Goal: Transaction & Acquisition: Purchase product/service

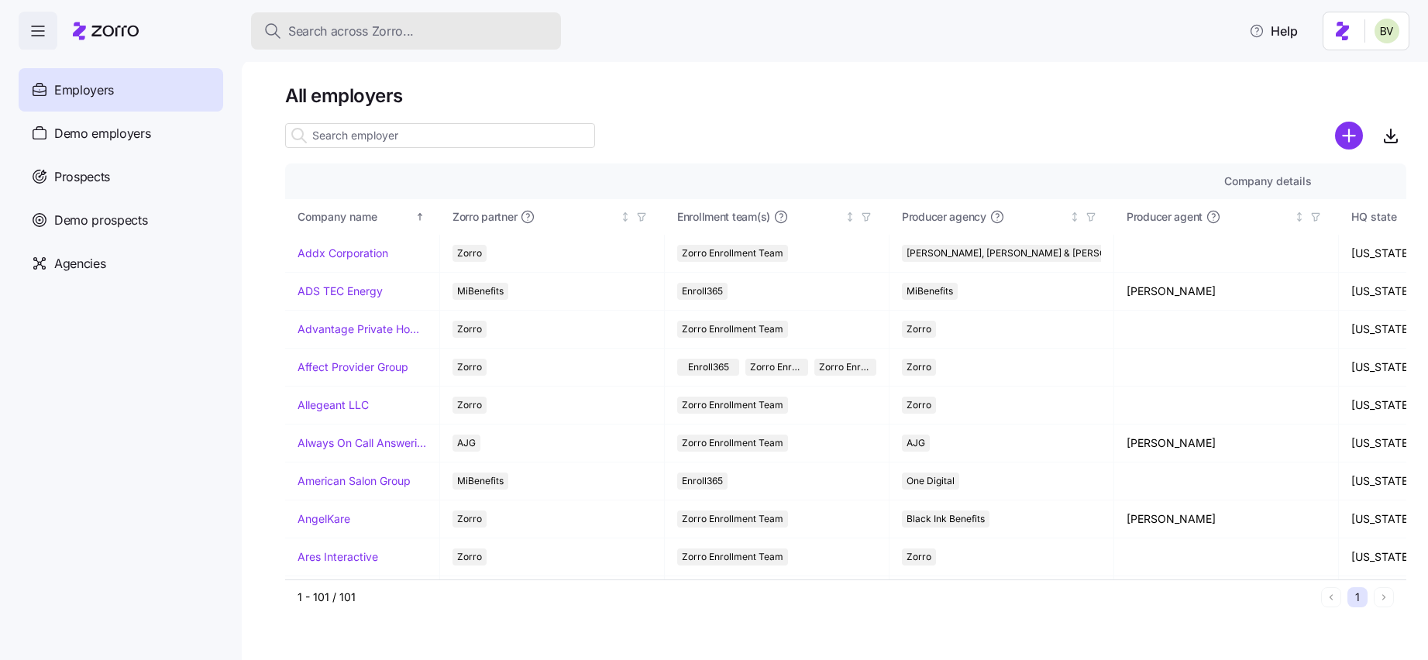
click at [414, 40] on div "Search across Zorro..." at bounding box center [406, 31] width 285 height 19
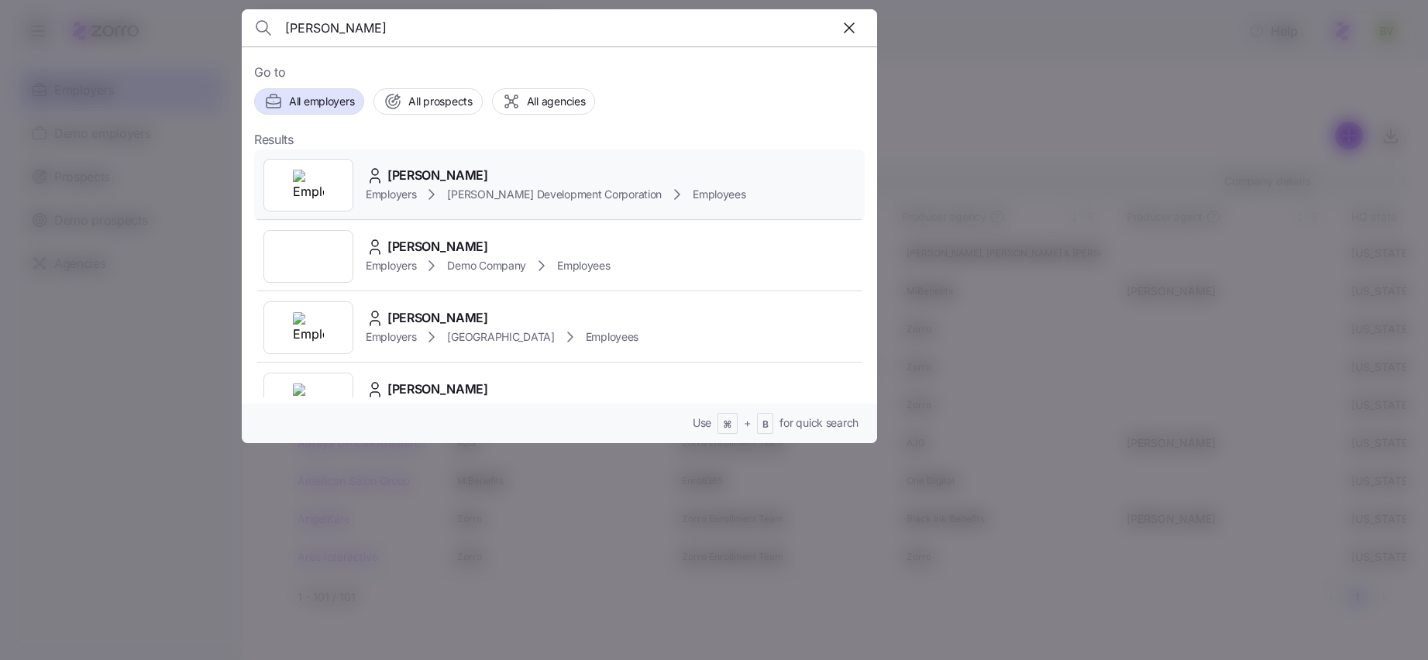
type input "Jeff Hut"
click at [320, 182] on img at bounding box center [308, 185] width 31 height 31
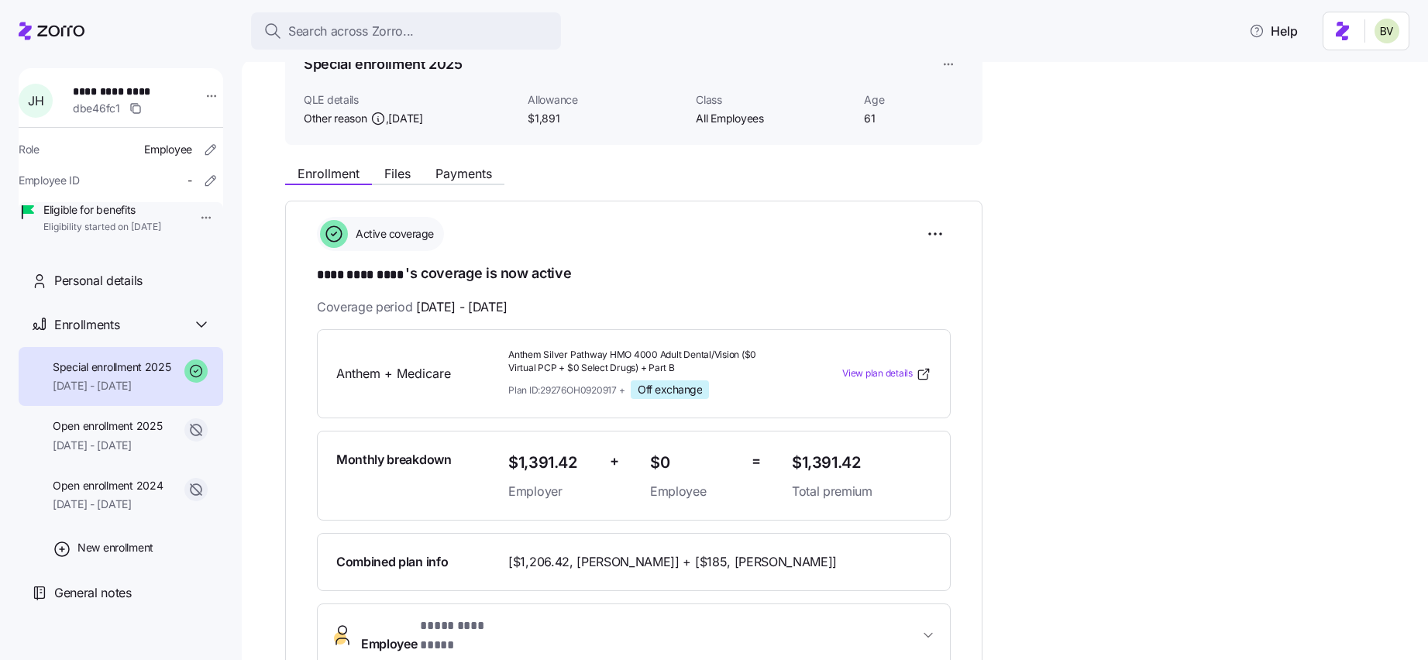
scroll to position [86, 0]
click at [122, 453] on span "01/01/2025 - 08/31/2025" at bounding box center [107, 446] width 109 height 16
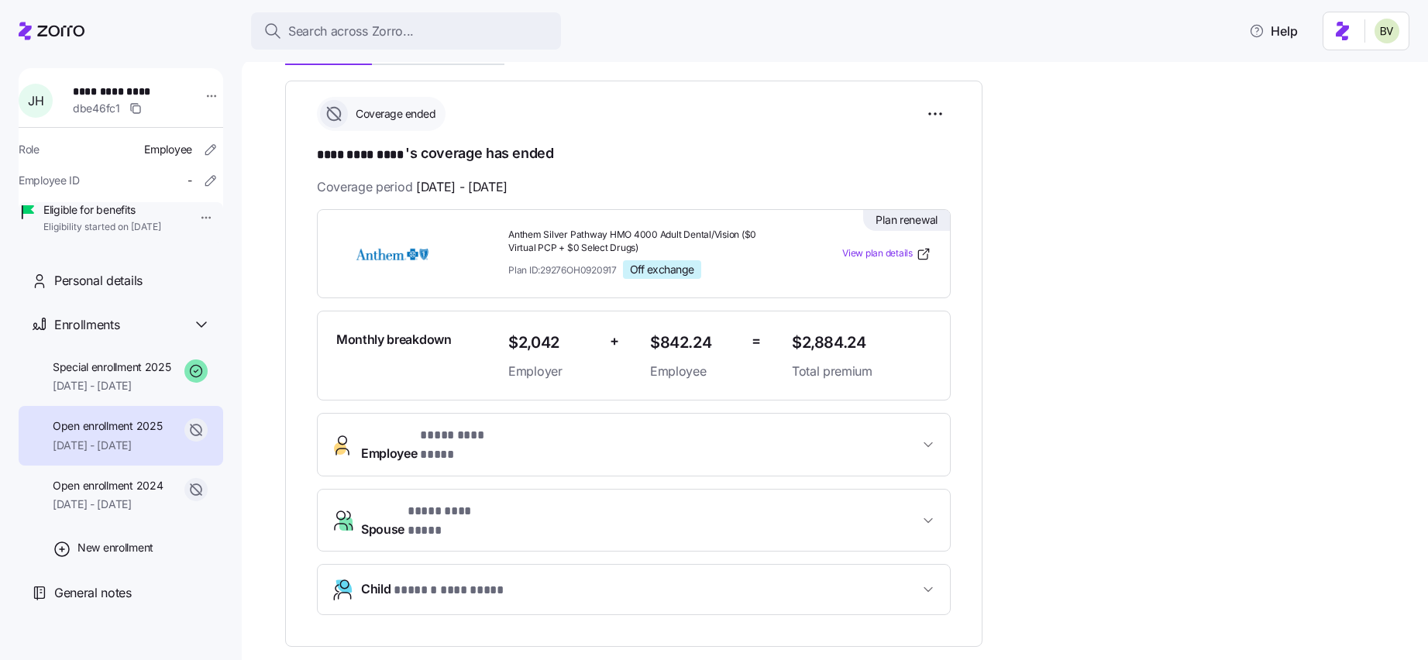
scroll to position [223, 0]
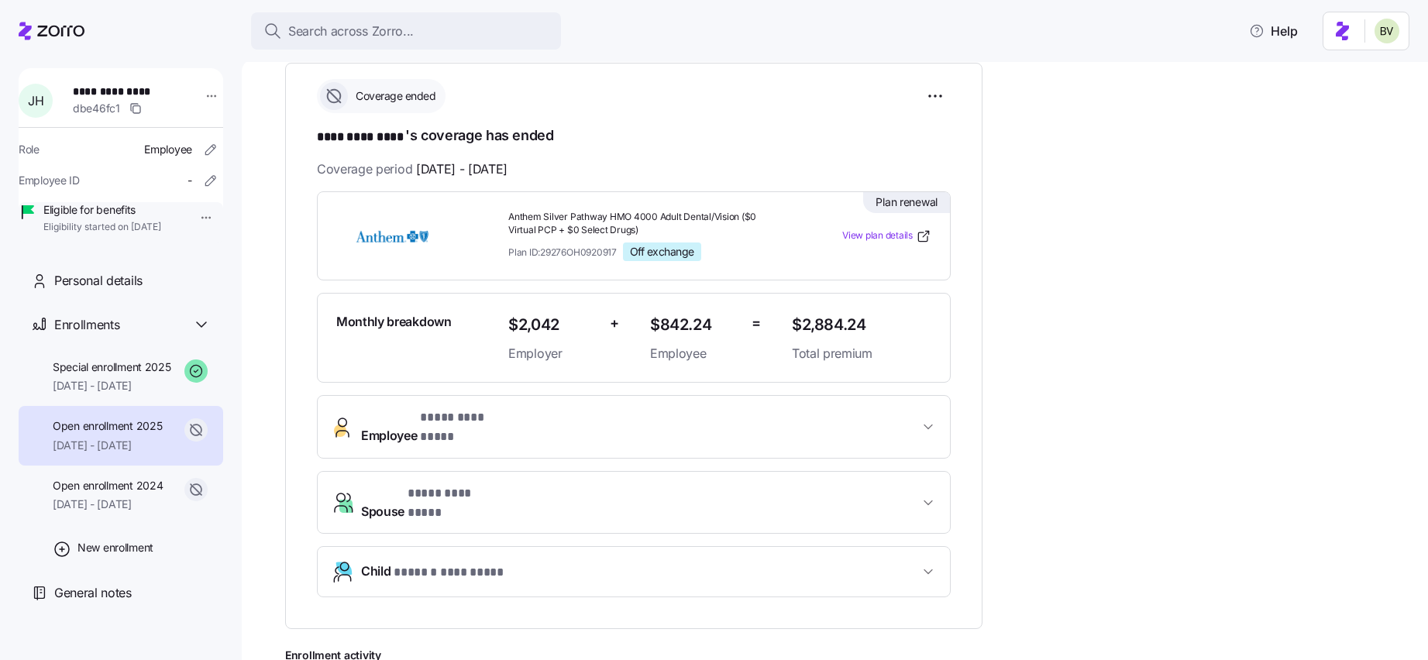
click at [288, 475] on div "**********" at bounding box center [634, 346] width 698 height 567
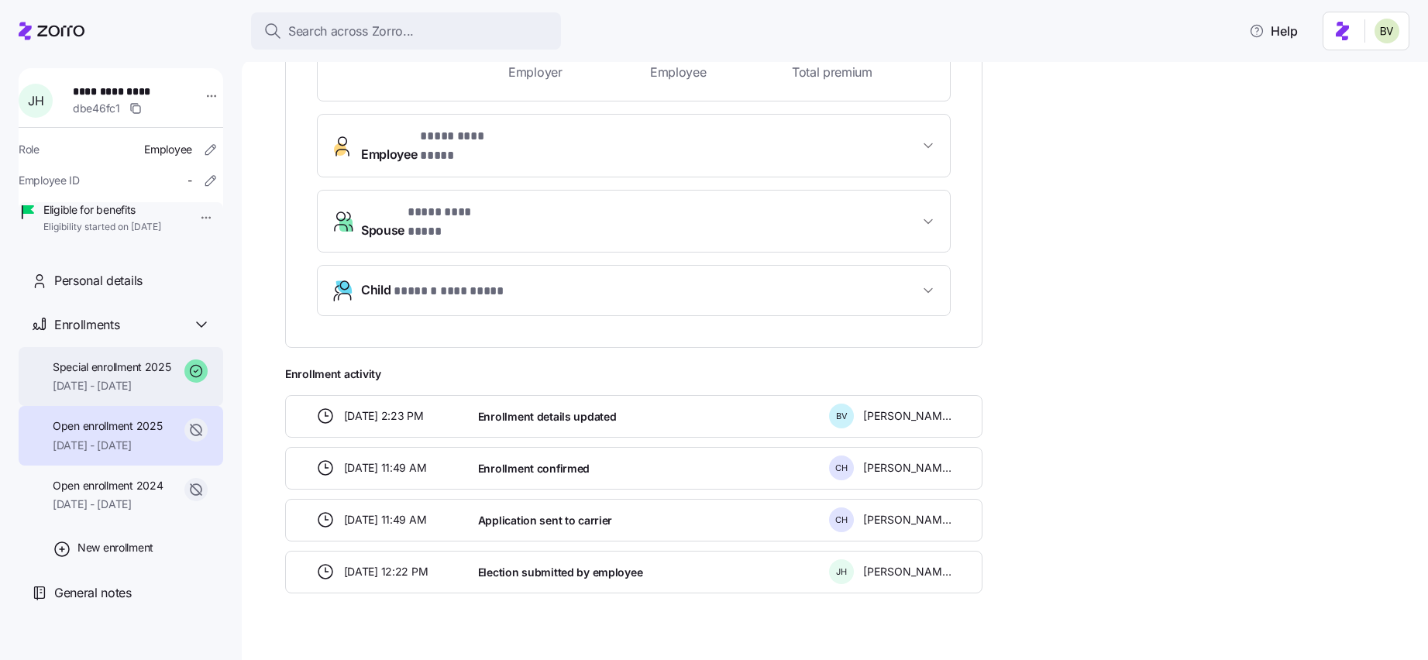
click at [113, 394] on div "Special enrollment 2025 09/01/2025 - 12/31/2025" at bounding box center [112, 377] width 119 height 35
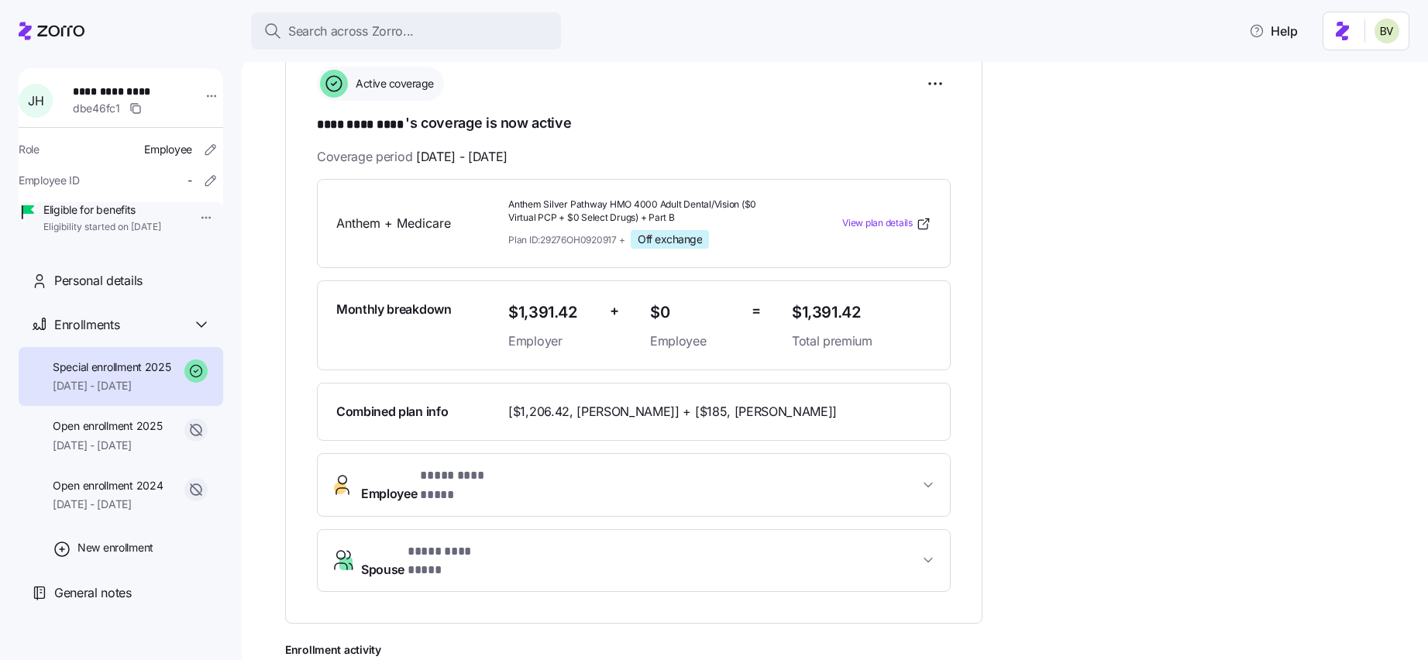
scroll to position [239, 0]
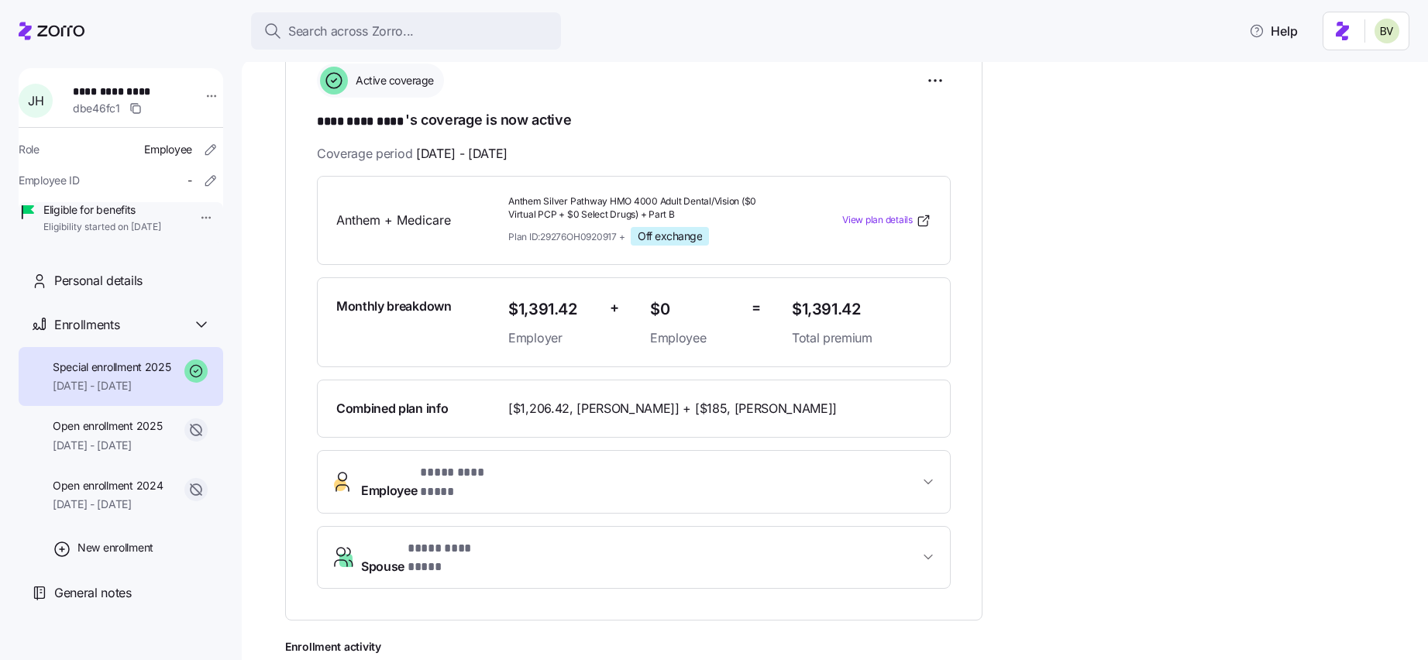
drag, startPoint x: 522, startPoint y: 404, endPoint x: 564, endPoint y: 419, distance: 45.1
click at [564, 419] on div "Combined plan info [$1,206.42, Jeff Hutcheson] + [$185, Lael Hutcheson]" at bounding box center [634, 409] width 634 height 58
click at [565, 408] on span "[$1,206.42, Jeff Hutcheson] + [$185, Lael Hutcheson]" at bounding box center [672, 408] width 329 height 19
drag, startPoint x: 564, startPoint y: 406, endPoint x: 515, endPoint y: 405, distance: 48.9
click at [515, 405] on span "[$1,206.42, Jeff Hutcheson] + [$185, Lael Hutcheson]" at bounding box center [672, 408] width 329 height 19
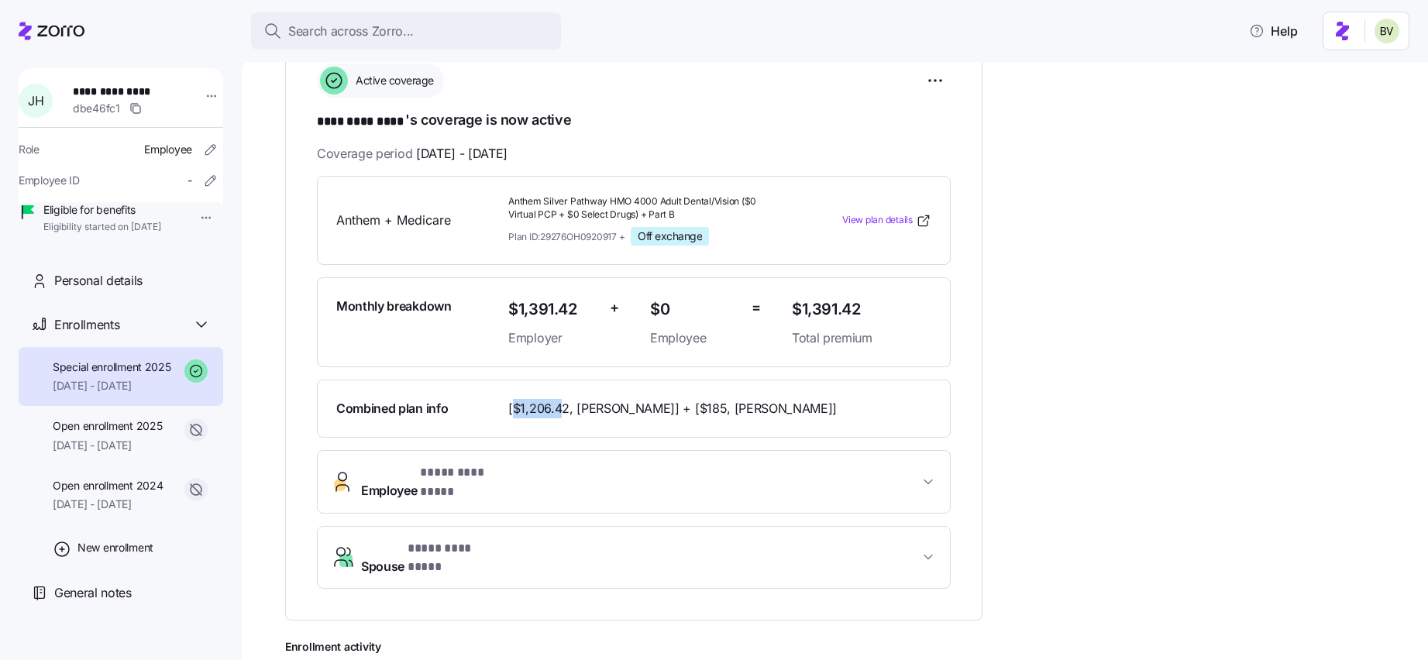
click at [515, 402] on span "[$1,206.42, Jeff Hutcheson] + [$185, Lael Hutcheson]" at bounding box center [672, 408] width 329 height 19
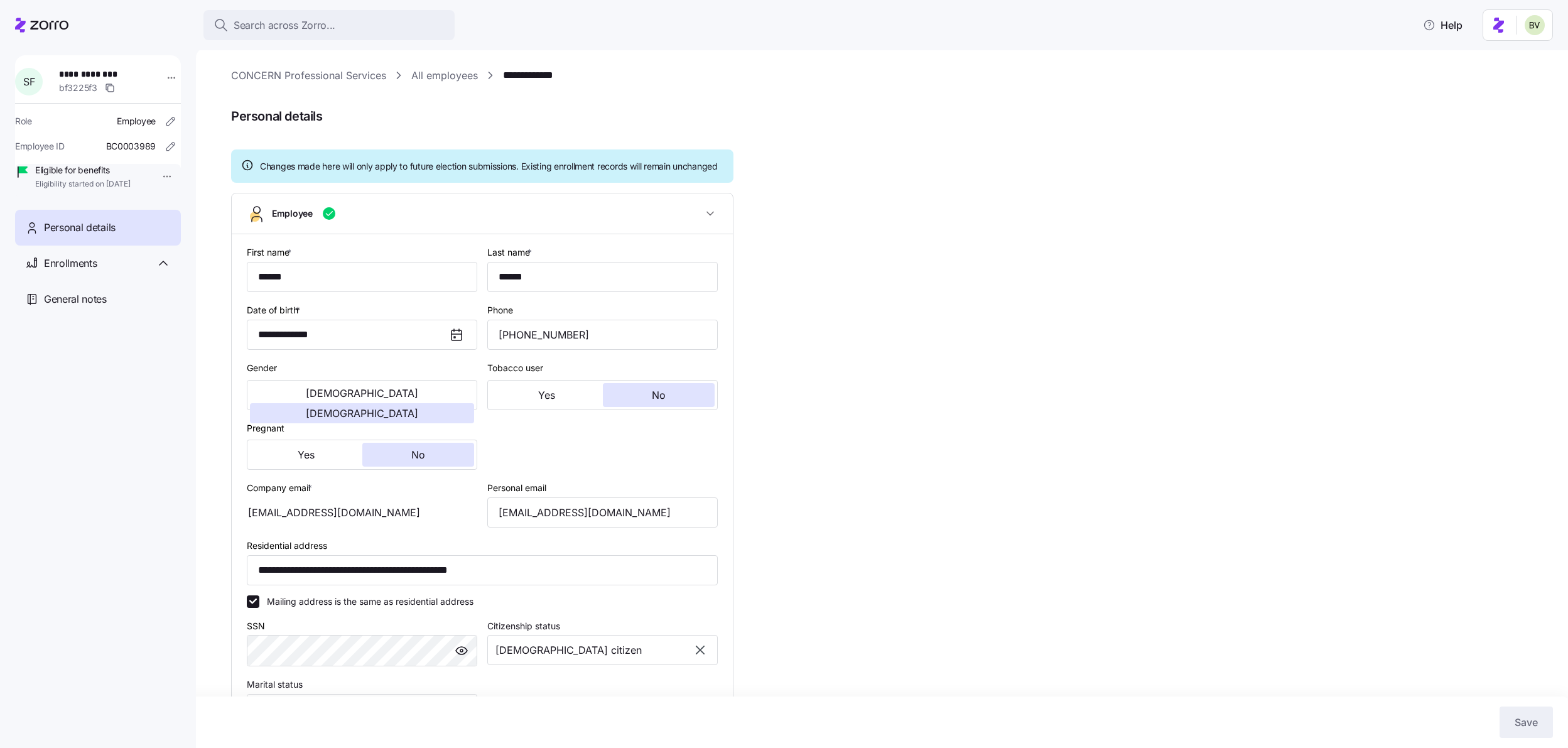
click at [300, 75] on link "CONCERN Professional Services" at bounding box center [308, 75] width 155 height 15
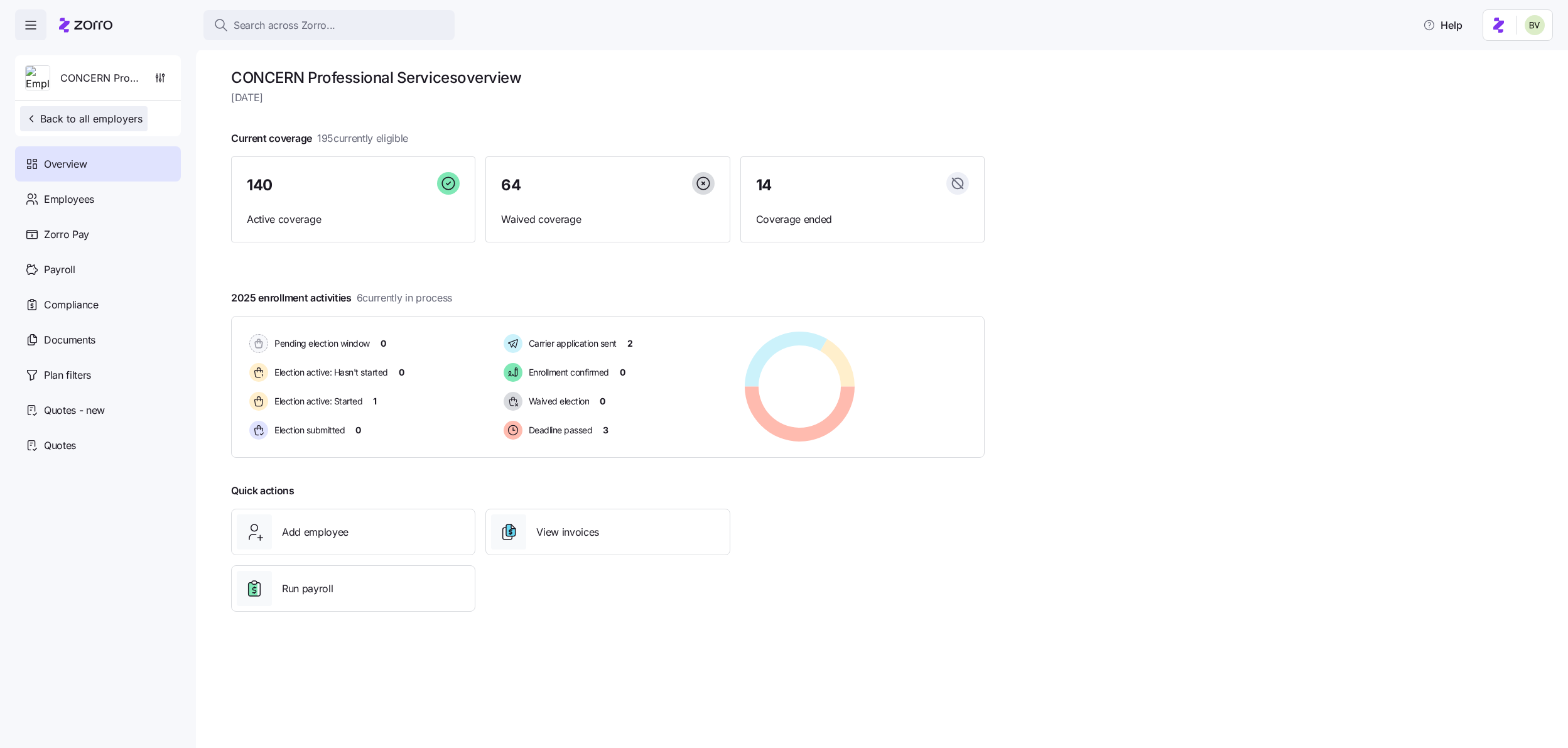
click at [101, 125] on span "Back to all employers" at bounding box center [83, 118] width 117 height 15
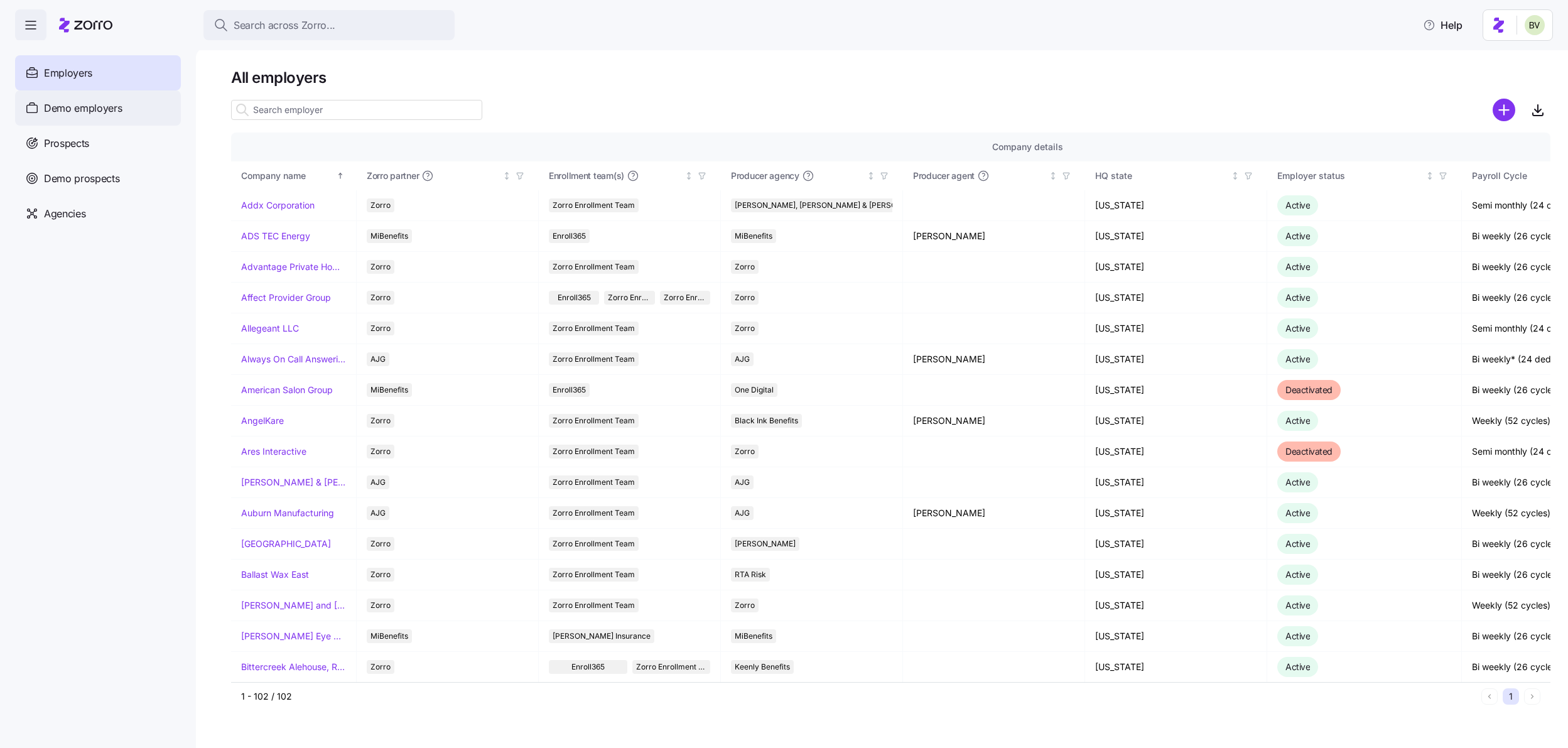
click at [93, 117] on div "Demo employers" at bounding box center [98, 108] width 166 height 35
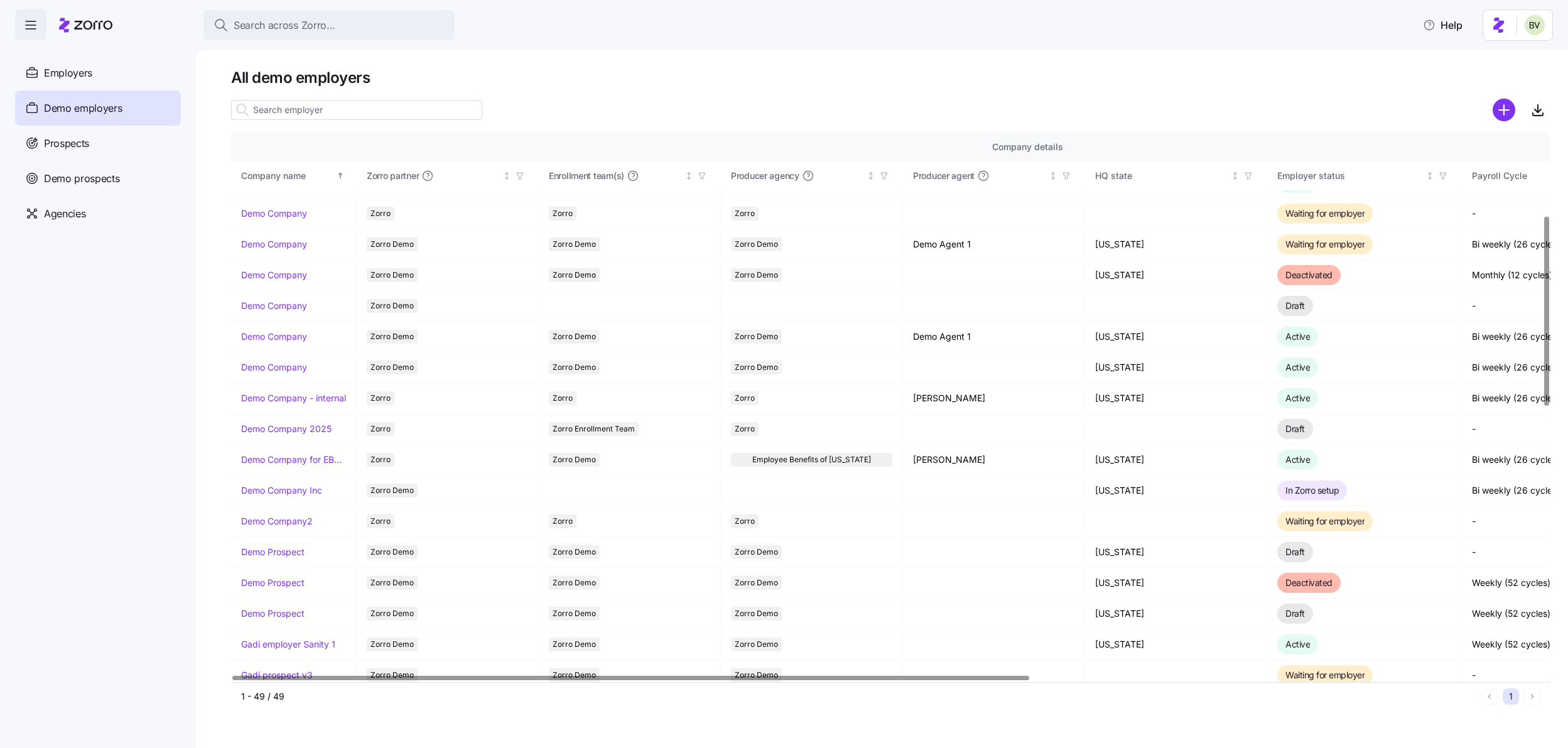
scroll to position [331, 0]
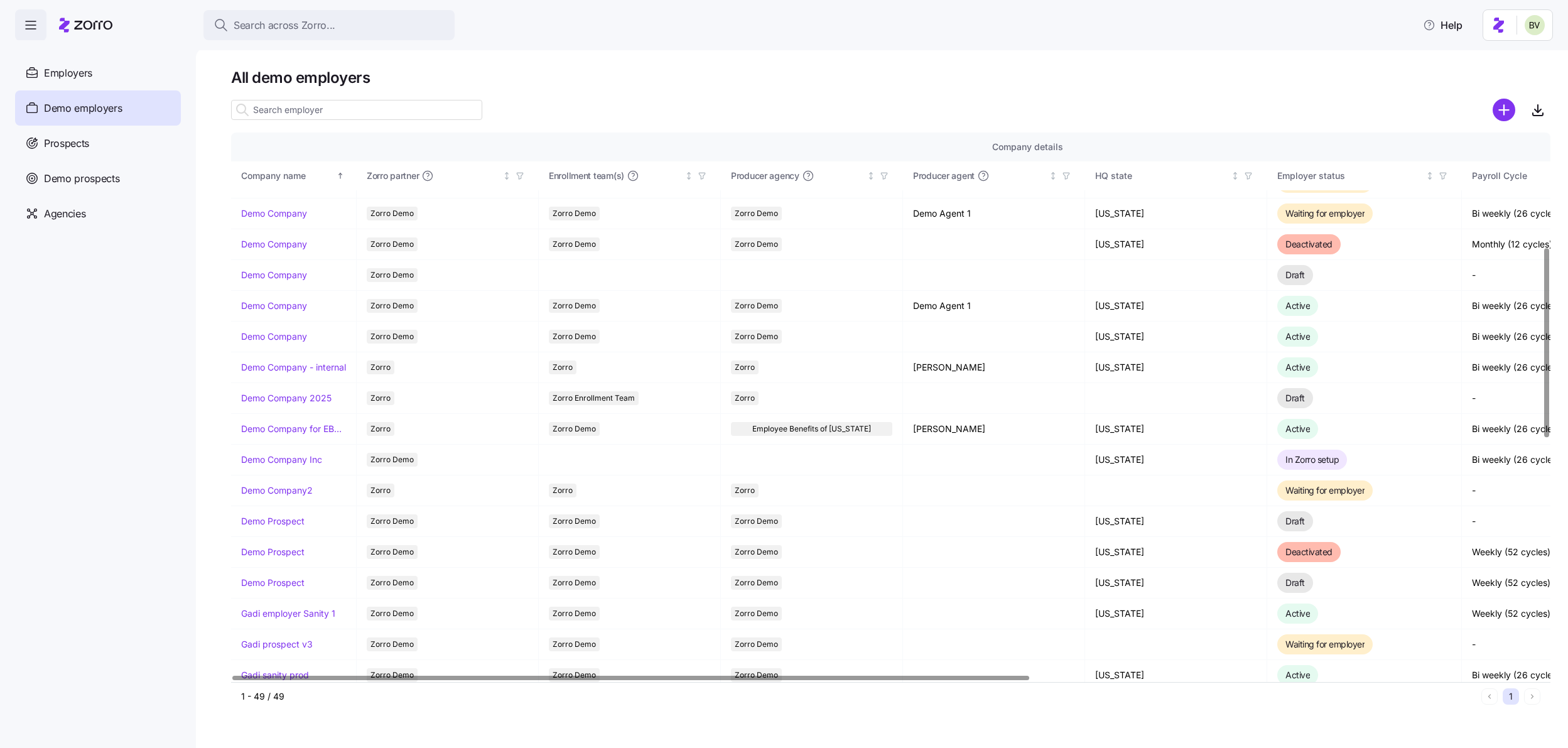
click at [311, 111] on input at bounding box center [357, 109] width 251 height 20
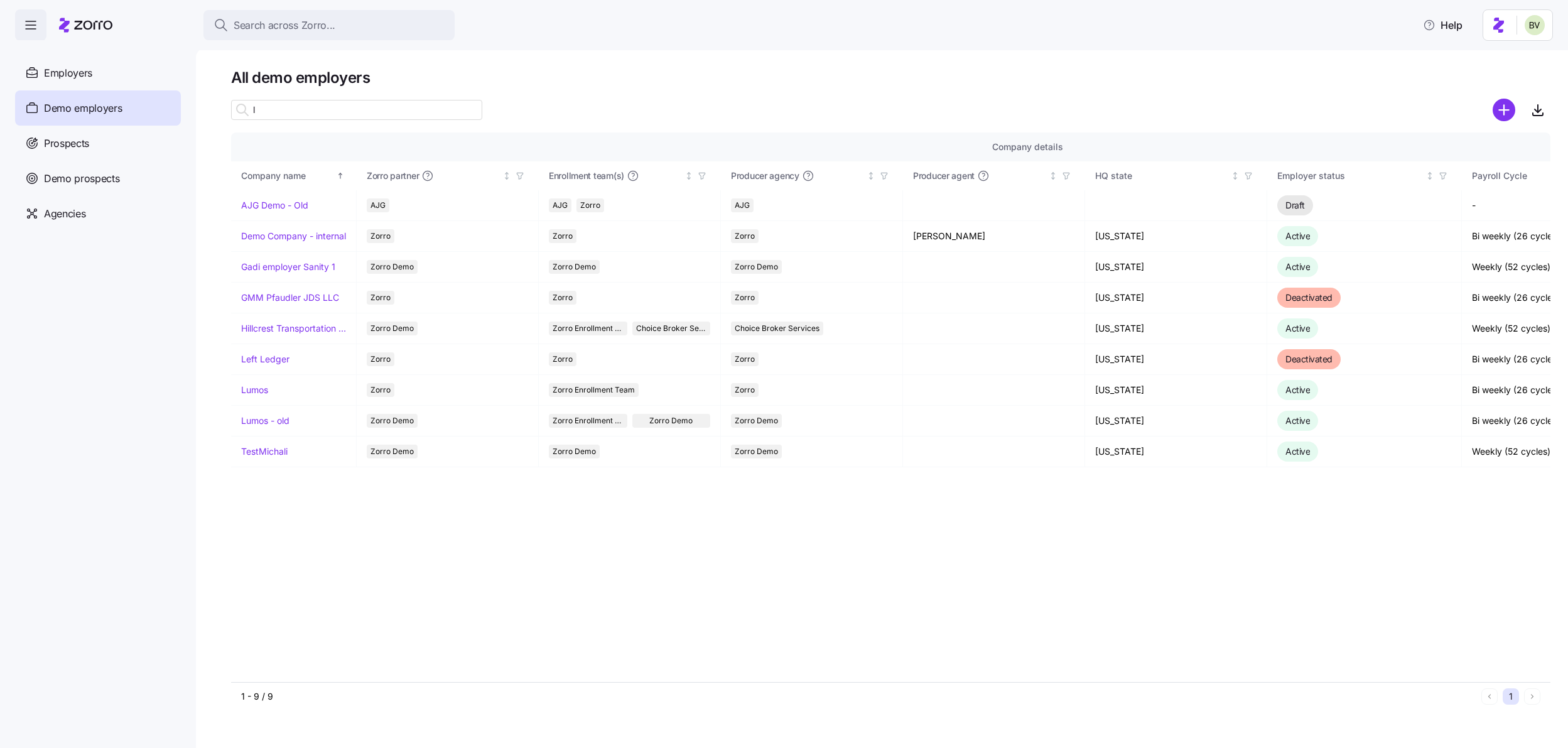
scroll to position [0, 0]
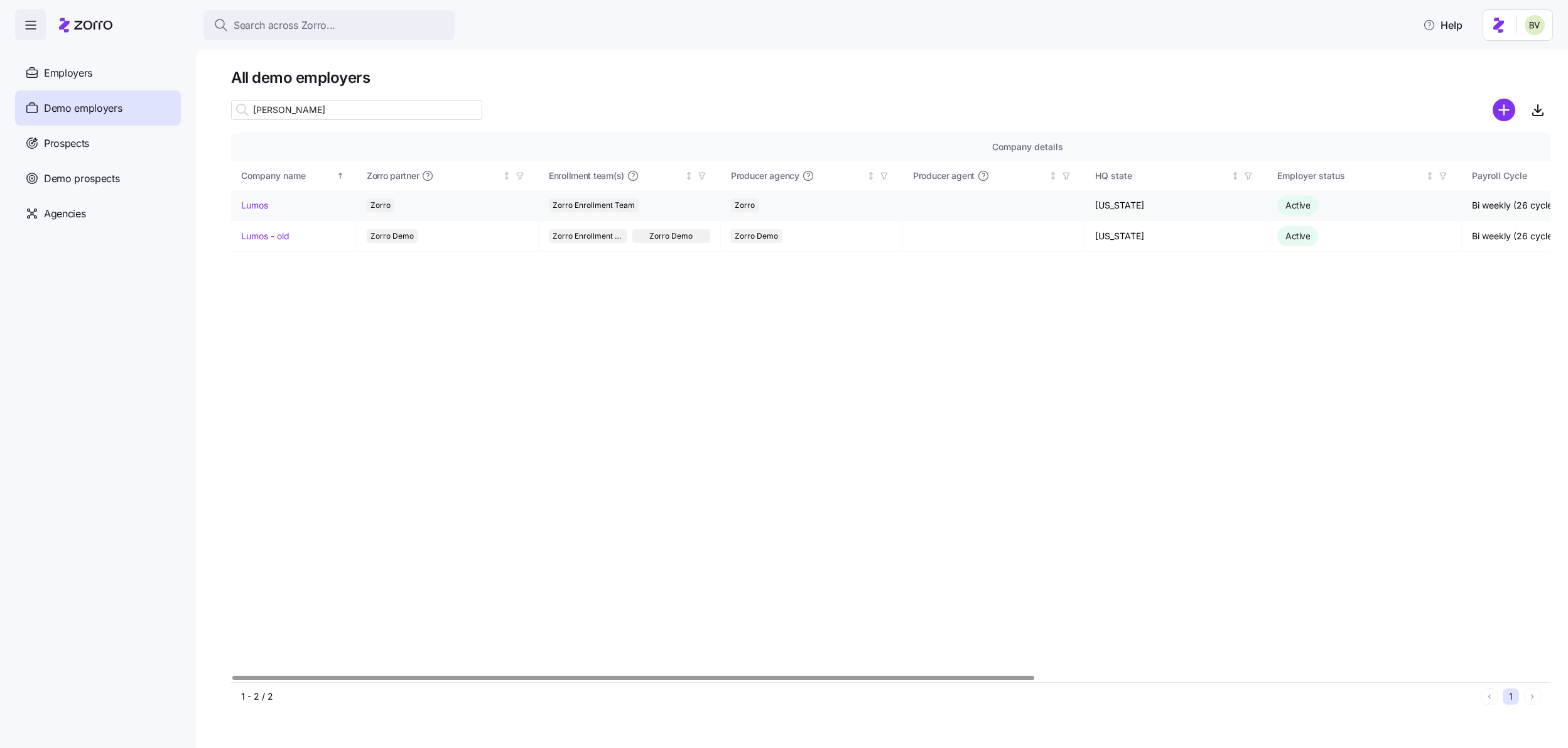
type input "lum"
click at [253, 206] on link "Lumos" at bounding box center [254, 206] width 27 height 13
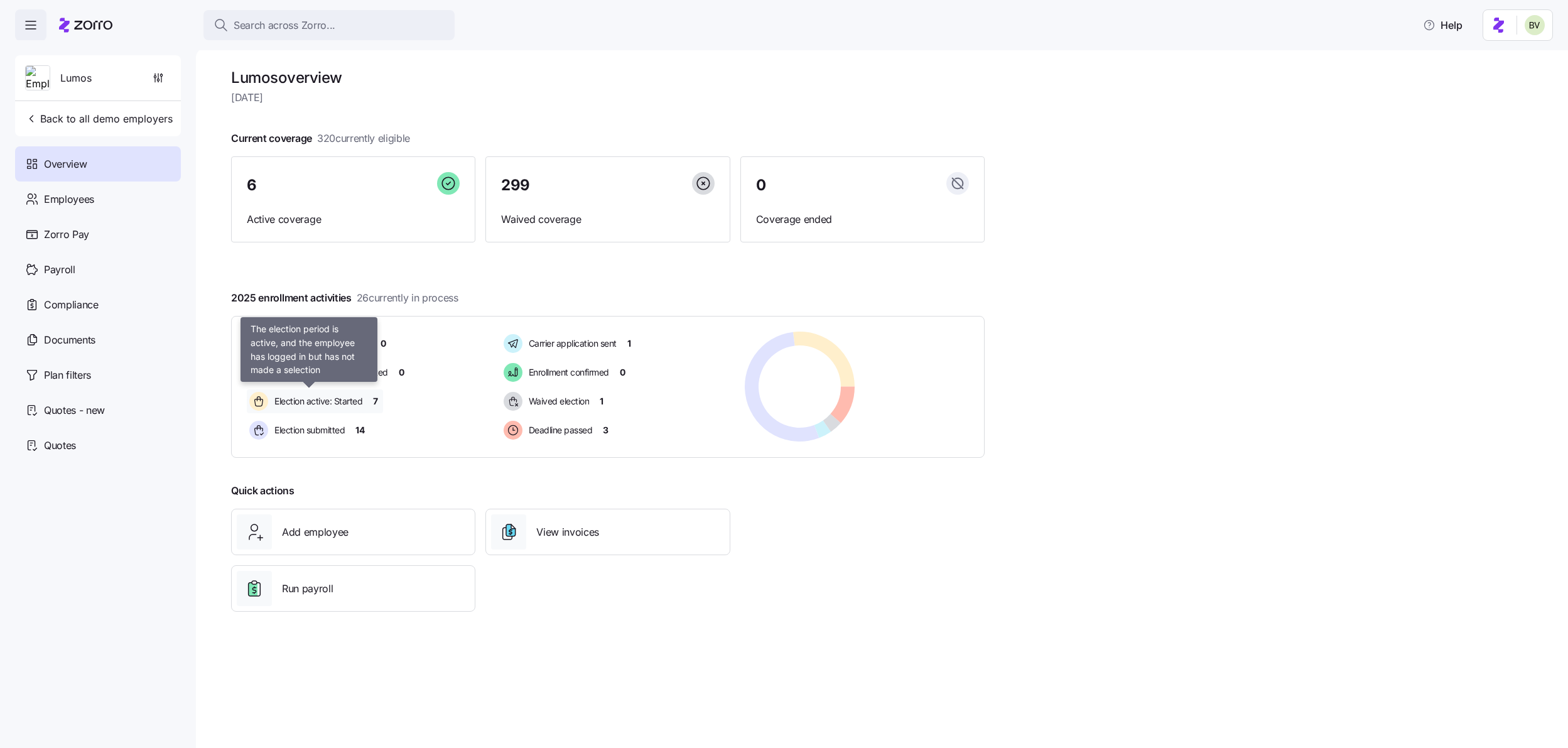
click at [290, 396] on span "Election active: Started" at bounding box center [316, 401] width 92 height 13
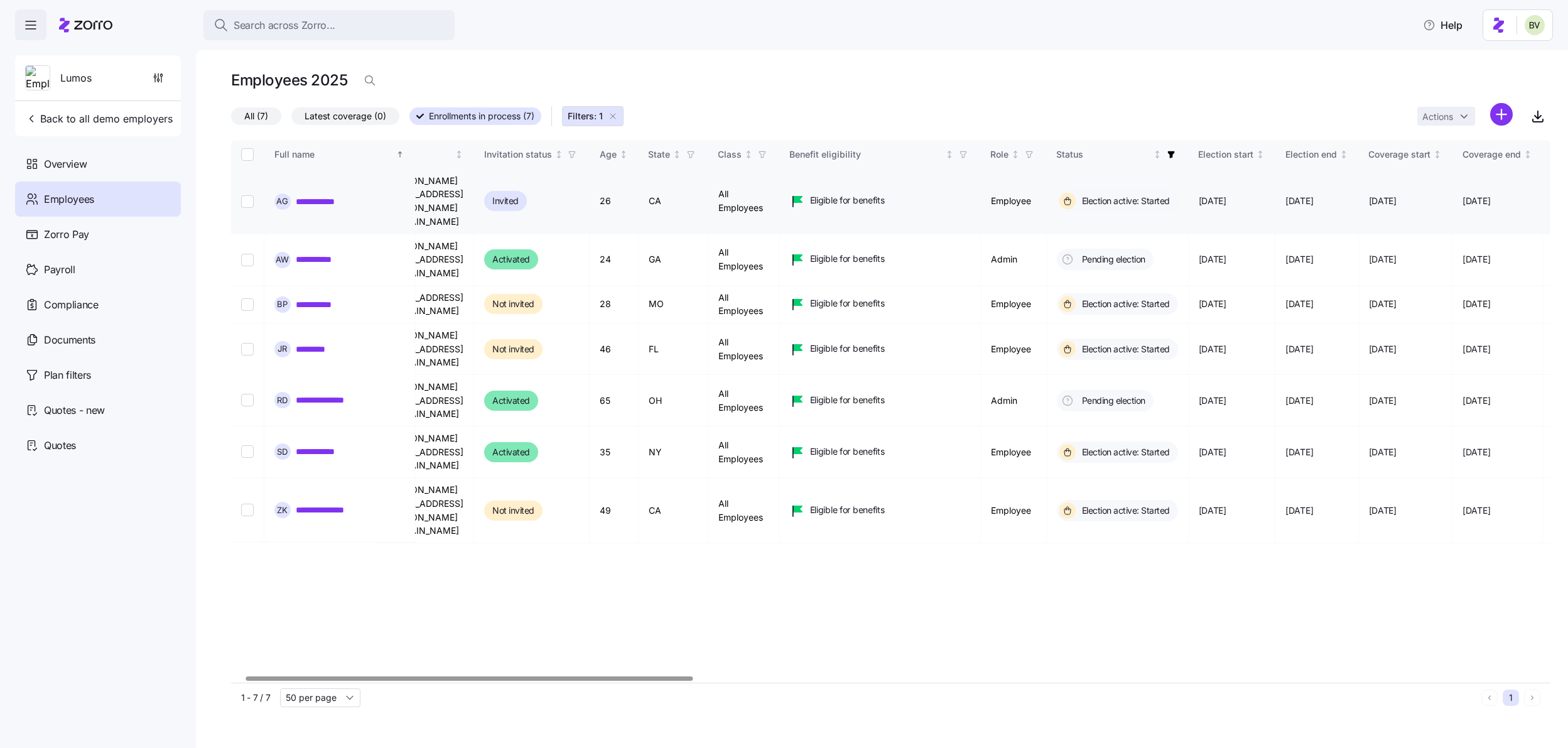
scroll to position [0, 49]
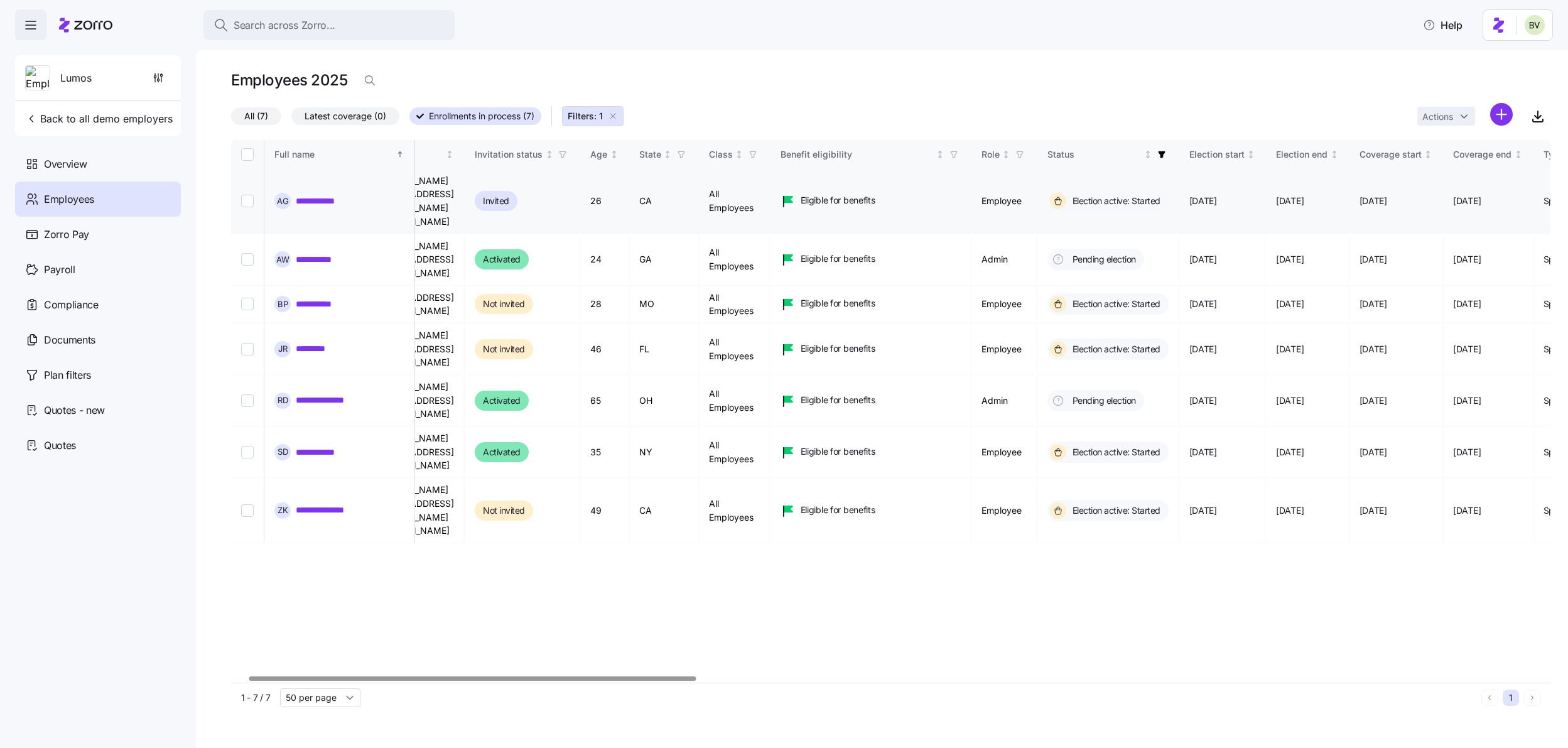
click at [326, 194] on link "**********" at bounding box center [324, 201] width 58 height 13
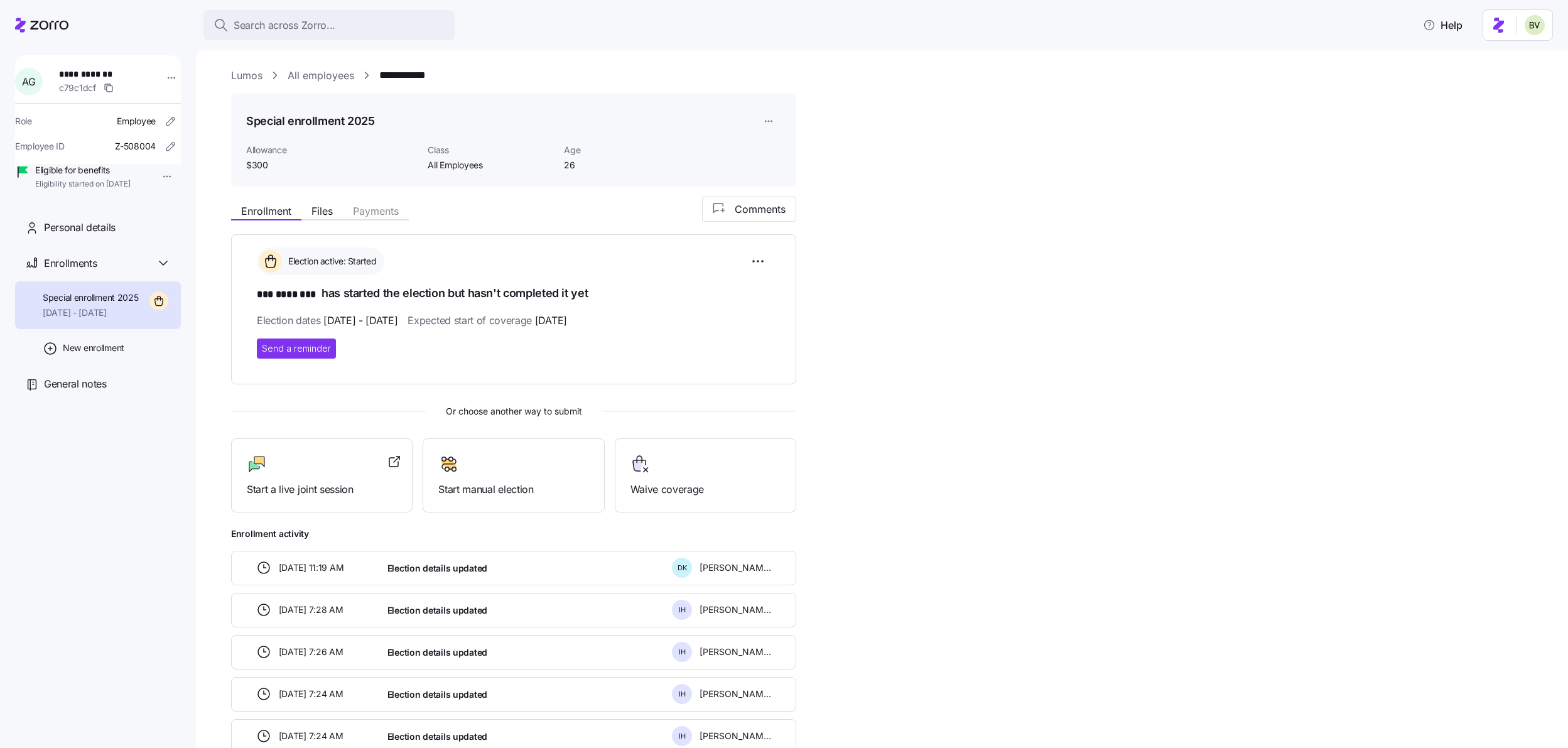
click at [339, 77] on link "All employees" at bounding box center [321, 75] width 66 height 15
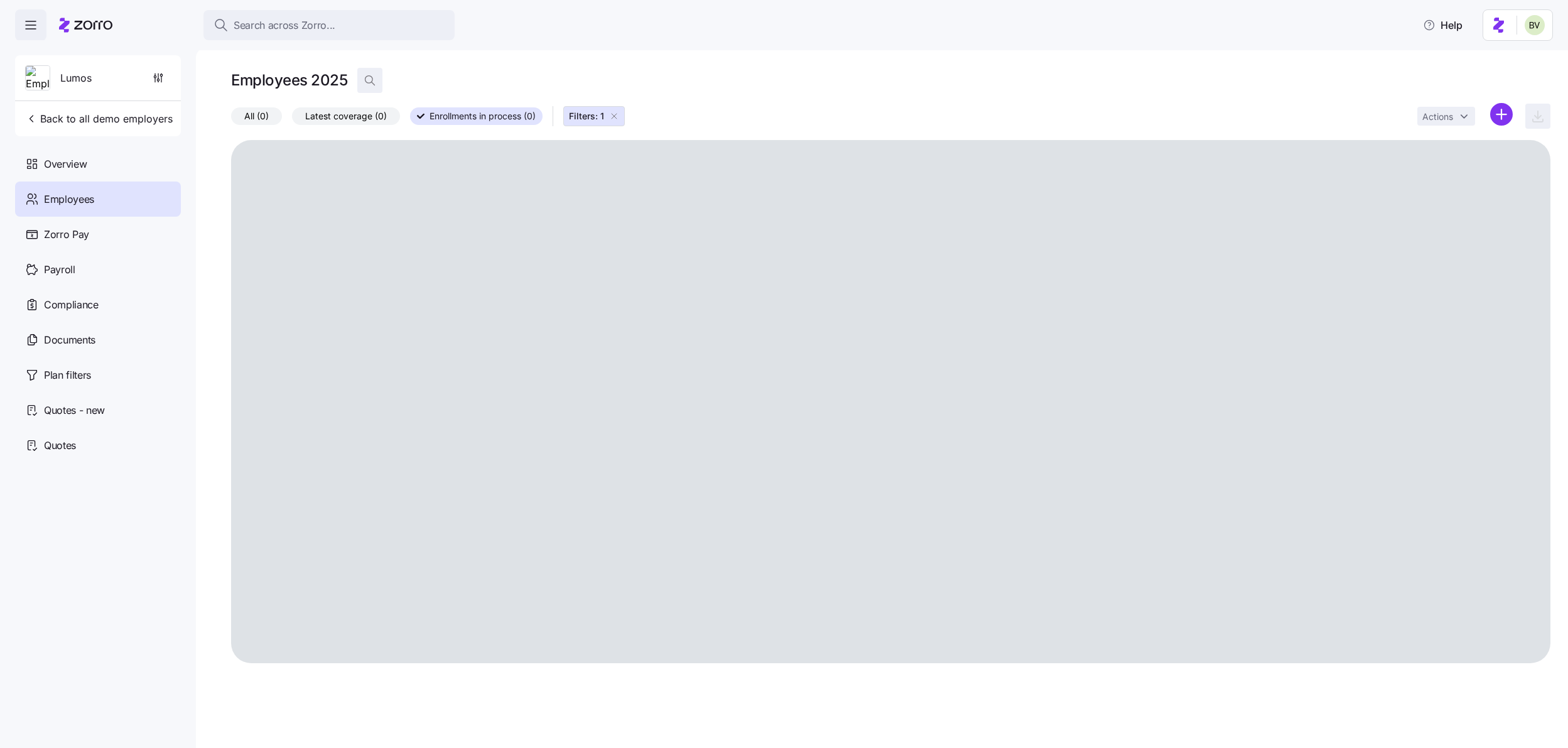
click at [369, 77] on icon "button" at bounding box center [370, 80] width 13 height 13
click at [613, 113] on icon "button" at bounding box center [614, 116] width 10 height 10
click at [63, 161] on span "Overview" at bounding box center [65, 164] width 43 height 15
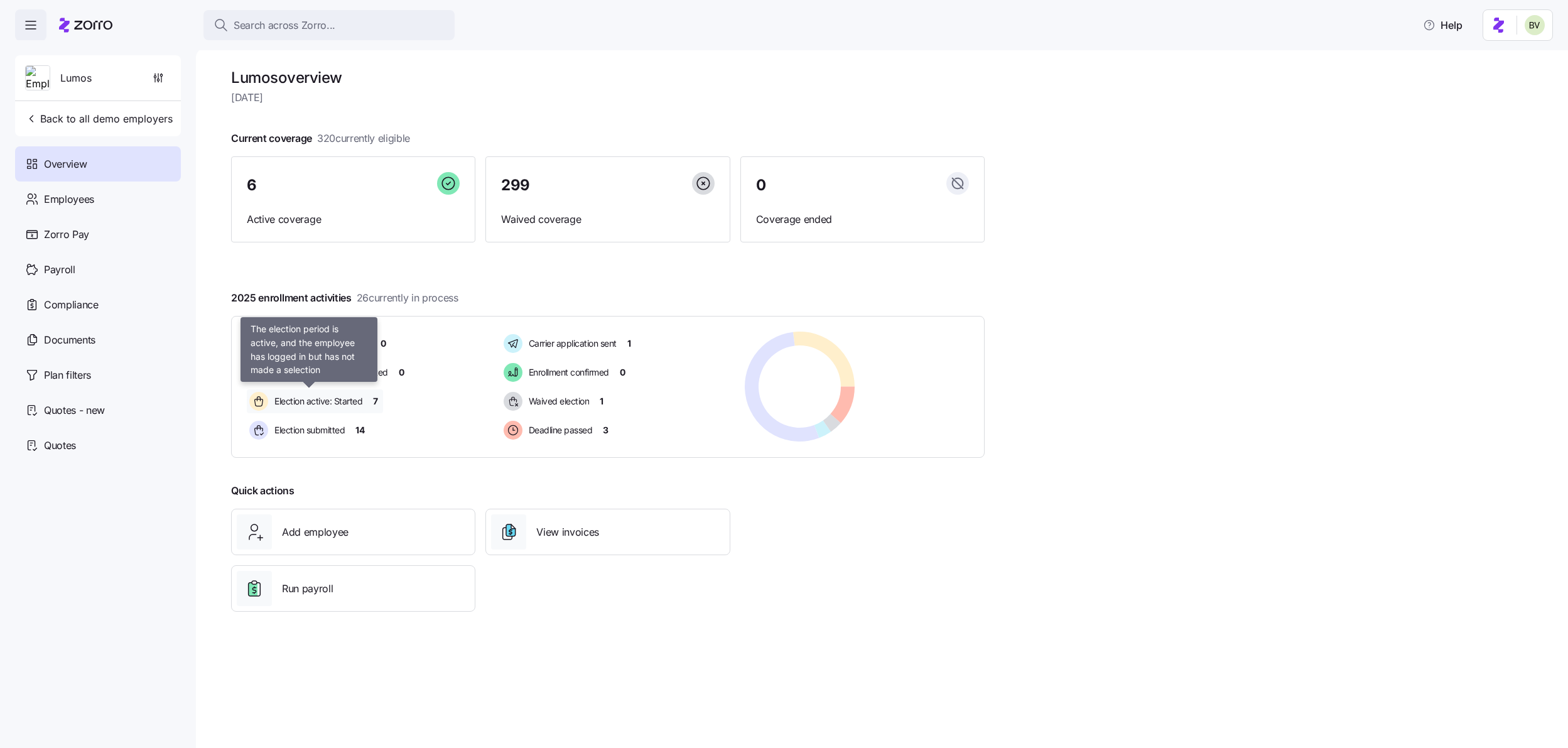
click at [335, 392] on div "Election active: Started" at bounding box center [309, 401] width 124 height 24
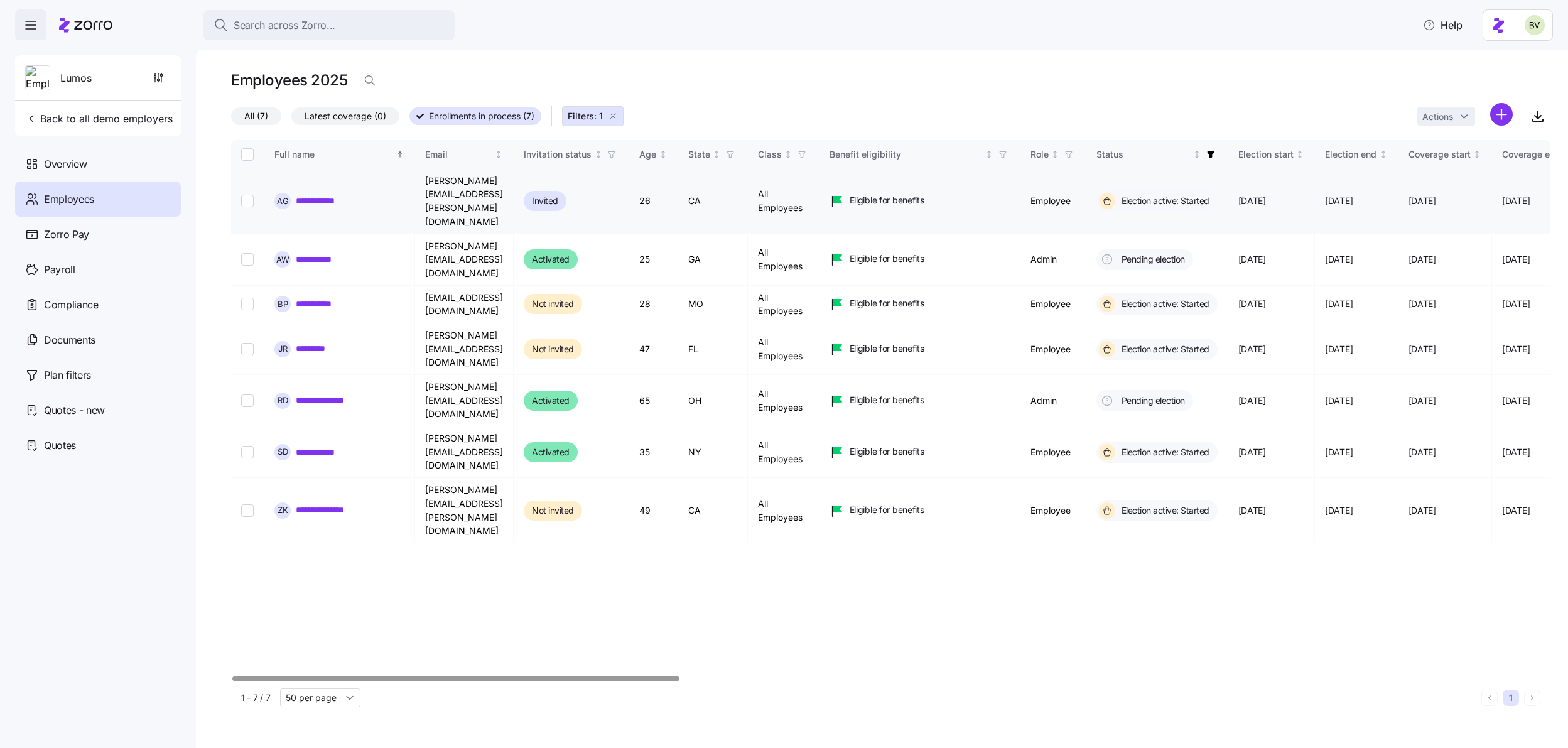
click at [311, 194] on link "**********" at bounding box center [324, 201] width 58 height 13
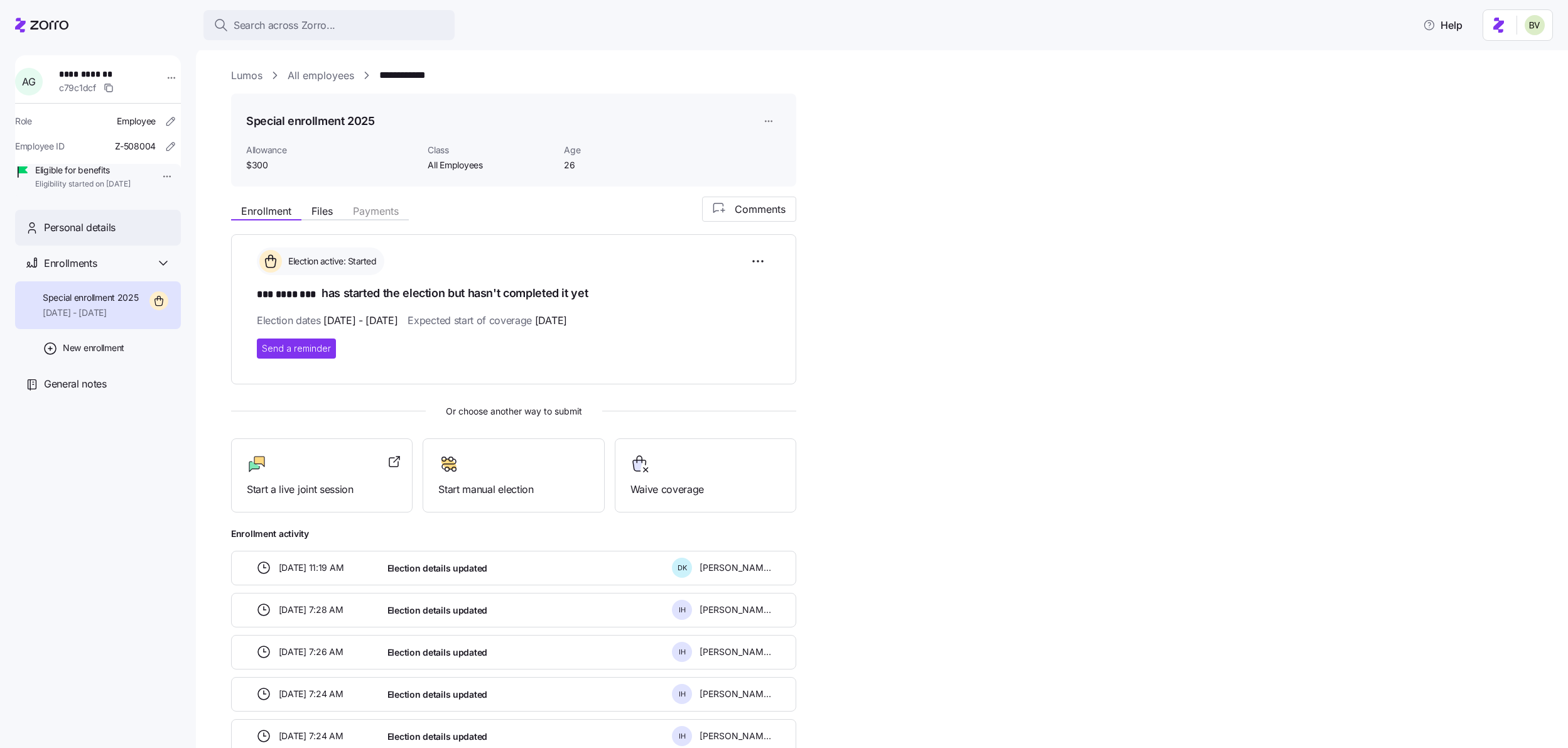
click at [130, 236] on div "Personal details" at bounding box center [107, 227] width 127 height 15
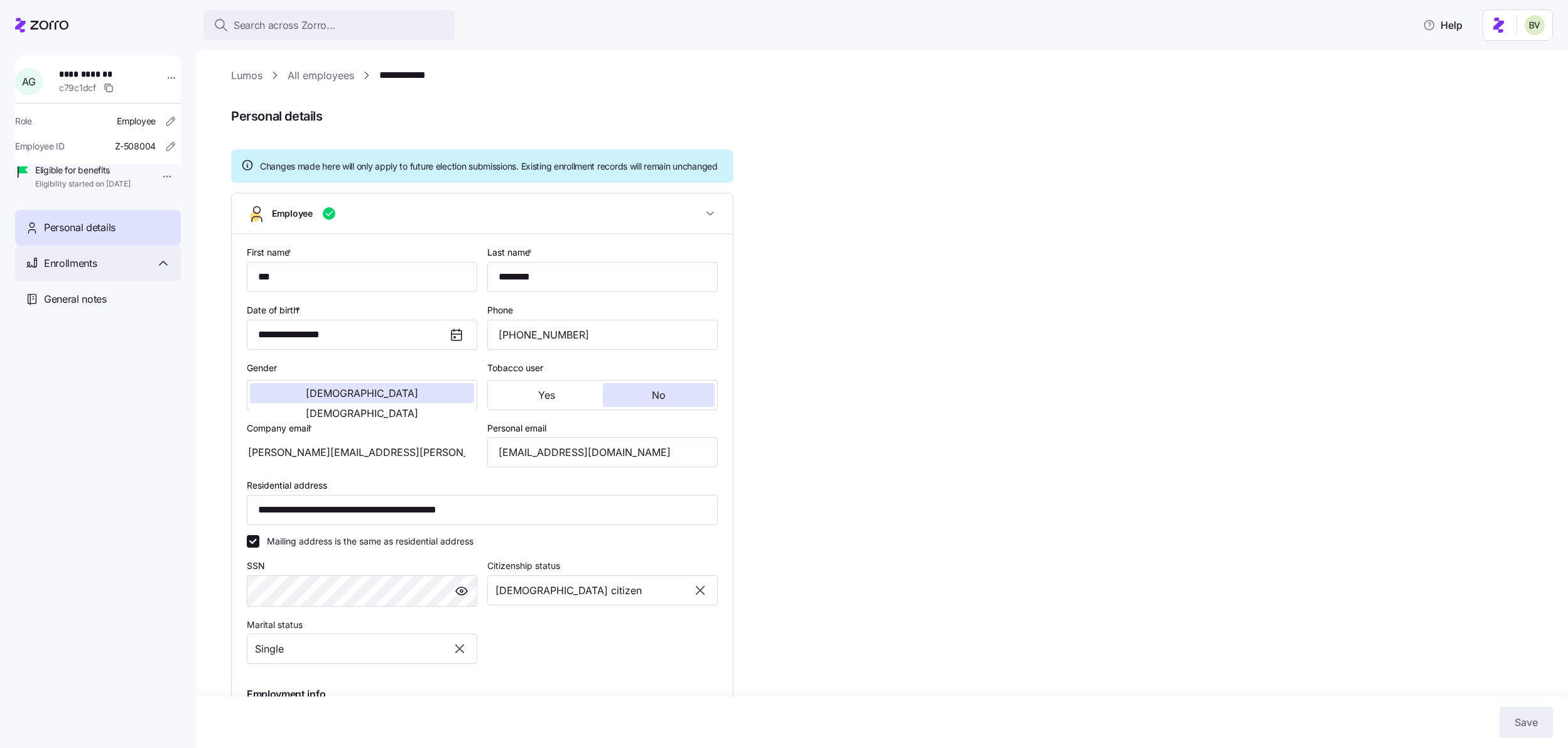
click at [105, 271] on div "Enrollments" at bounding box center [107, 263] width 127 height 15
click at [100, 304] on span "Special enrollment 2025" at bounding box center [91, 298] width 96 height 13
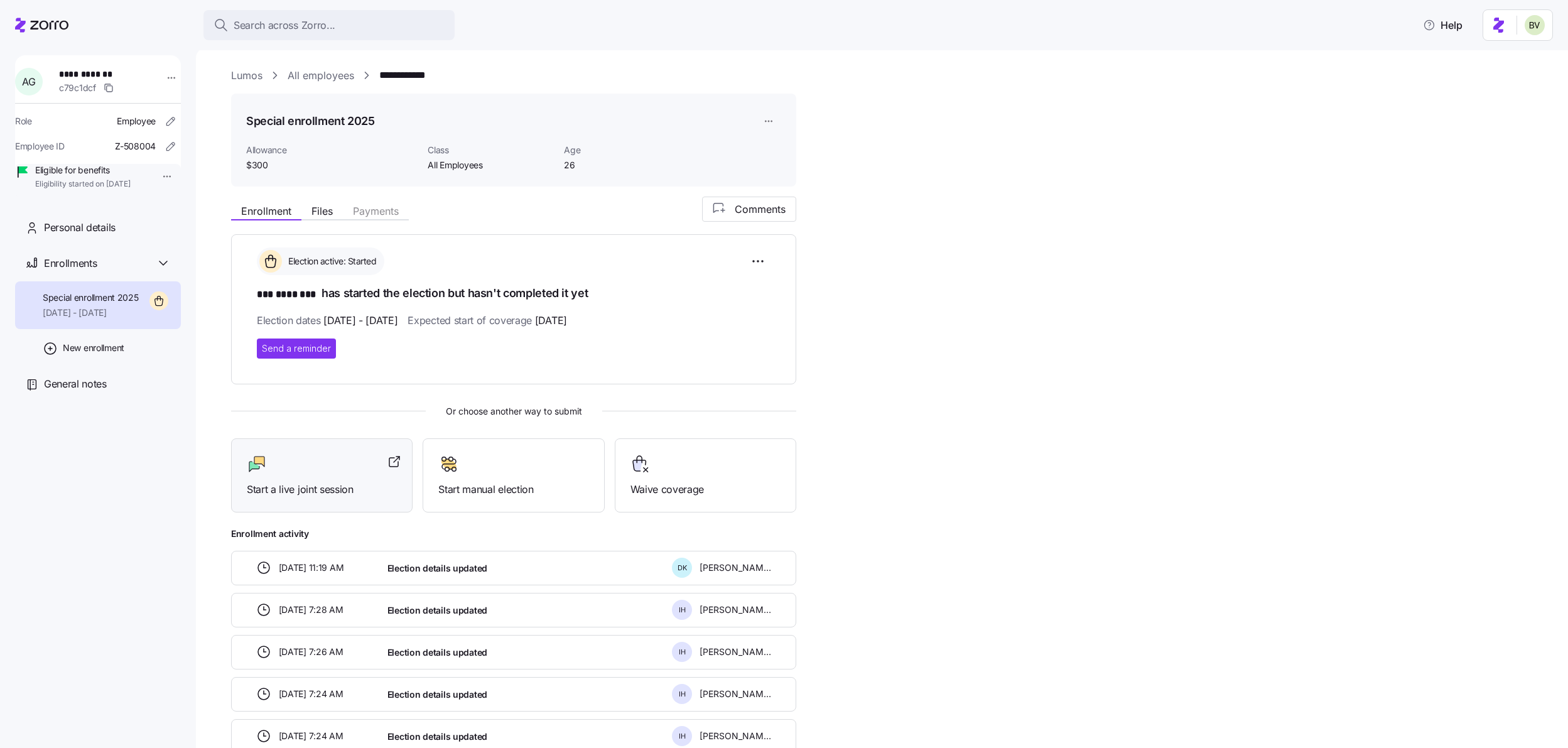
click at [303, 457] on div at bounding box center [322, 464] width 150 height 20
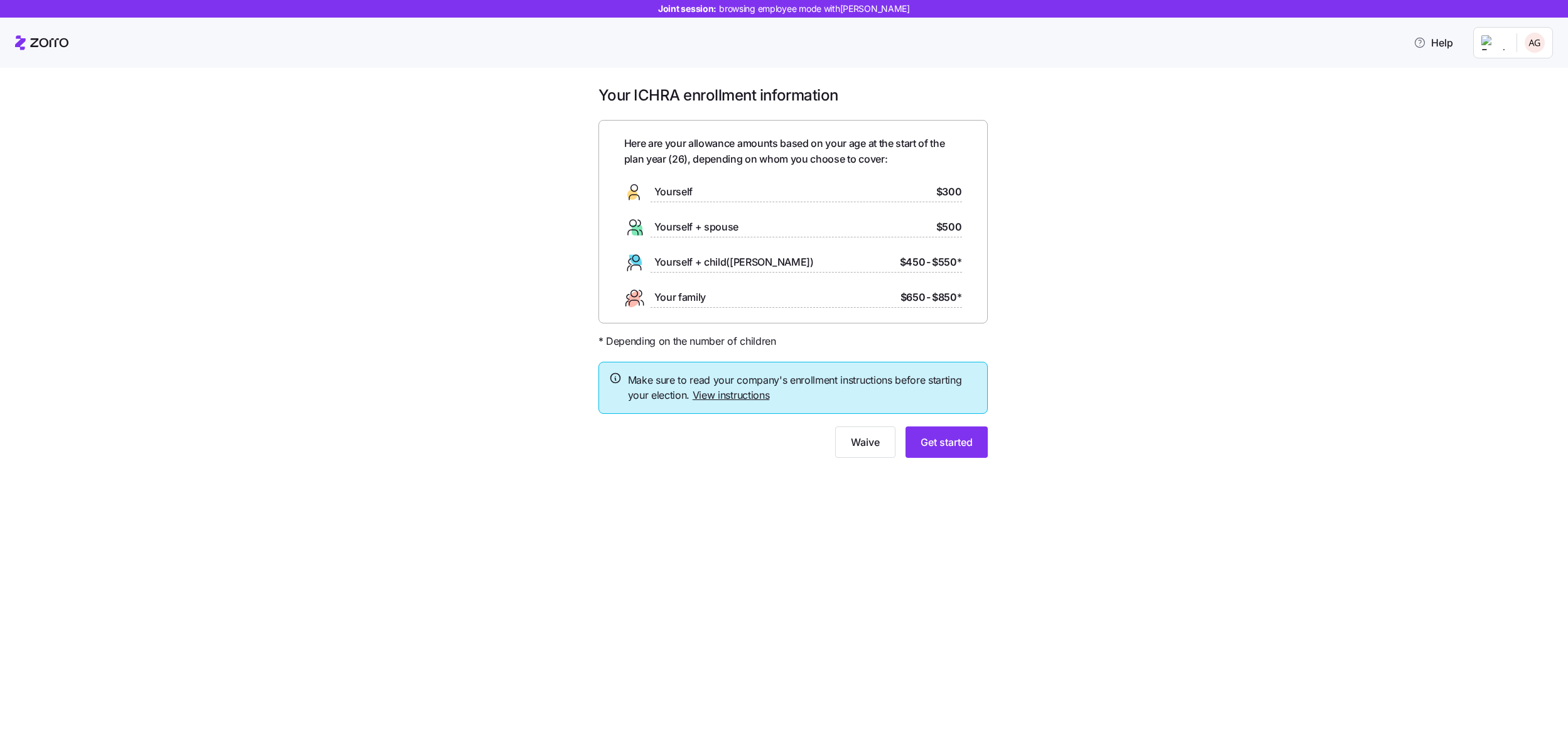
click at [724, 395] on link "View instructions" at bounding box center [731, 395] width 77 height 13
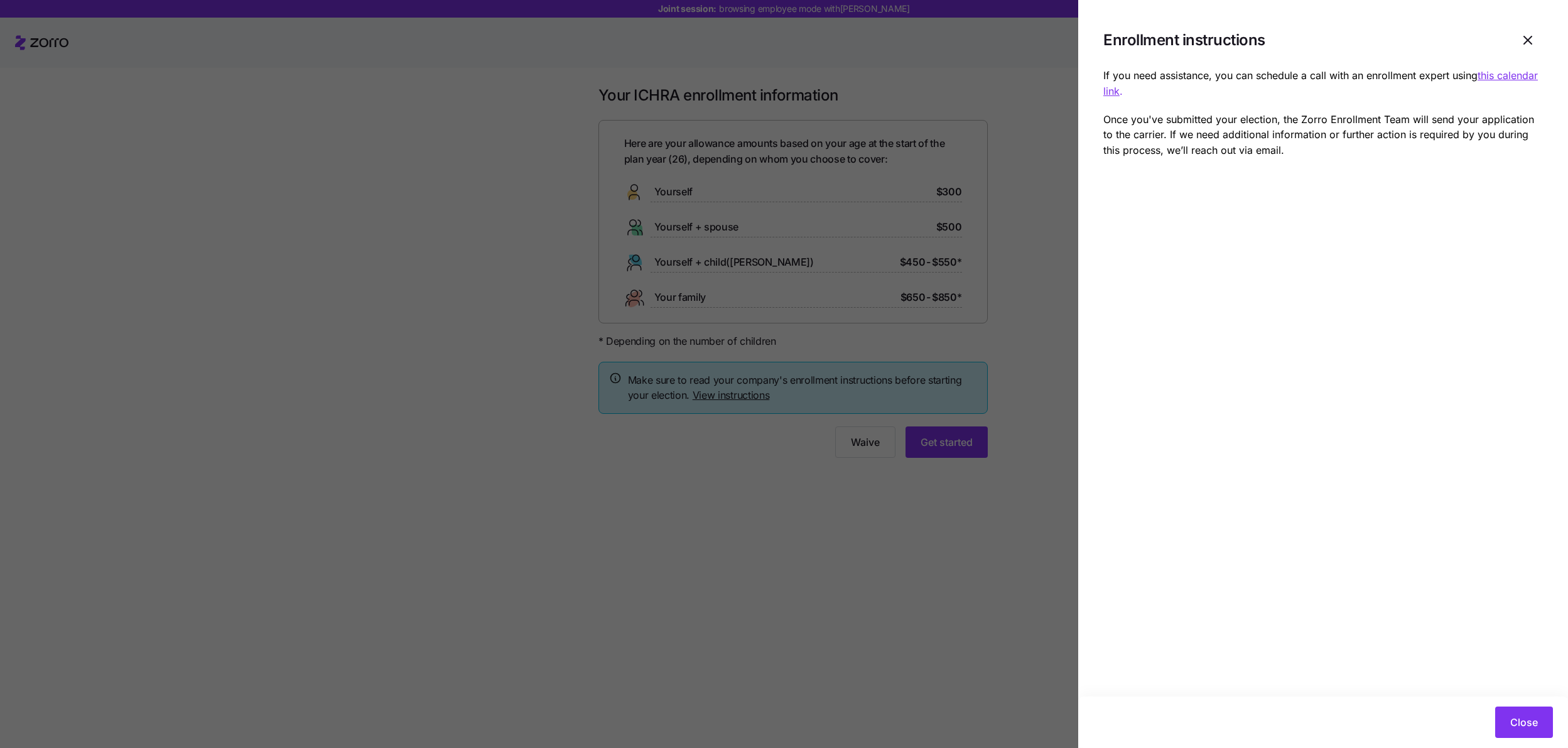
click at [1527, 39] on icon "button" at bounding box center [1527, 40] width 15 height 15
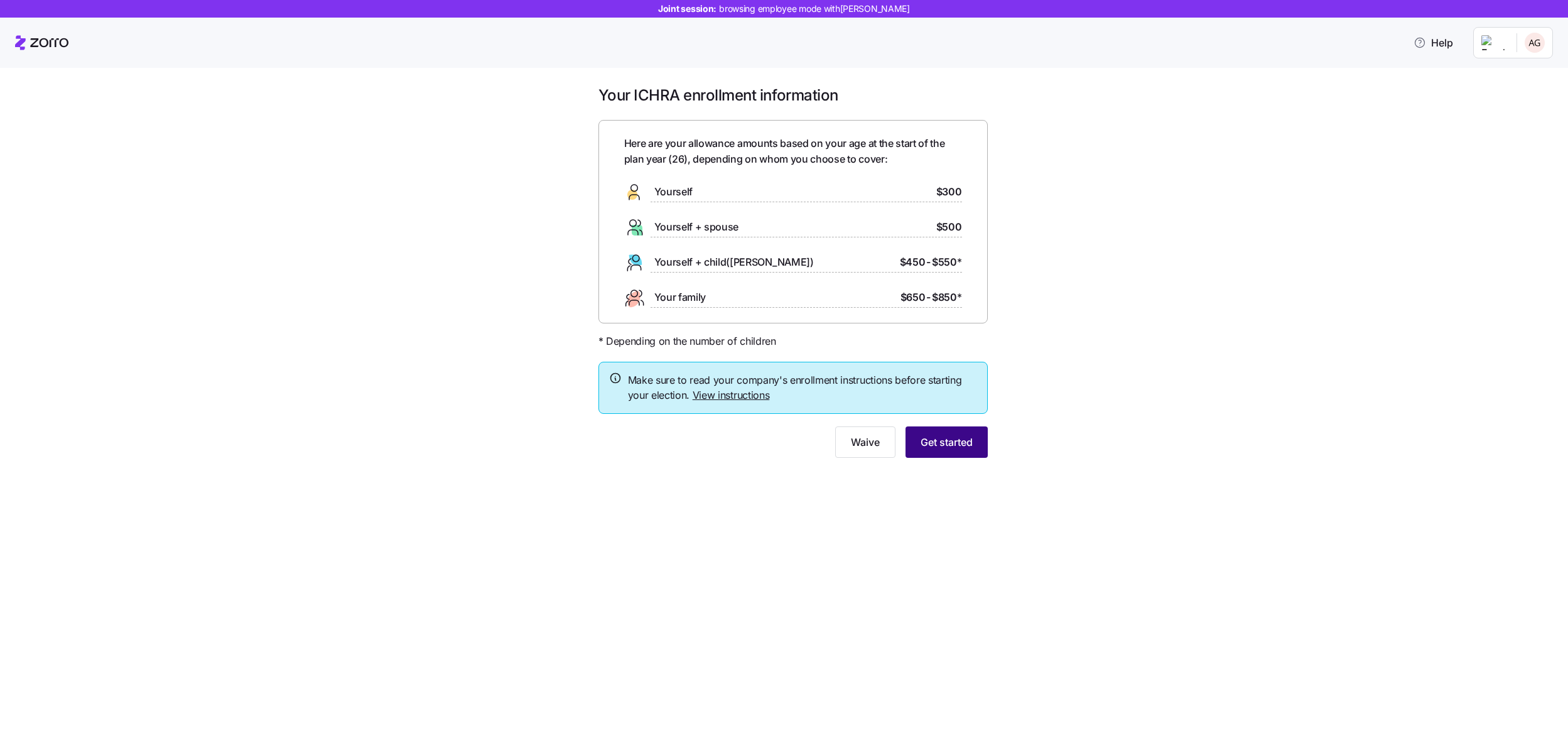
click at [971, 450] on button "Get started" at bounding box center [947, 442] width 83 height 32
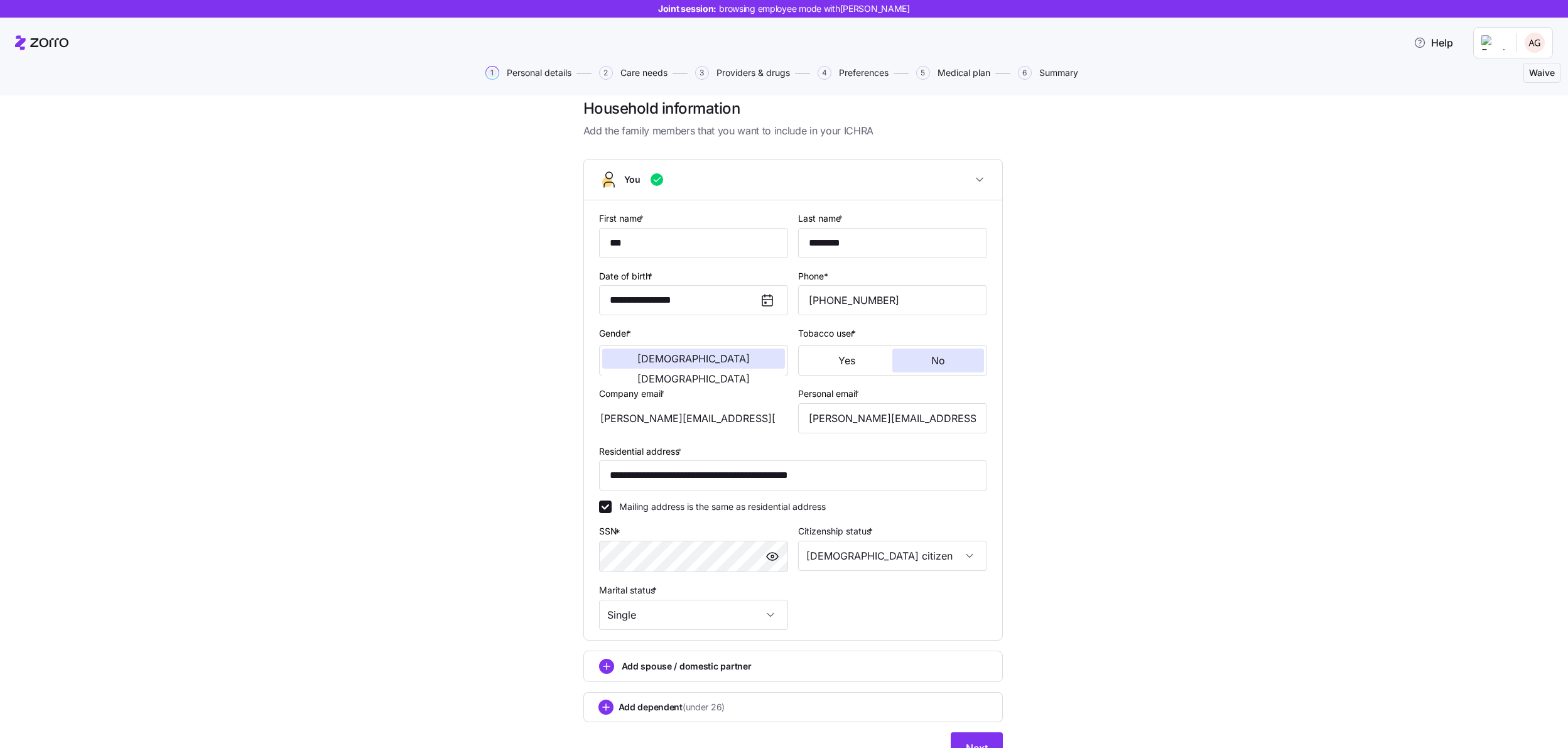
scroll to position [78, 0]
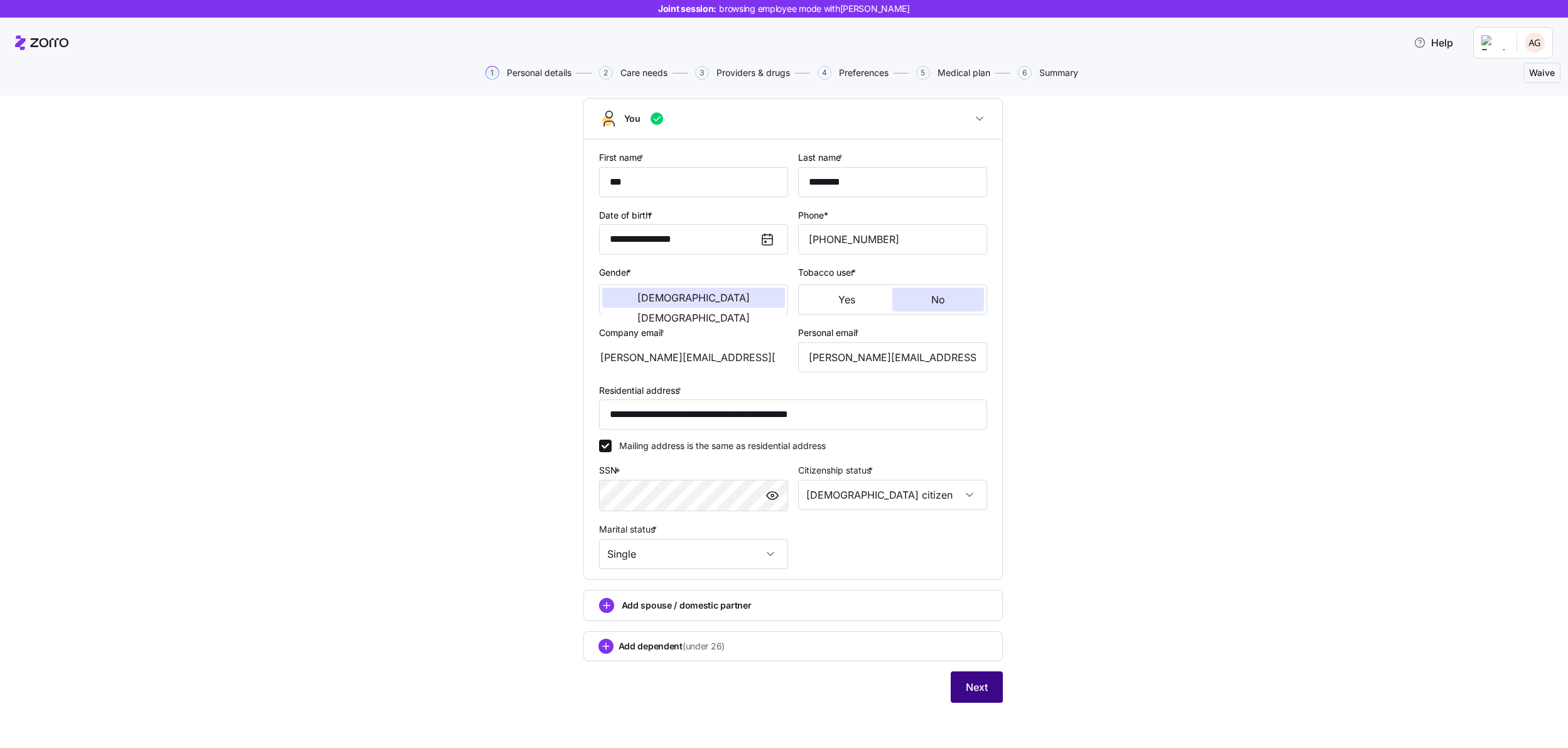
click at [975, 686] on span "Next" at bounding box center [976, 687] width 22 height 15
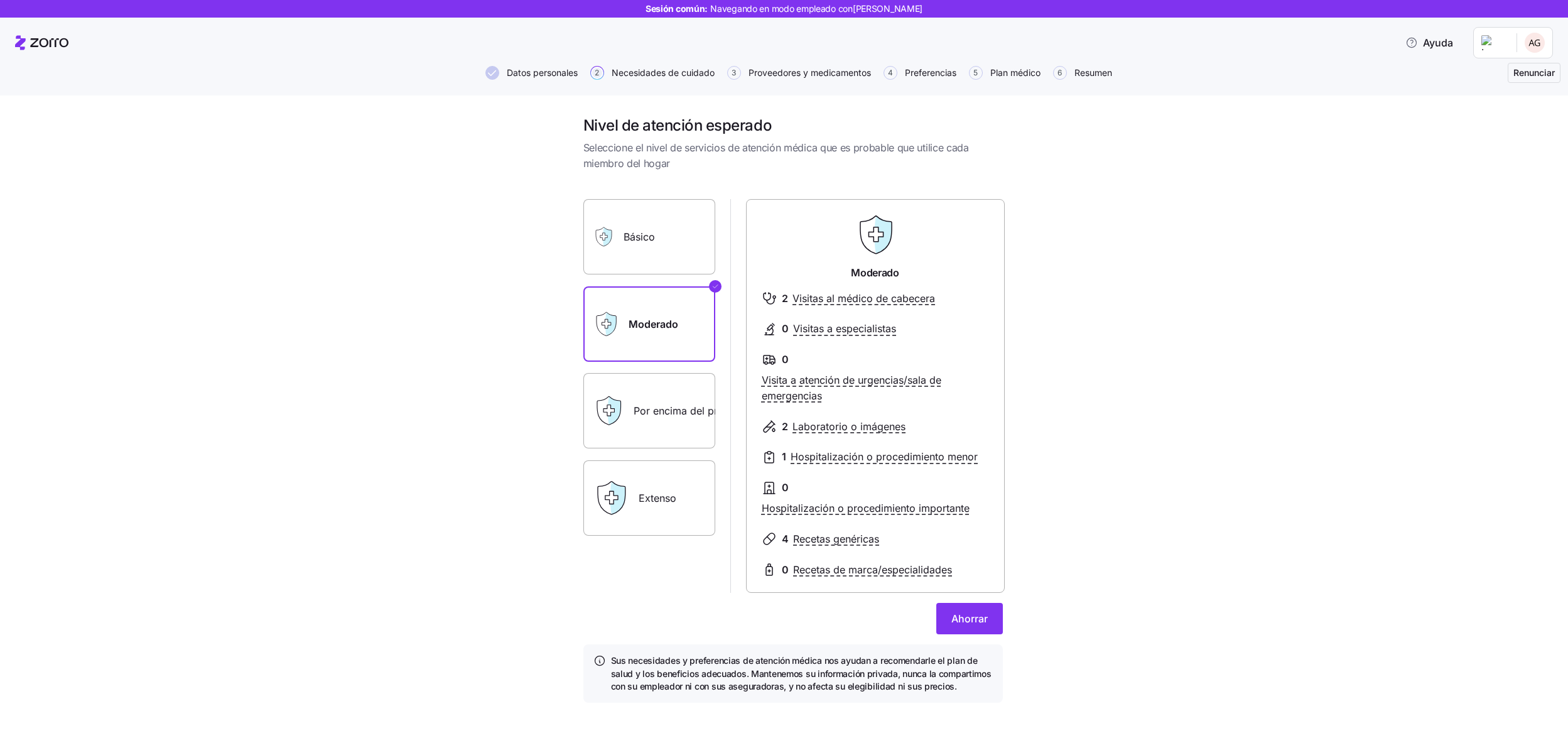
click at [1183, 294] on div "Nivel de atención esperado Seleccione el nivel de servicios de atención médica …" at bounding box center [793, 417] width 1515 height 602
click at [652, 238] on font "Básico" at bounding box center [639, 237] width 32 height 13
click at [0, 0] on input "Básico" at bounding box center [0, 0] width 0 height 0
click at [606, 307] on div "Moderado" at bounding box center [649, 323] width 132 height 75
click at [646, 309] on label "Moderado" at bounding box center [649, 323] width 132 height 75
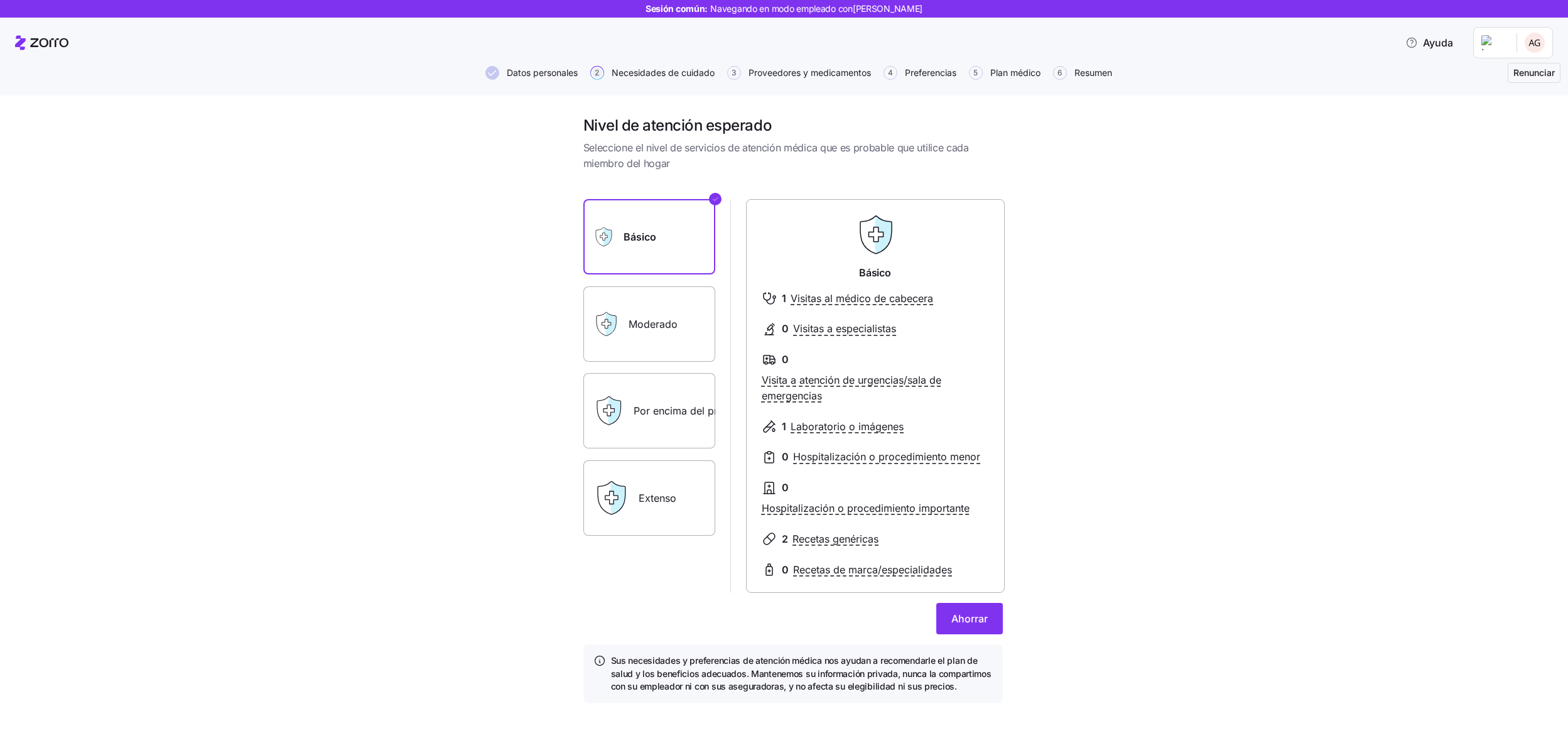
click at [0, 0] on input "Moderado" at bounding box center [0, 0] width 0 height 0
click at [638, 238] on font "Básico" at bounding box center [639, 237] width 32 height 13
click at [0, 0] on input "Básico" at bounding box center [0, 0] width 0 height 0
click at [674, 470] on label "Extenso" at bounding box center [649, 498] width 132 height 75
click at [0, 0] on input "Extenso" at bounding box center [0, 0] width 0 height 0
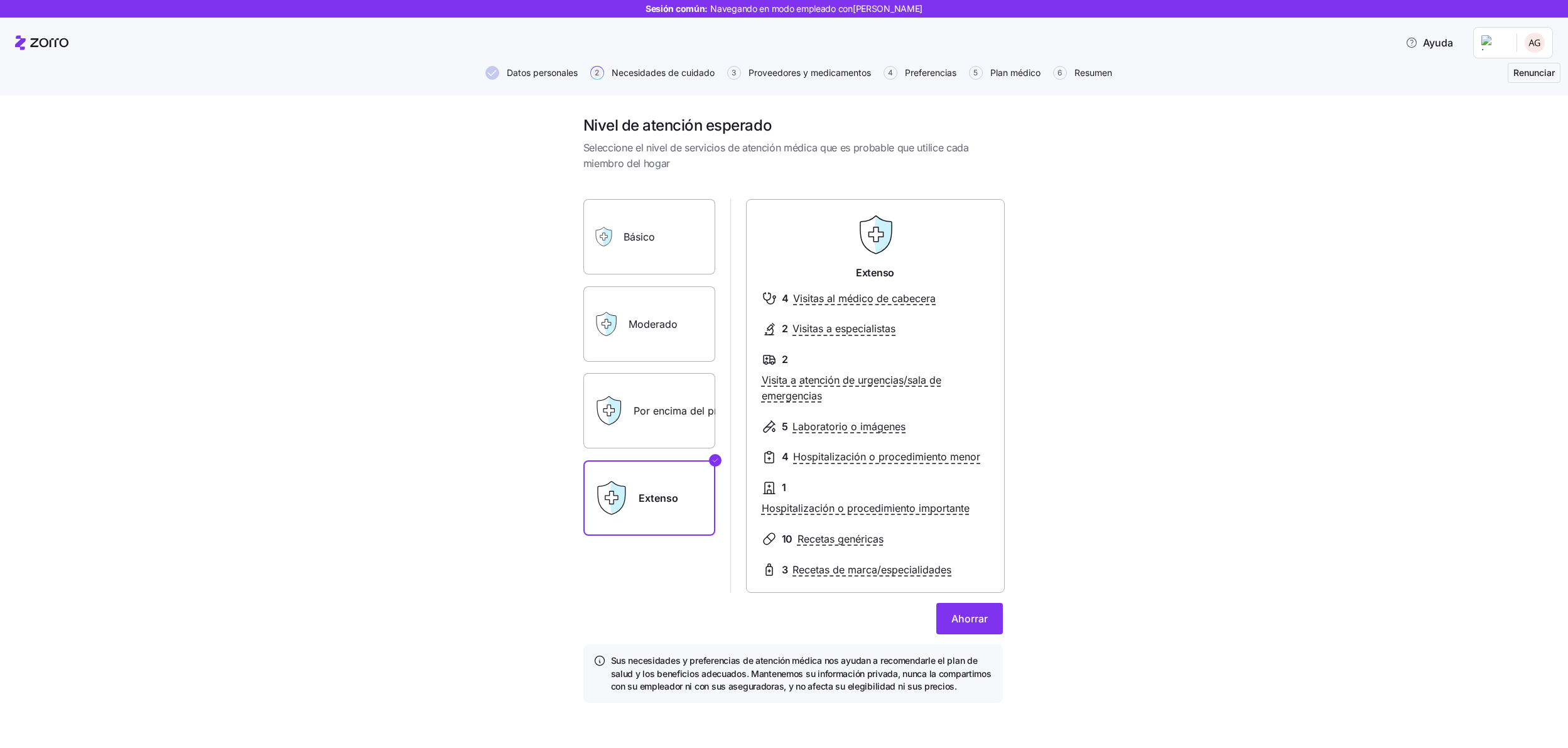
click at [663, 415] on font "Por encima del promedio" at bounding box center [694, 411] width 120 height 13
click at [0, 0] on input "Por encima del promedio" at bounding box center [0, 0] width 0 height 0
click at [652, 338] on label "Moderado" at bounding box center [649, 323] width 132 height 75
click at [0, 0] on input "Moderado" at bounding box center [0, 0] width 0 height 0
click at [659, 258] on label "Básico" at bounding box center [649, 237] width 132 height 75
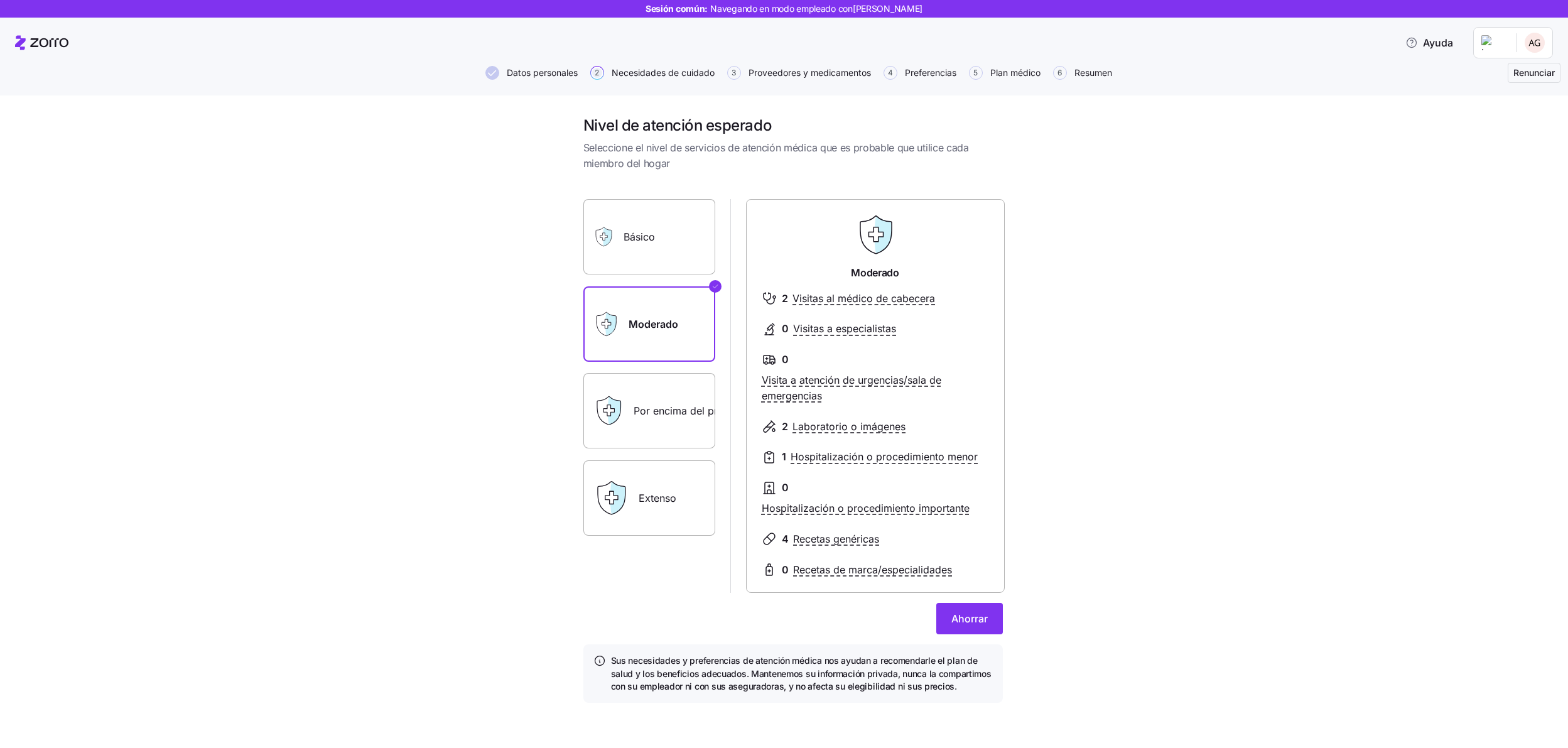
click at [0, 0] on input "Básico" at bounding box center [0, 0] width 0 height 0
click at [666, 325] on font "Moderado" at bounding box center [653, 324] width 49 height 13
click at [0, 0] on input "Moderado" at bounding box center [0, 0] width 0 height 0
click at [653, 240] on font "Básico" at bounding box center [639, 237] width 32 height 13
click at [0, 0] on input "Básico" at bounding box center [0, 0] width 0 height 0
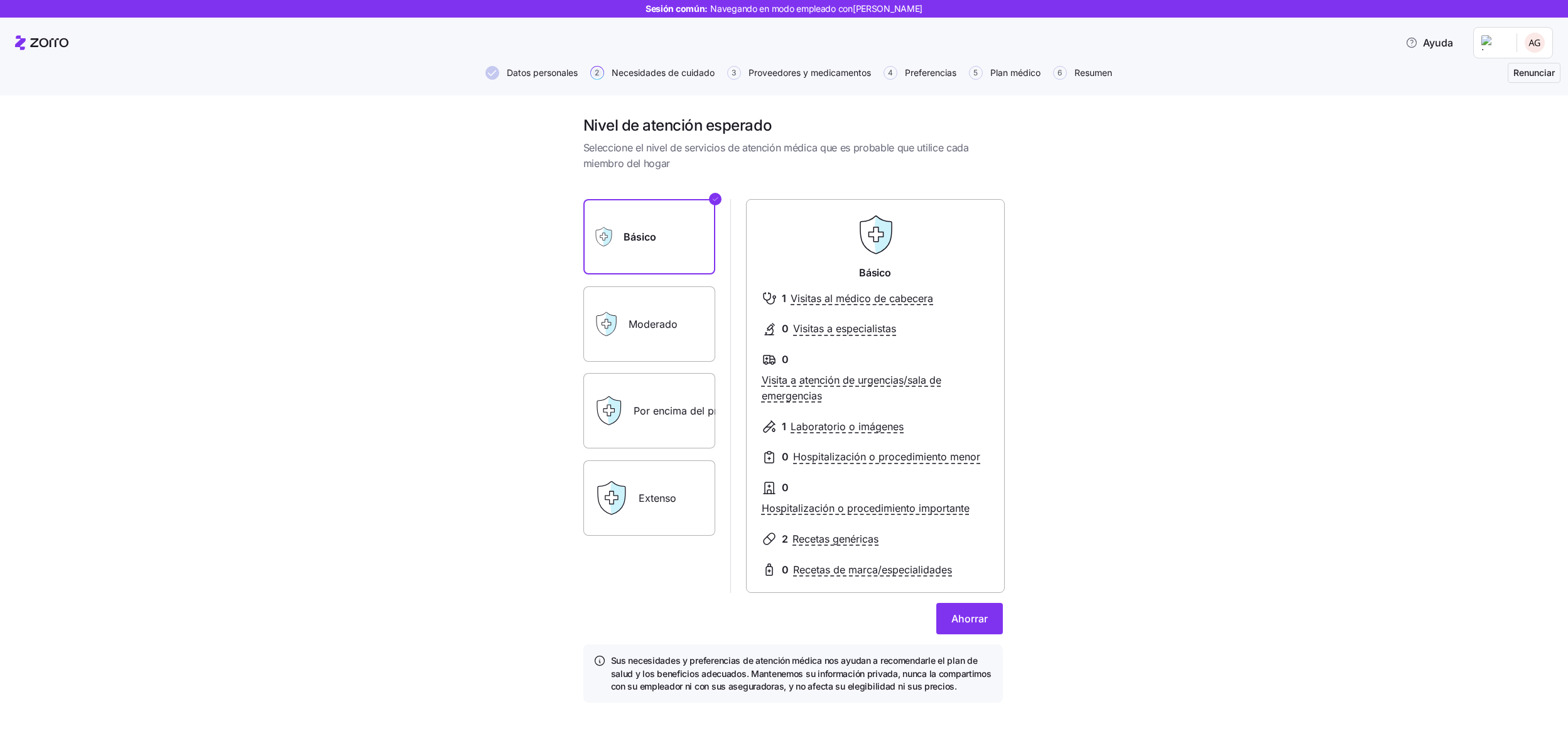
click at [659, 326] on font "Moderado" at bounding box center [653, 324] width 49 height 13
click at [0, 0] on input "Moderado" at bounding box center [0, 0] width 0 height 0
click at [664, 408] on font "Por encima del promedio" at bounding box center [694, 411] width 120 height 13
click at [0, 0] on input "Por encima del promedio" at bounding box center [0, 0] width 0 height 0
click at [663, 507] on label "Extenso" at bounding box center [649, 498] width 132 height 75
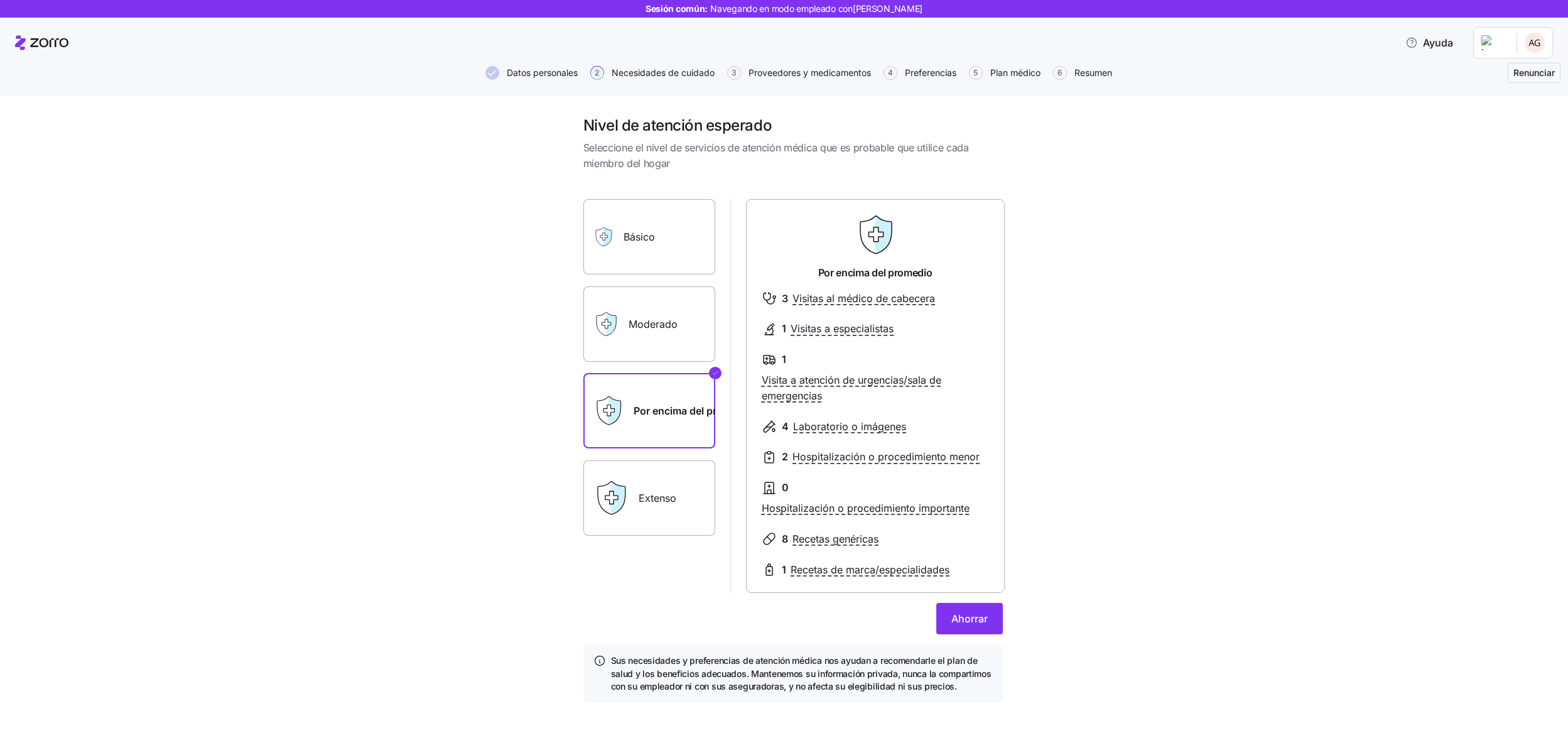
click at [0, 0] on input "Extenso" at bounding box center [0, 0] width 0 height 0
click at [660, 328] on font "Moderado" at bounding box center [653, 324] width 49 height 13
click at [0, 0] on input "Moderado" at bounding box center [0, 0] width 0 height 0
click at [960, 621] on font "Ahorrar" at bounding box center [969, 619] width 36 height 13
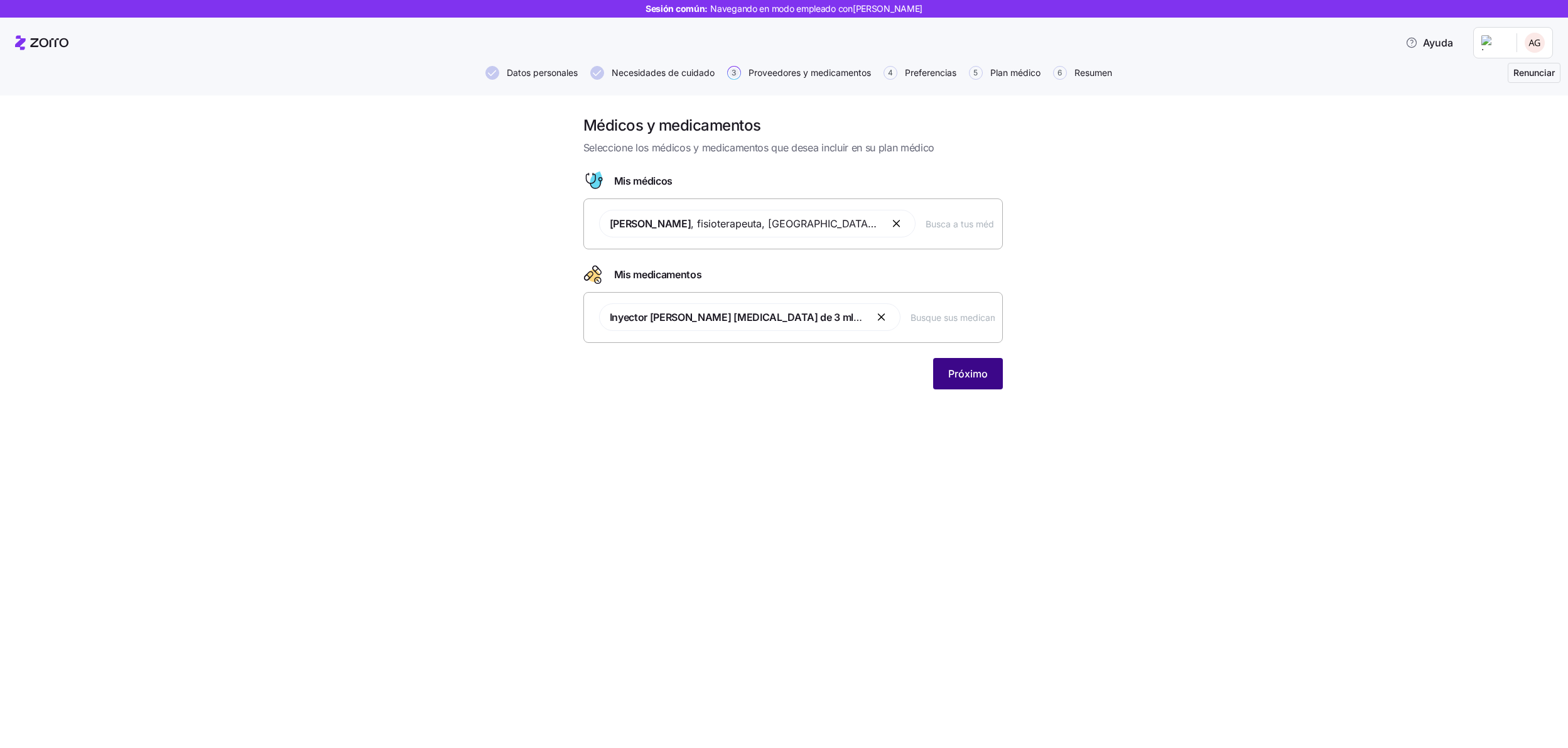
click at [963, 374] on font "Próximo" at bounding box center [968, 374] width 40 height 13
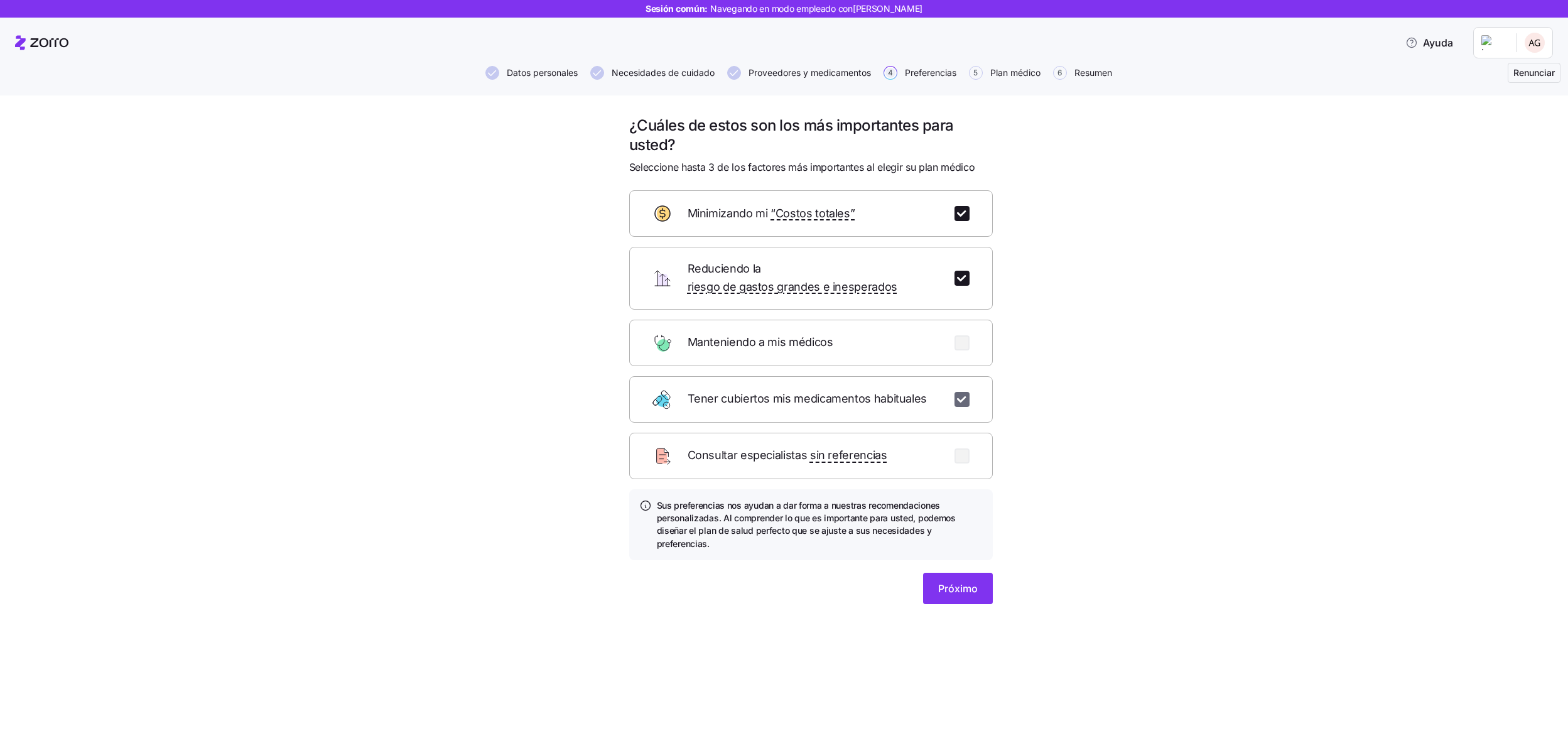
click at [966, 402] on input "checkbox" at bounding box center [962, 400] width 15 height 15
checkbox input "false"
click at [968, 459] on input "checkbox" at bounding box center [962, 455] width 15 height 15
checkbox input "true"
click at [945, 578] on button "Próximo" at bounding box center [958, 588] width 70 height 32
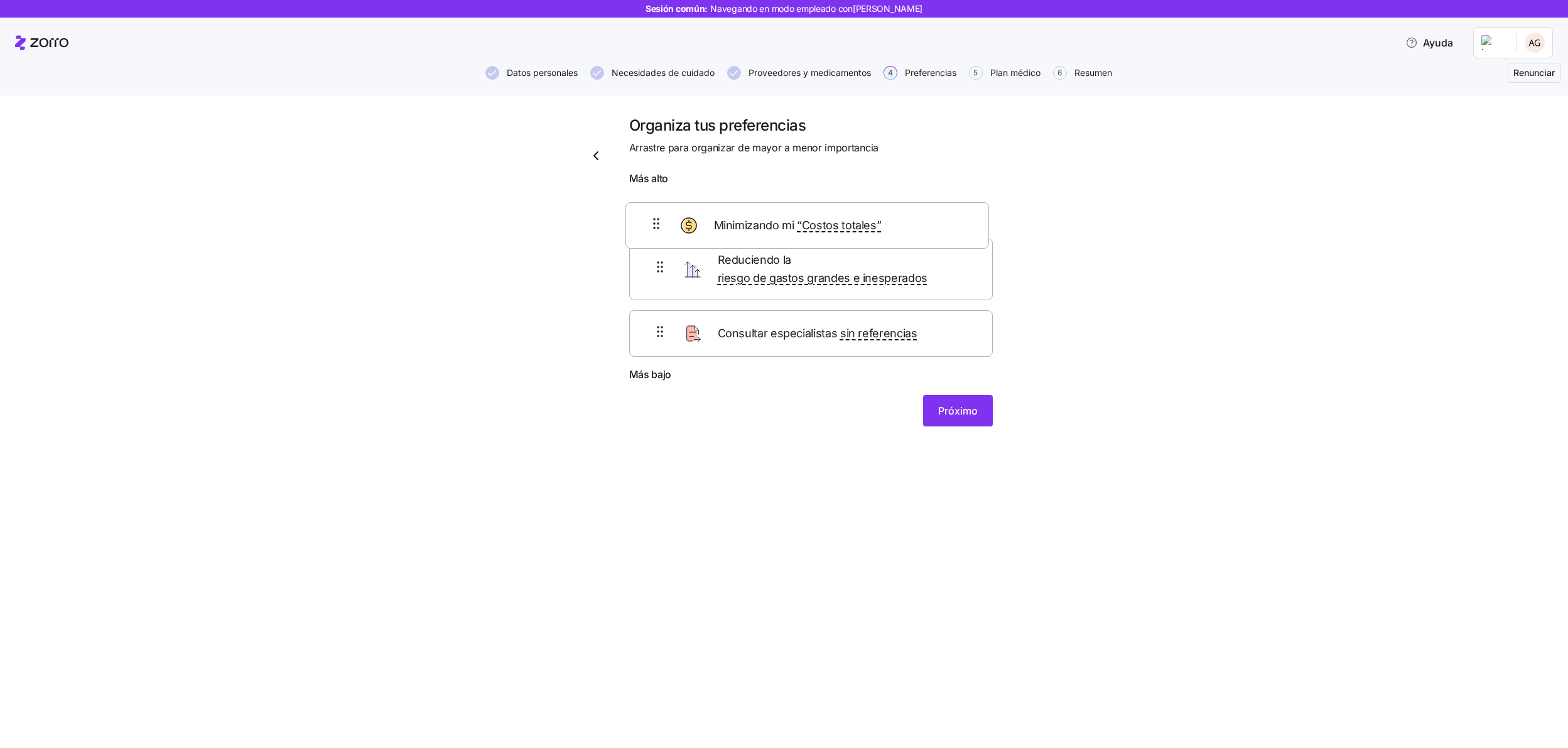
drag, startPoint x: 772, startPoint y: 293, endPoint x: 768, endPoint y: 224, distance: 69.1
click at [768, 224] on div "Reduciendo la riesgo de gastos grandes e inesperados Minimizando mi “Costos tot…" at bounding box center [811, 279] width 364 height 176
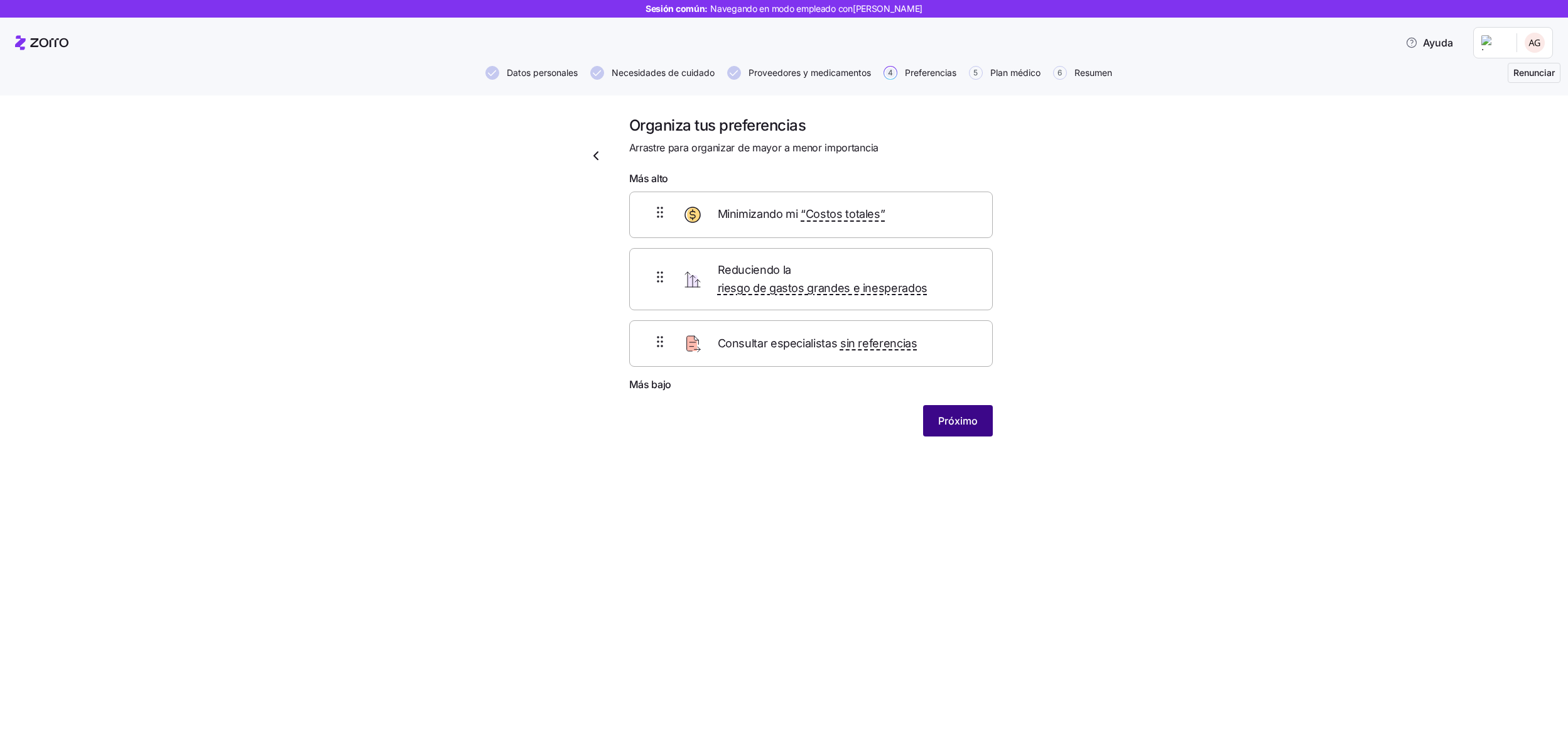
click at [955, 415] on font "Próximo" at bounding box center [958, 421] width 40 height 15
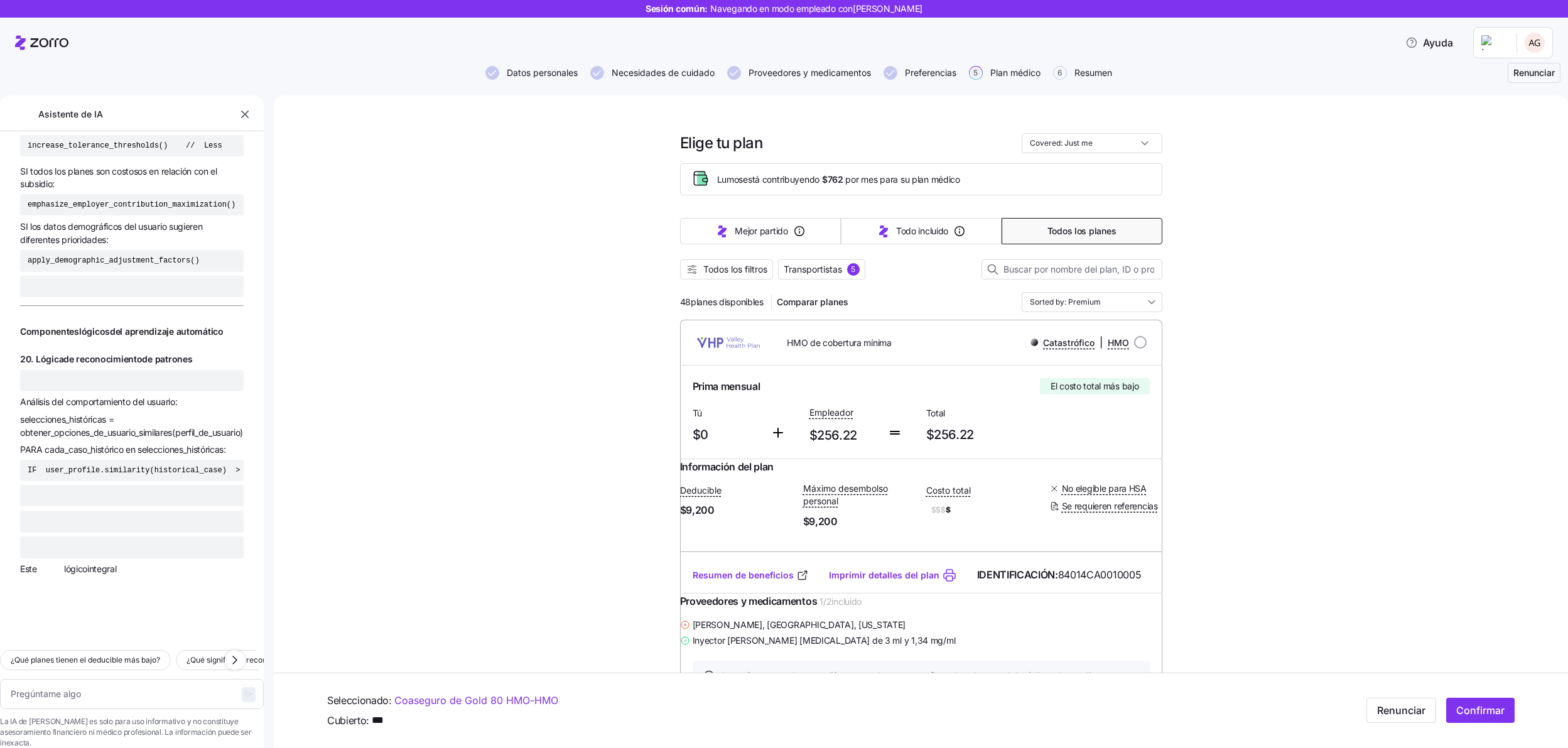
scroll to position [49700, 0]
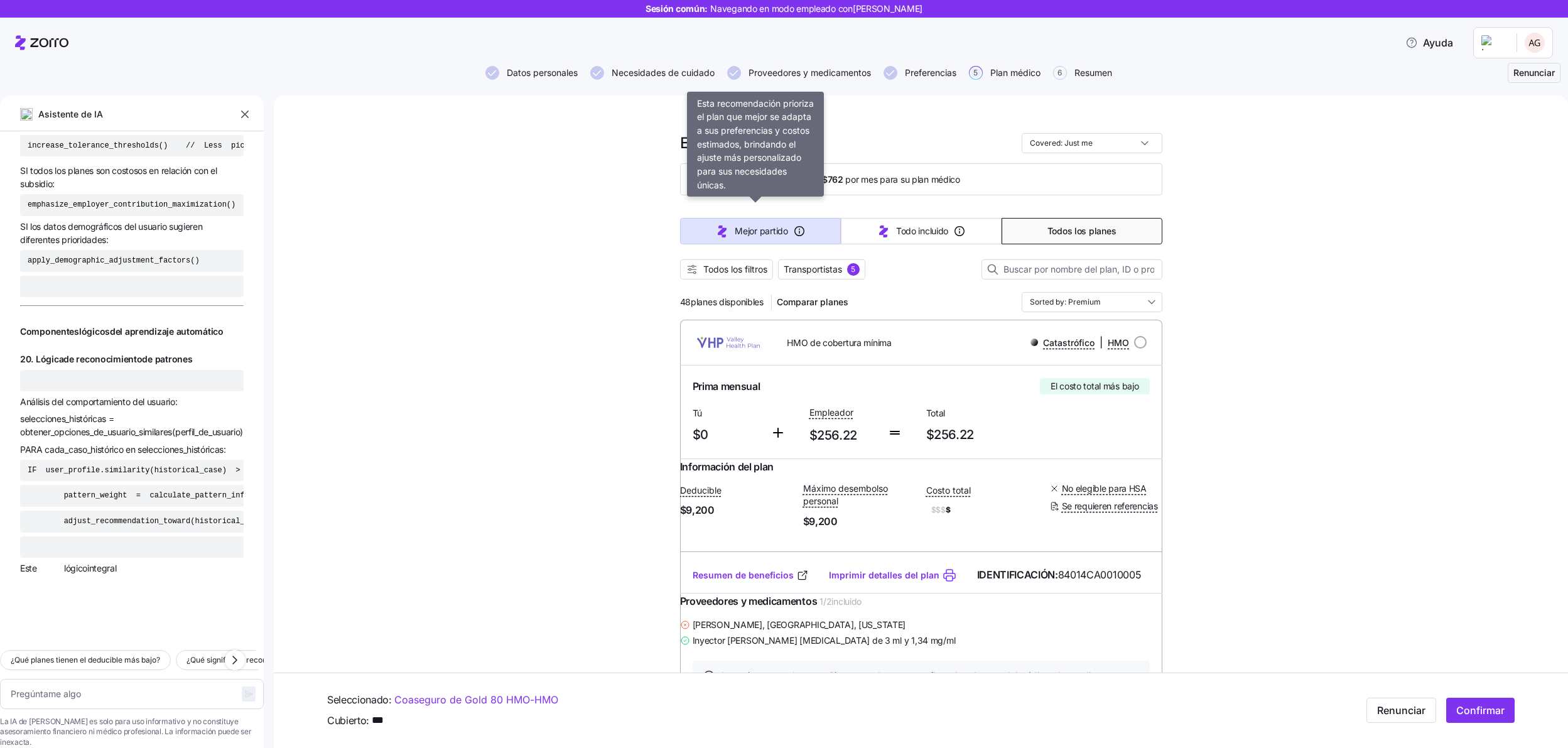
click at [716, 238] on icon "button" at bounding box center [722, 231] width 15 height 15
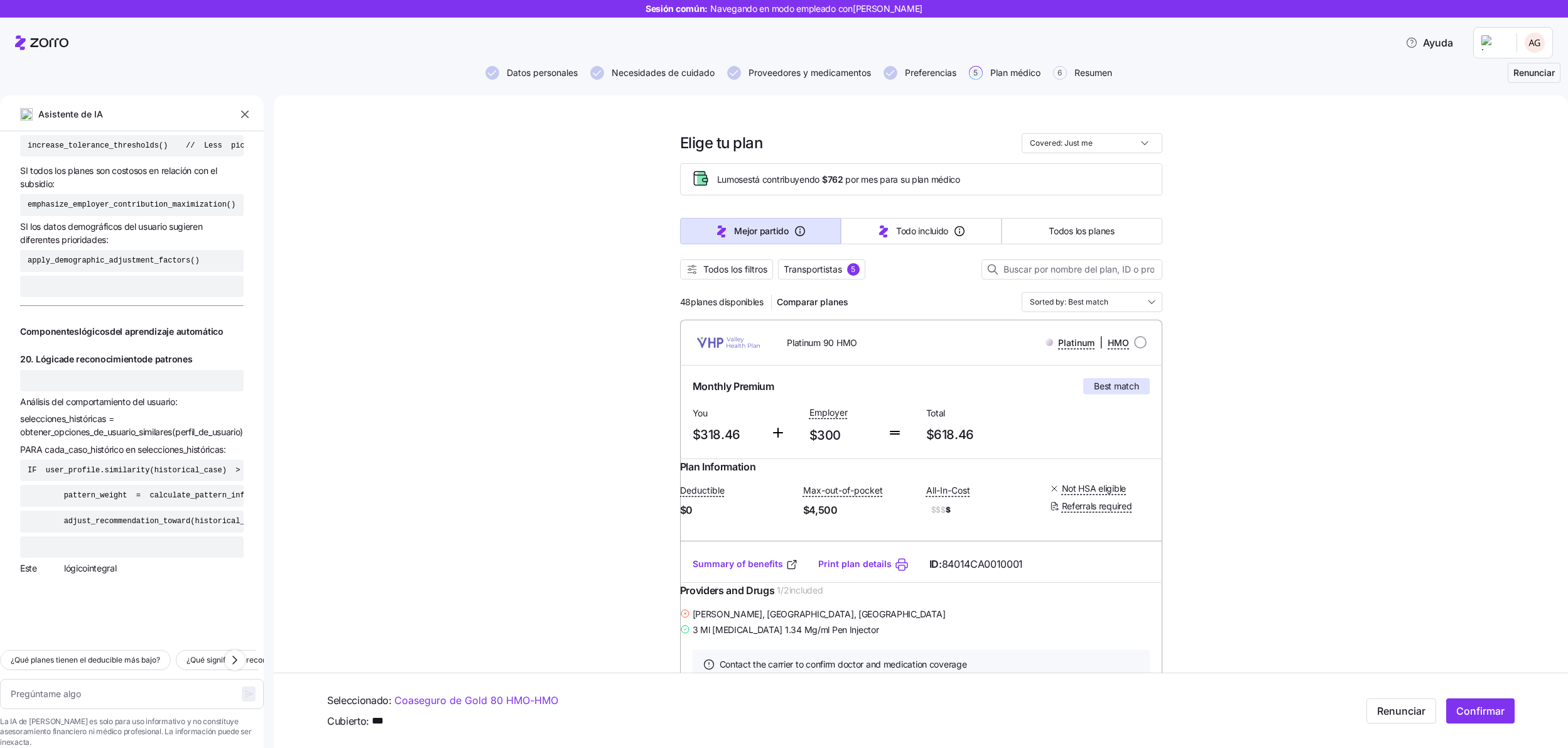
type textarea "x"
type input "Sorted by: Best match"
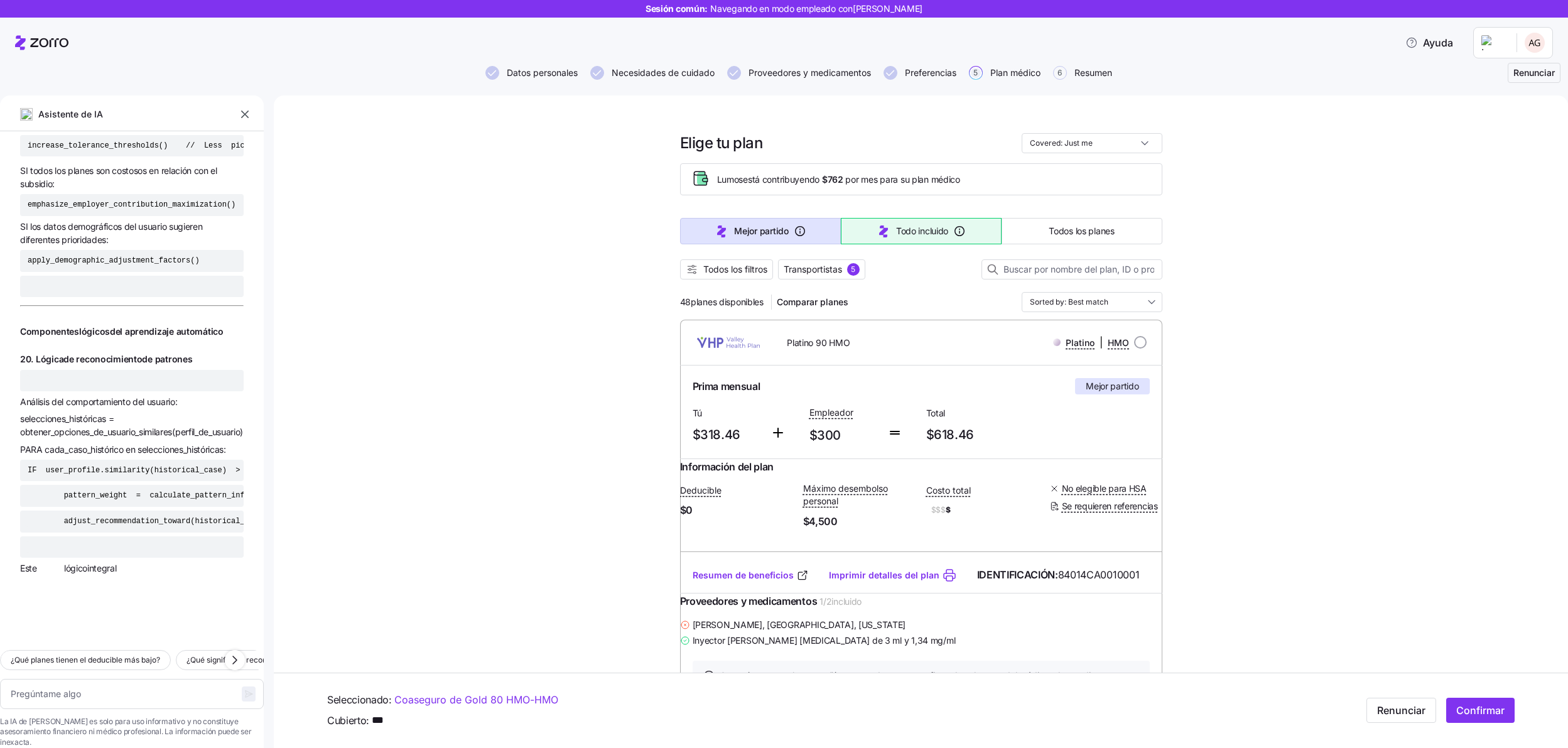
click at [916, 239] on button "Todo incluido" at bounding box center [921, 231] width 160 height 27
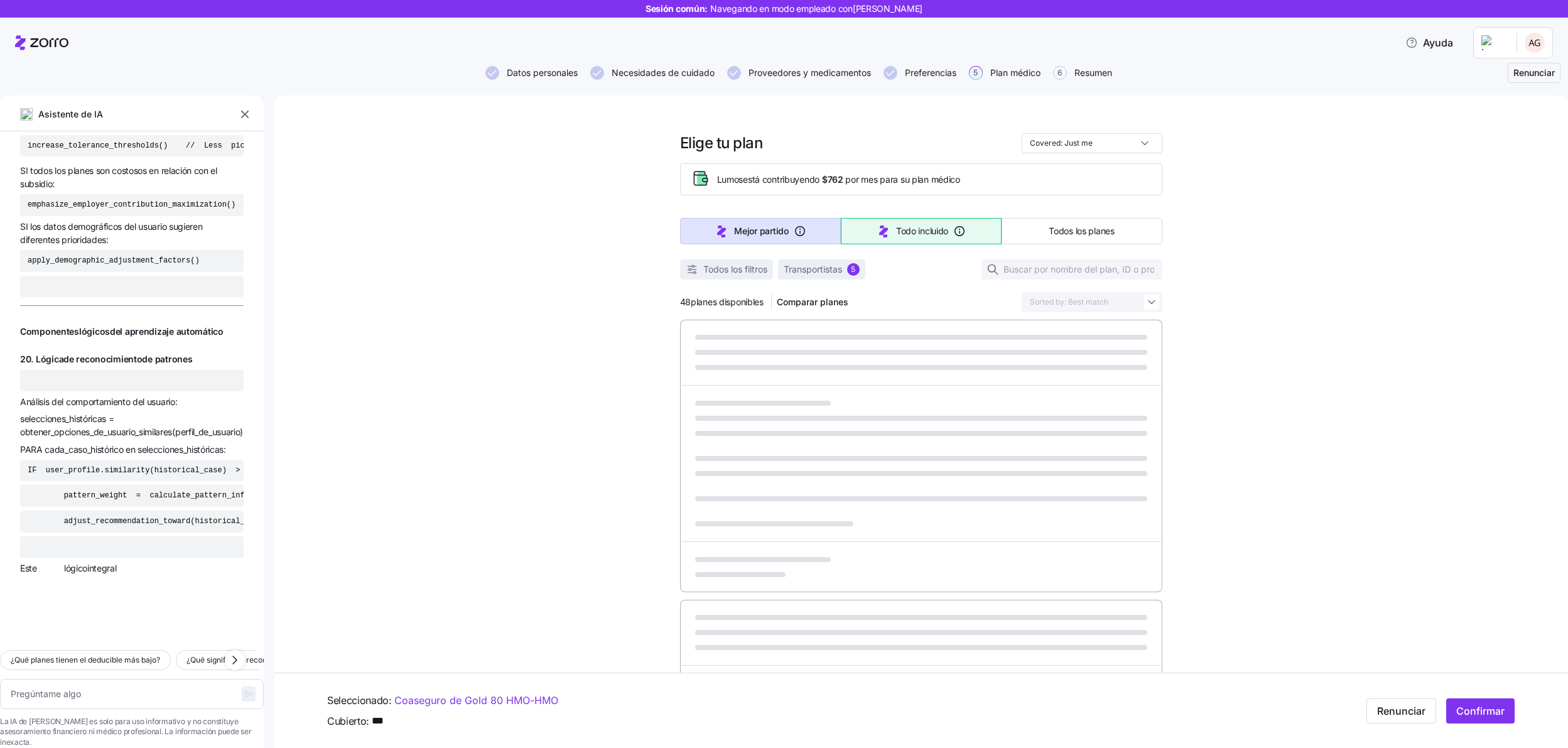
type textarea "x"
type input "Sorted by: All-in-cost"
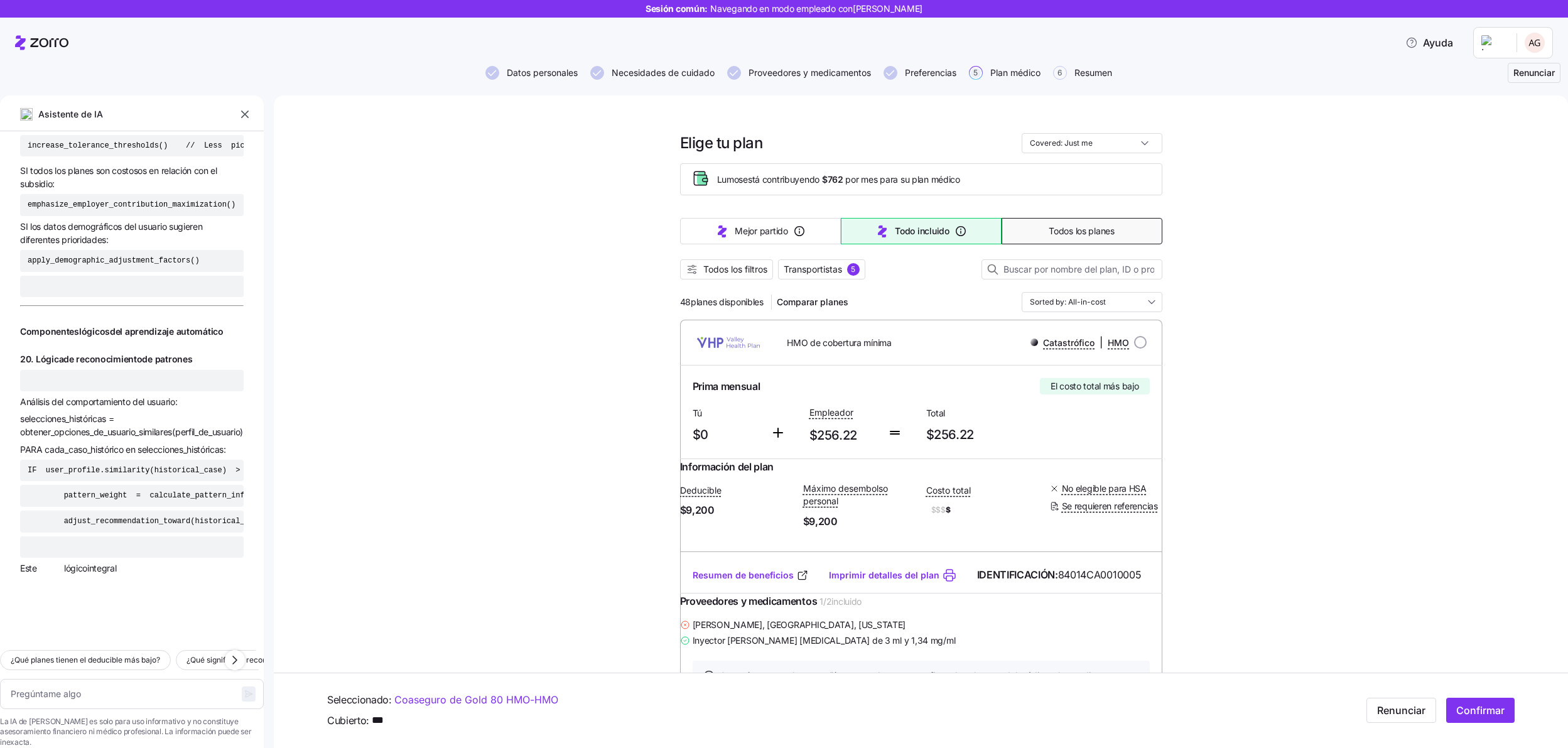
click at [1062, 226] on font "Todos los planes" at bounding box center [1081, 230] width 66 height 11
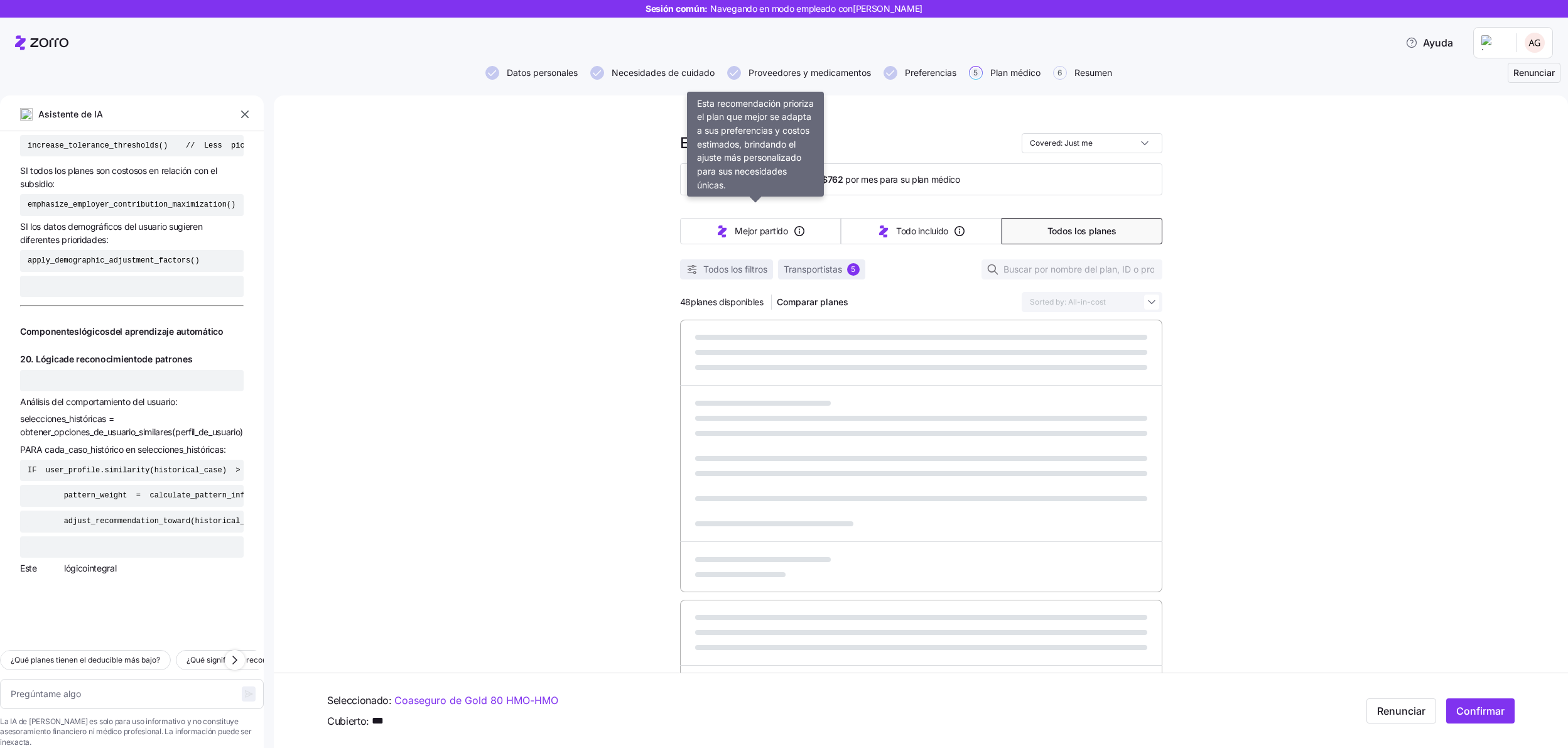
type textarea "x"
type input "Sorted by: Premium"
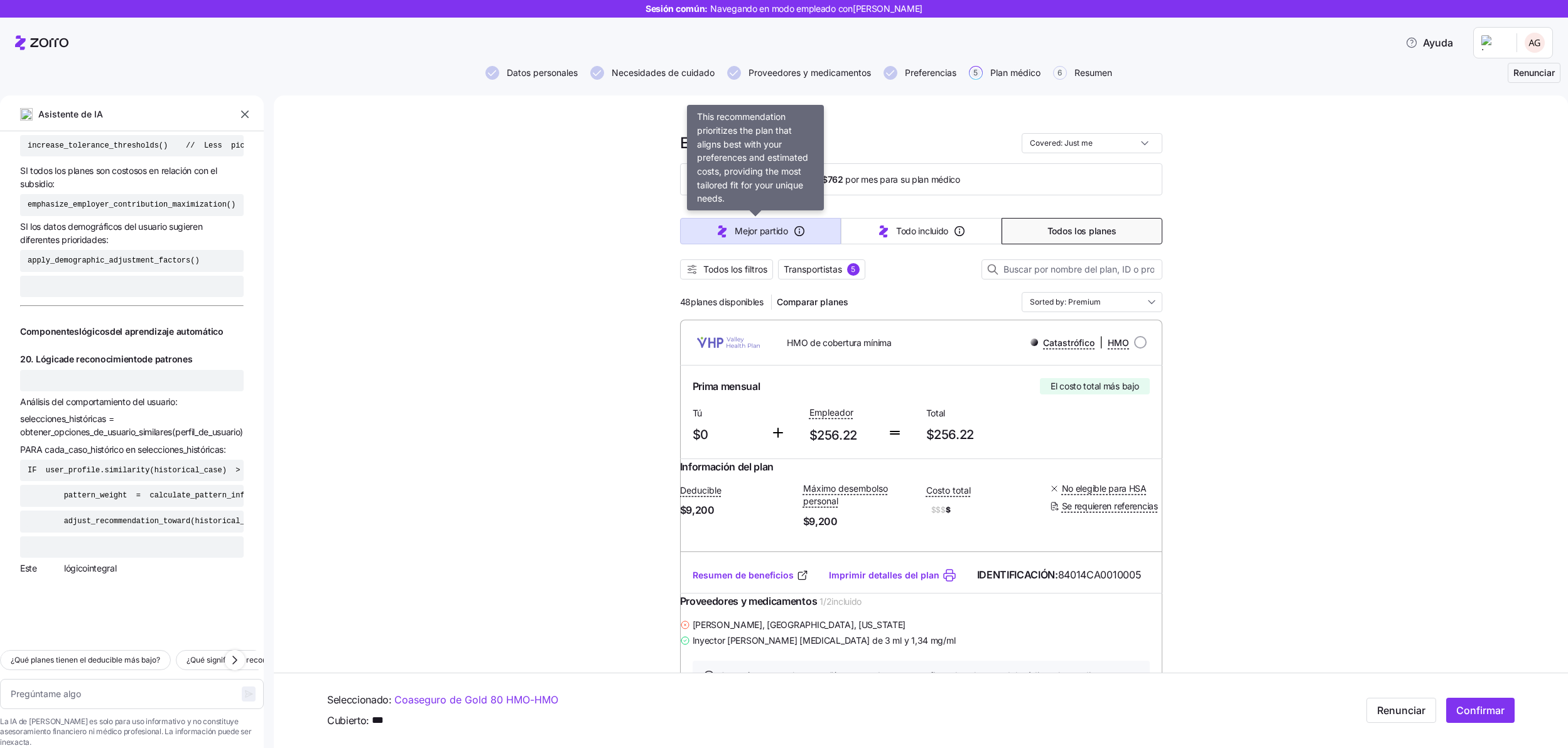
click at [724, 241] on button "Mejor partido" at bounding box center [760, 231] width 160 height 27
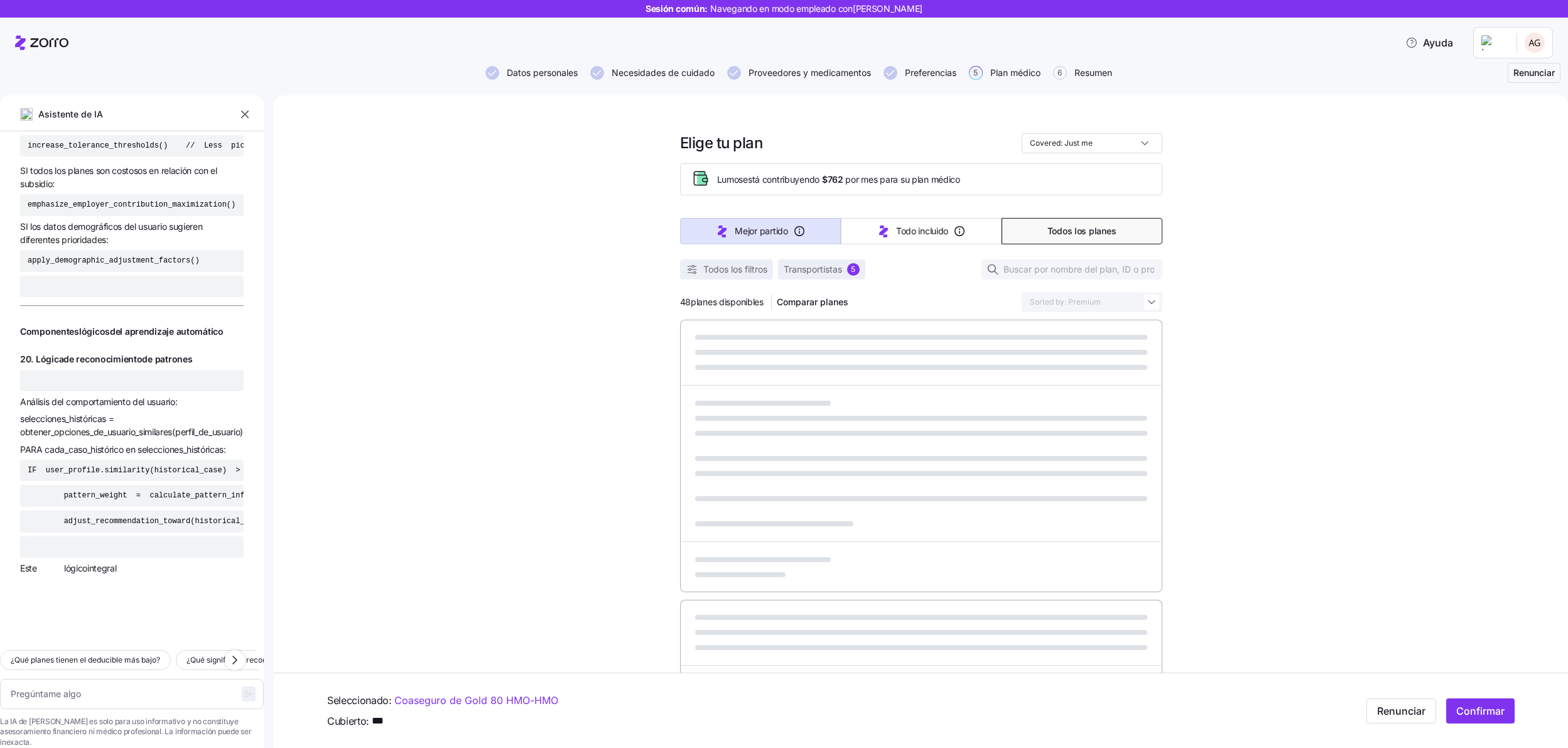
type textarea "x"
type input "Sorted by: Best match"
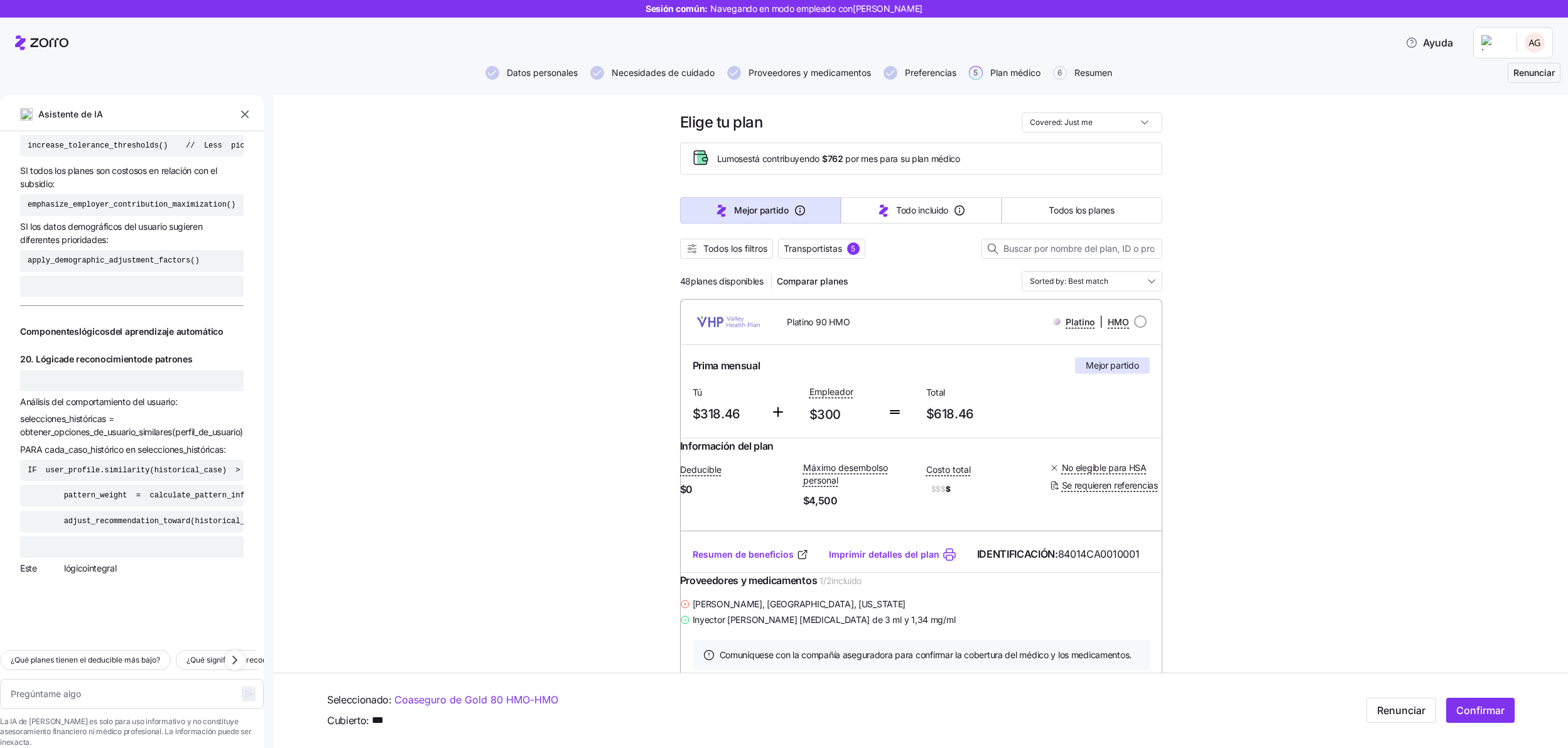
scroll to position [0, 0]
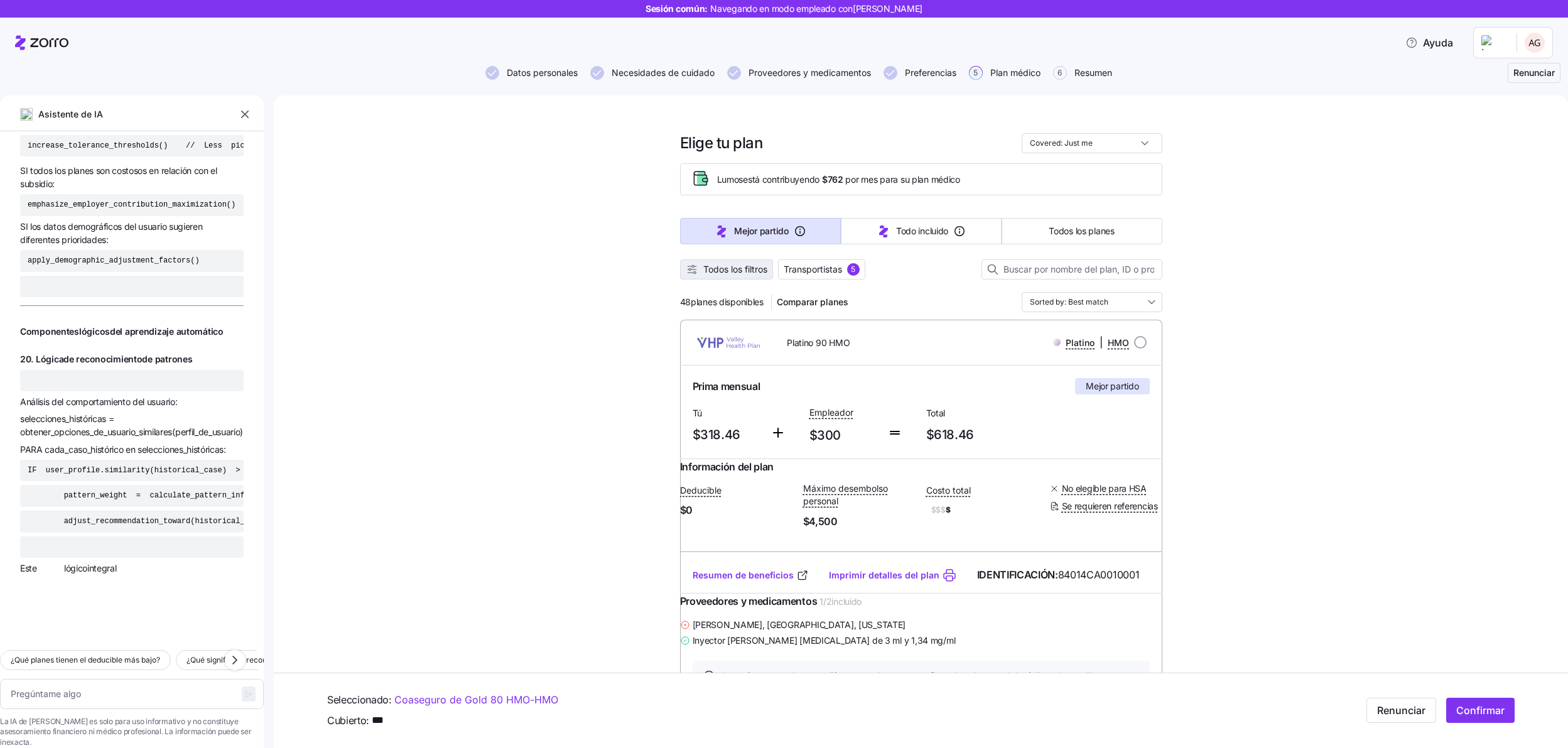
click at [742, 268] on font "Todos los filtros" at bounding box center [735, 269] width 64 height 11
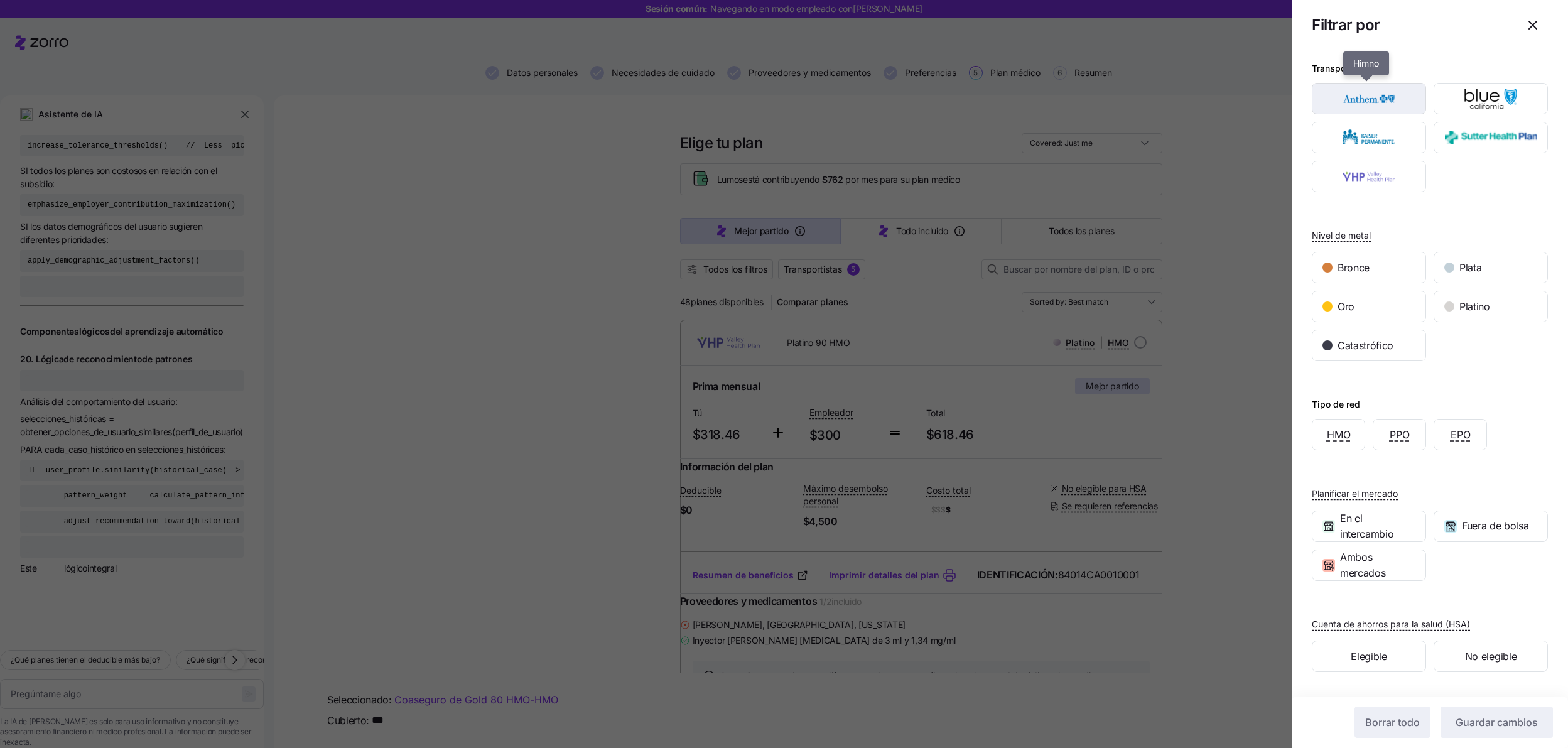
click at [1375, 105] on img "button" at bounding box center [1369, 98] width 92 height 25
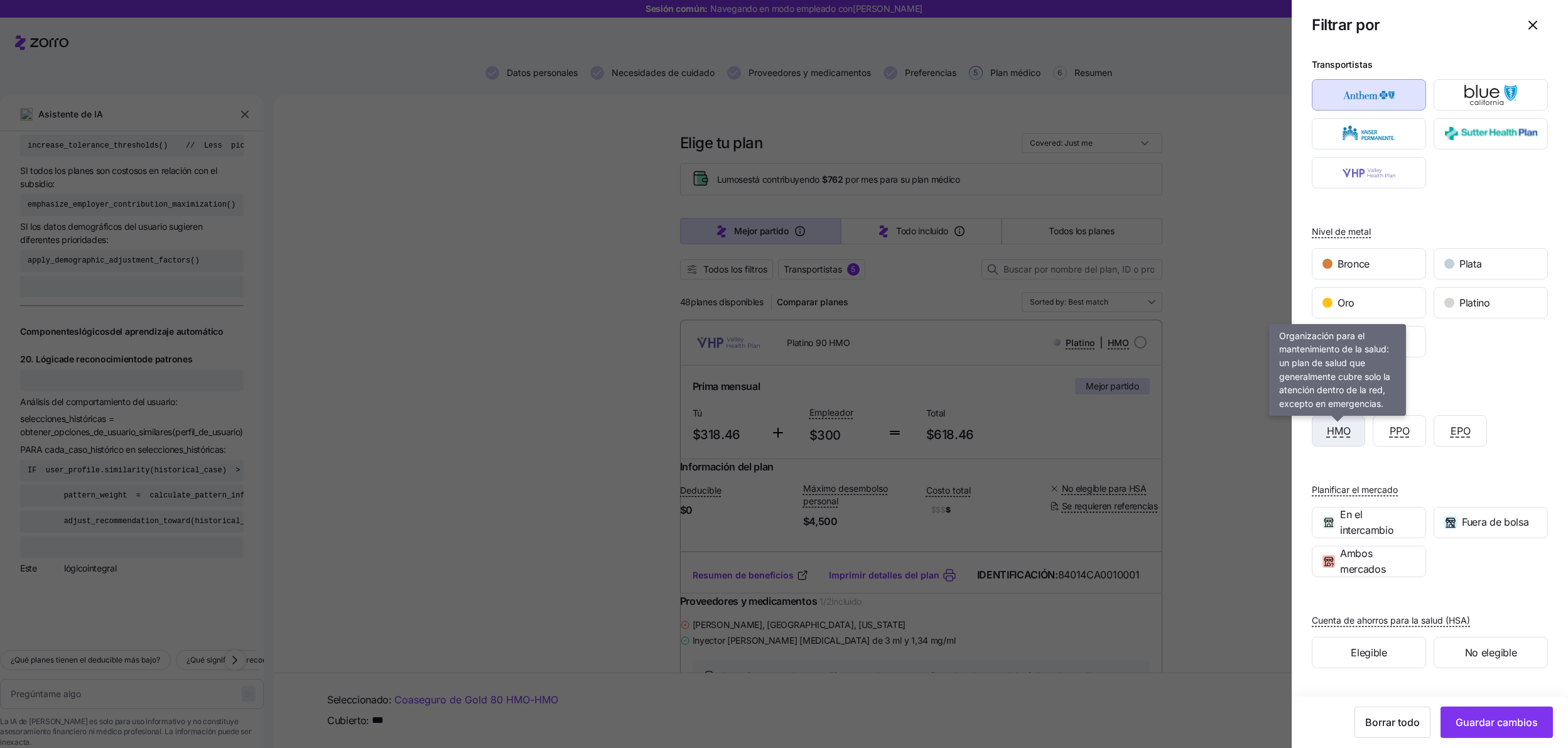
click at [1333, 430] on font "HMO" at bounding box center [1339, 431] width 23 height 13
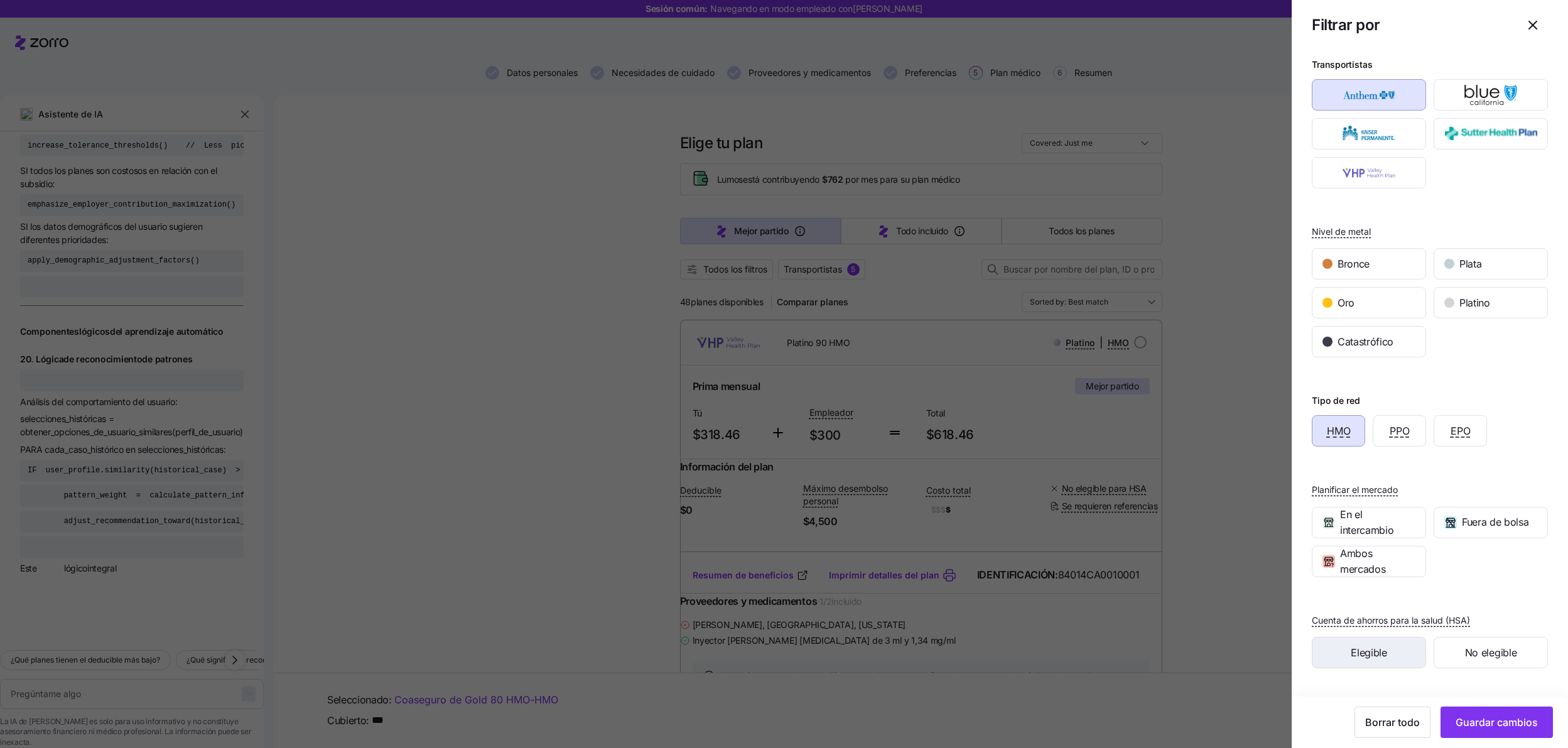
click at [1396, 651] on div "Elegible" at bounding box center [1369, 652] width 113 height 30
click at [1486, 719] on font "Guardar cambios" at bounding box center [1497, 723] width 83 height 13
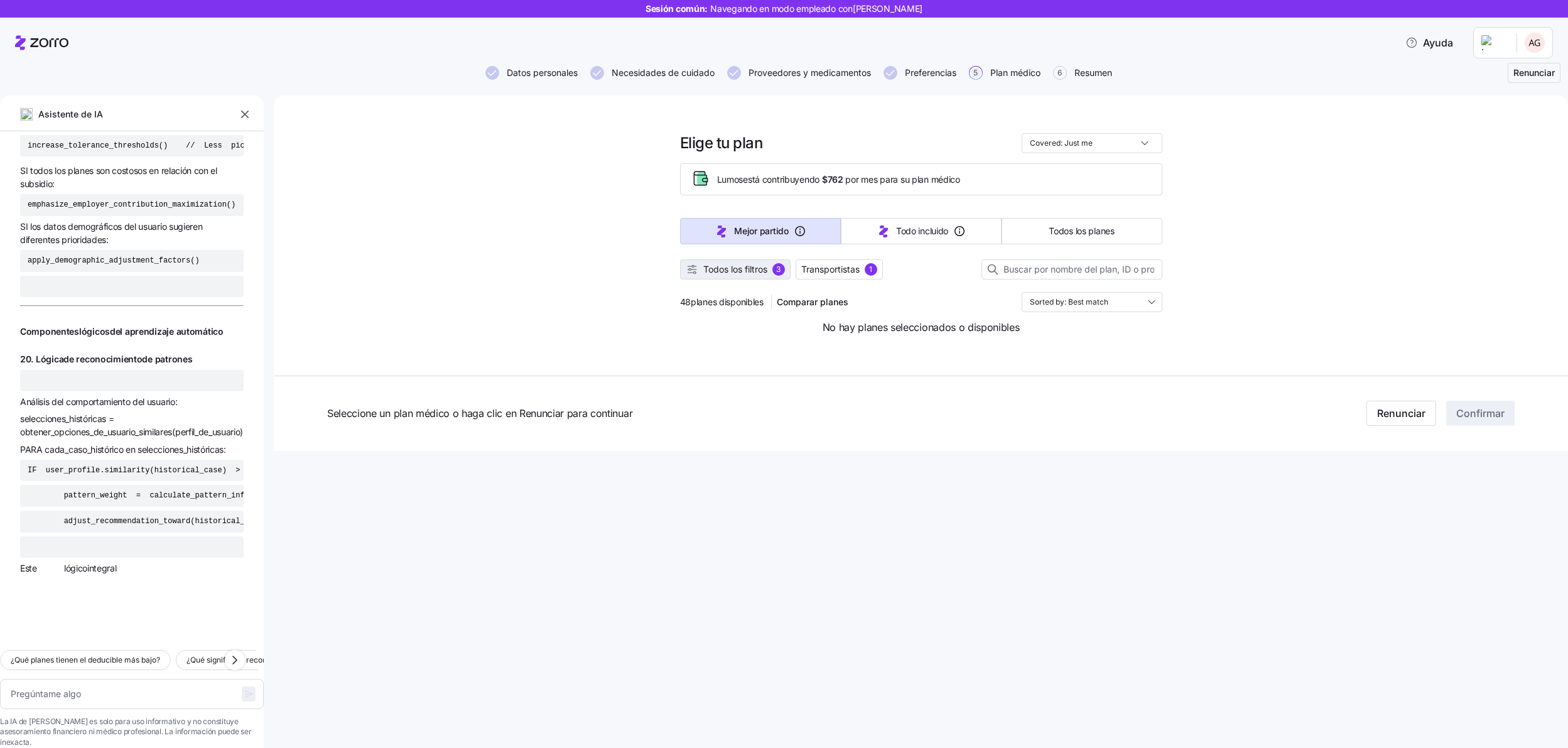
click at [754, 269] on font "Todos los filtros" at bounding box center [735, 269] width 64 height 11
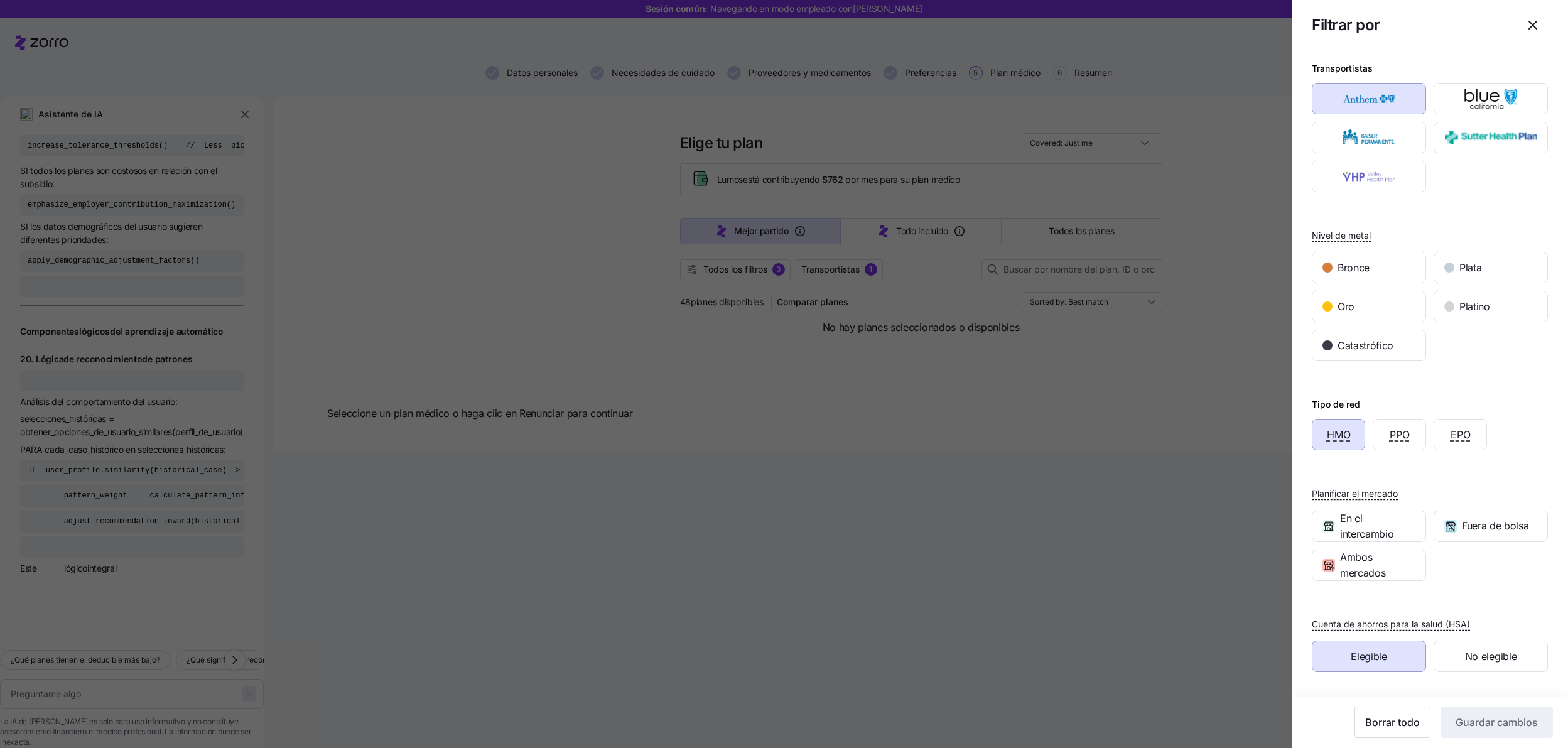
click at [1399, 659] on div "Elegible" at bounding box center [1369, 656] width 113 height 30
click at [1460, 718] on font "Guardar cambios" at bounding box center [1497, 723] width 83 height 13
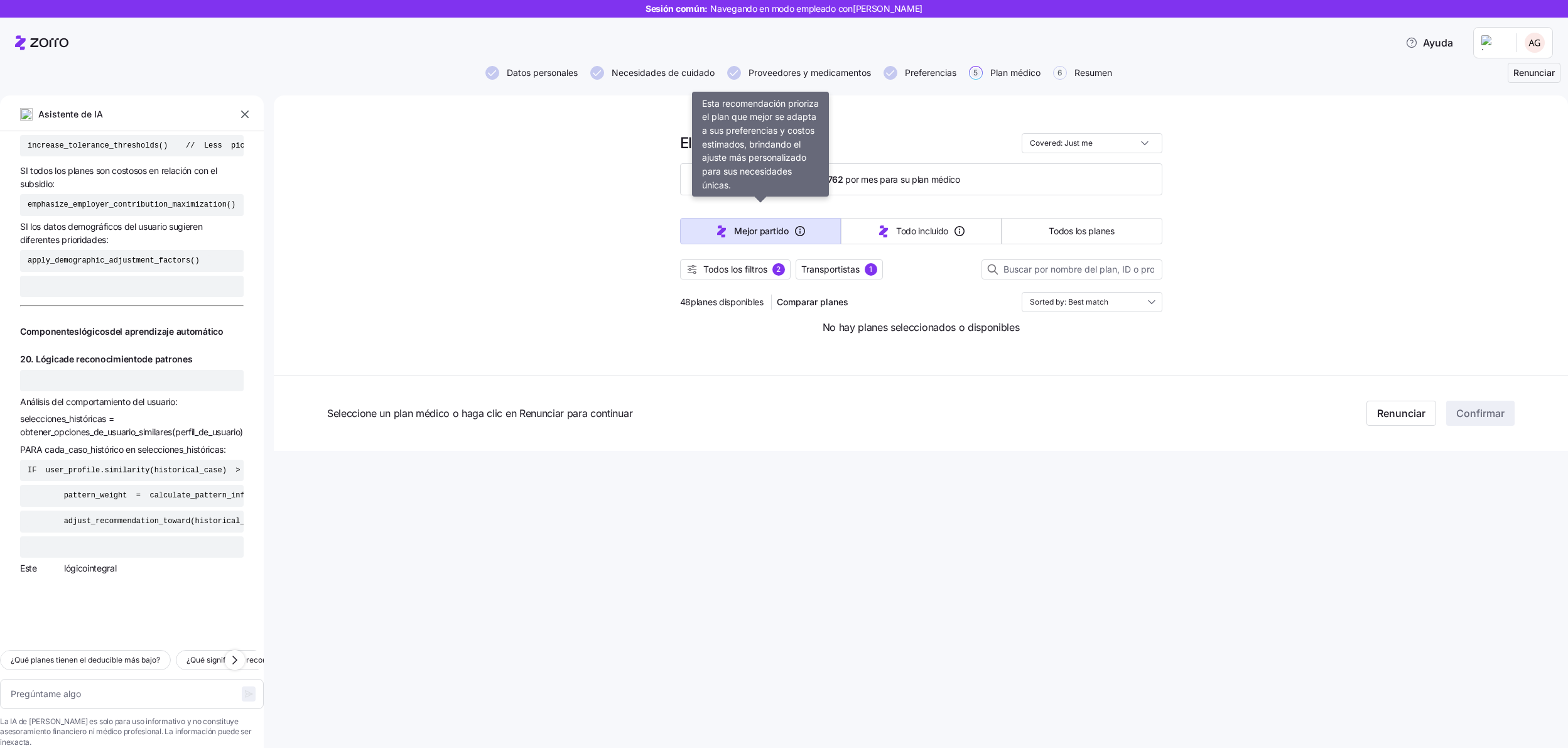
click at [807, 239] on button "Mejor partido" at bounding box center [760, 231] width 160 height 27
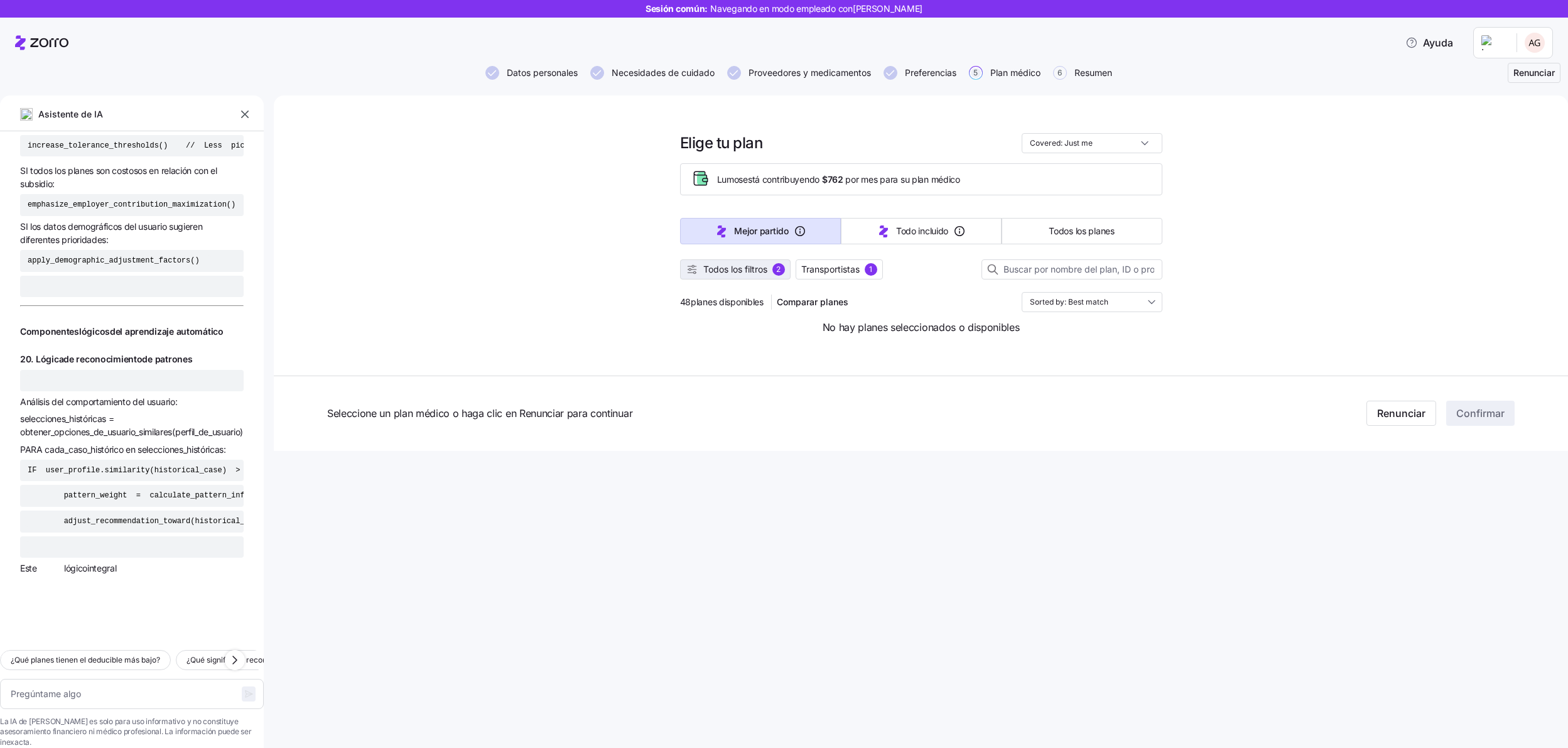
click at [714, 271] on font "Todos los filtros" at bounding box center [735, 269] width 64 height 11
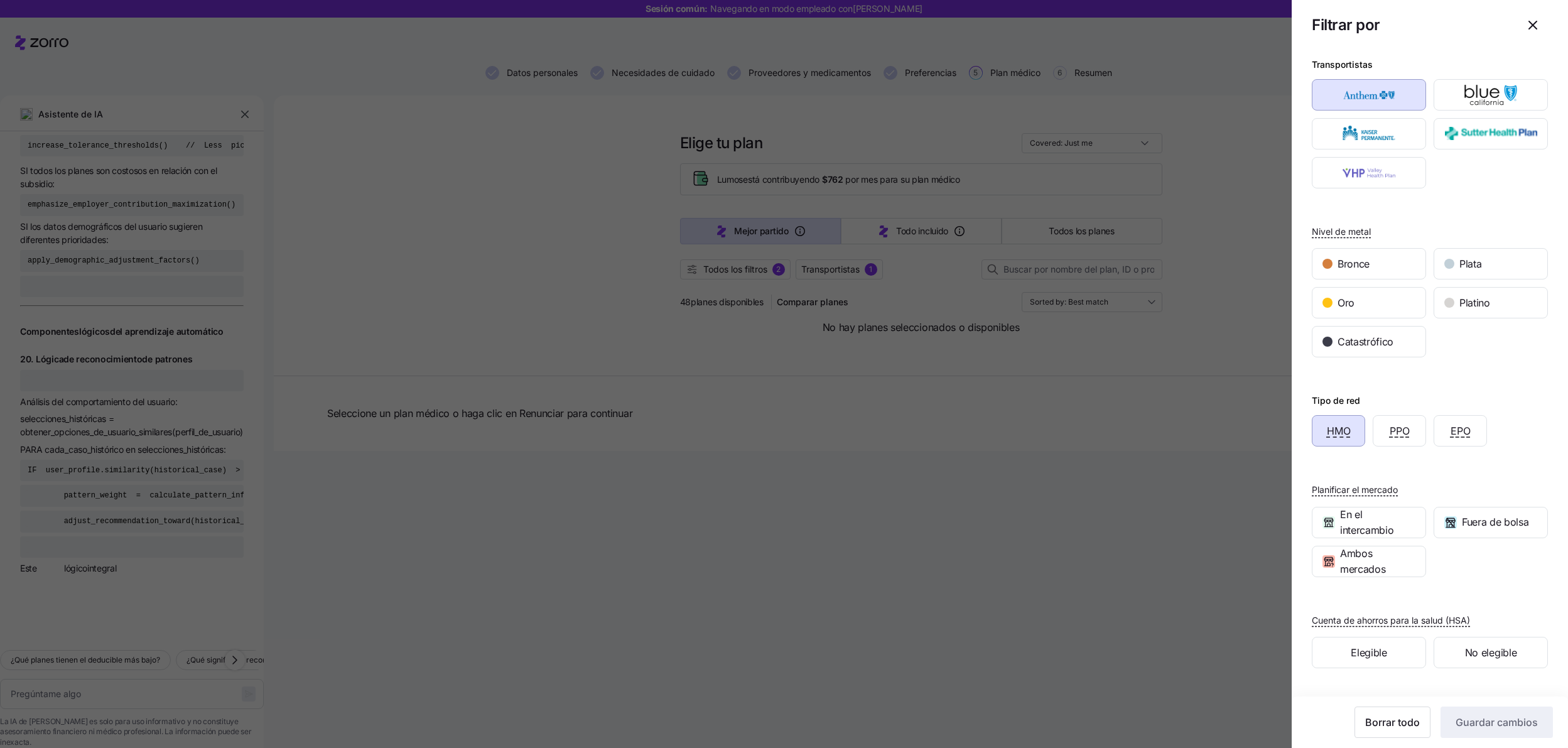
click at [1526, 24] on icon "button" at bounding box center [1533, 25] width 15 height 15
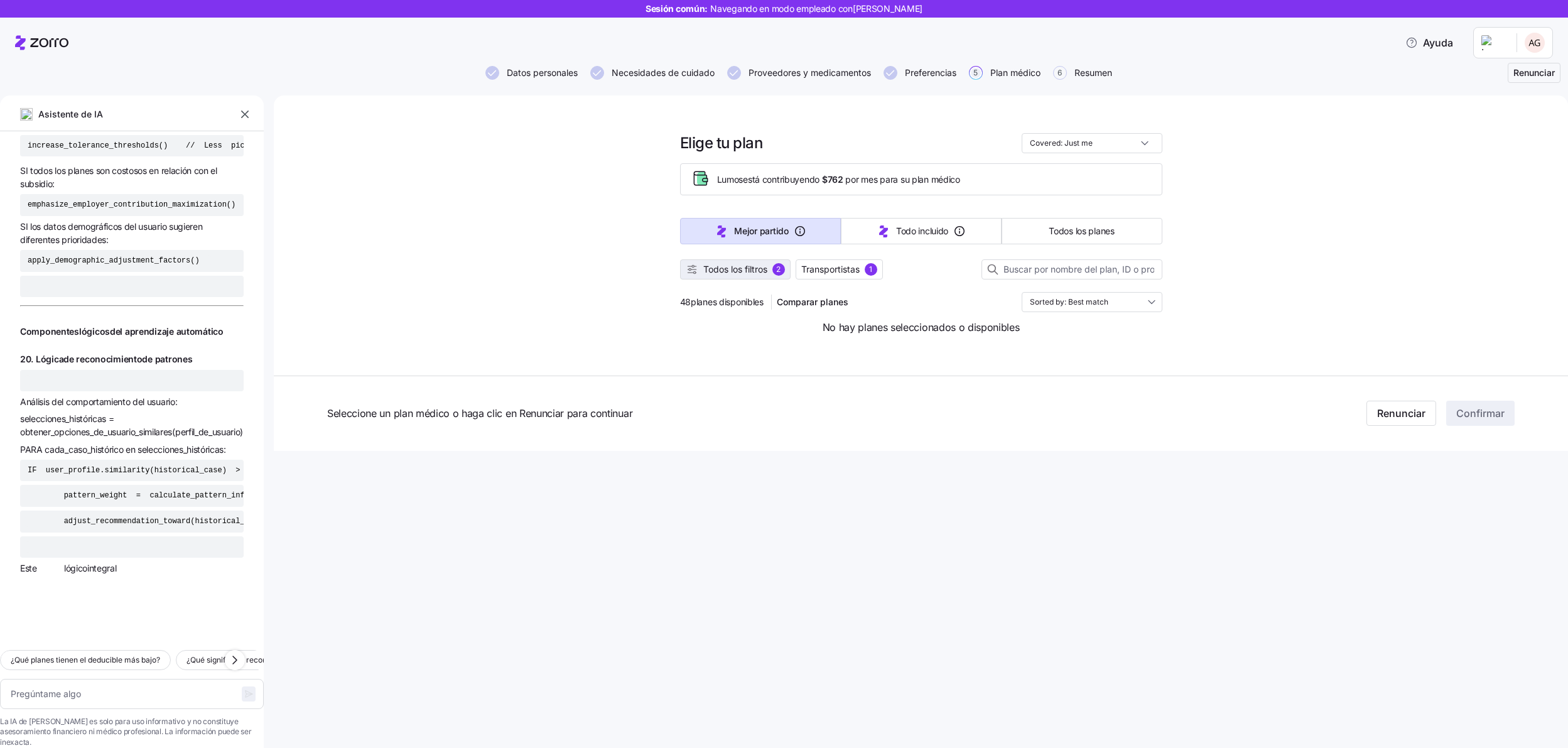
click at [739, 263] on font "Todos los filtros" at bounding box center [735, 270] width 64 height 13
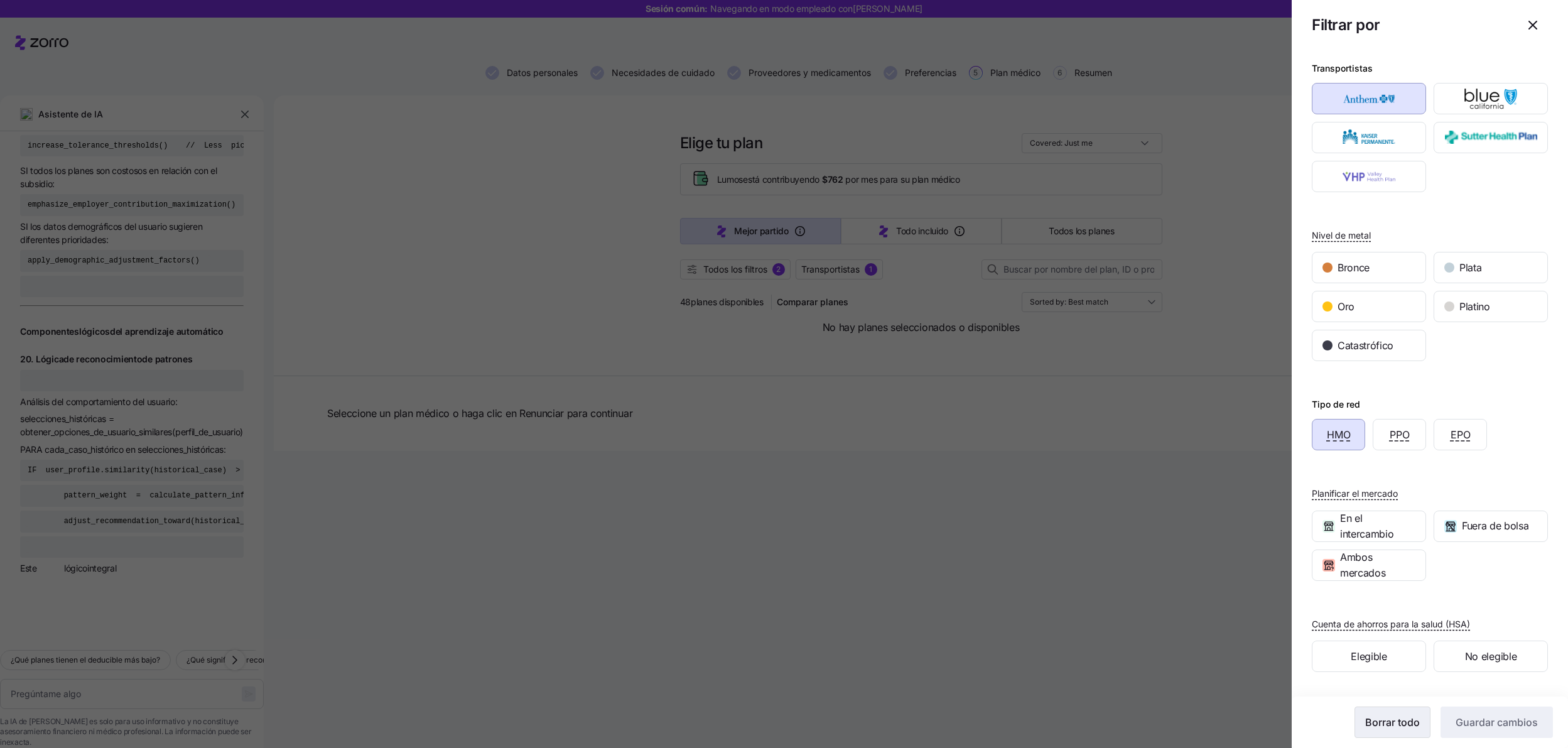
click at [1389, 720] on font "Borrar todo" at bounding box center [1392, 723] width 54 height 13
click at [1480, 717] on font "Guardar cambios" at bounding box center [1497, 723] width 83 height 13
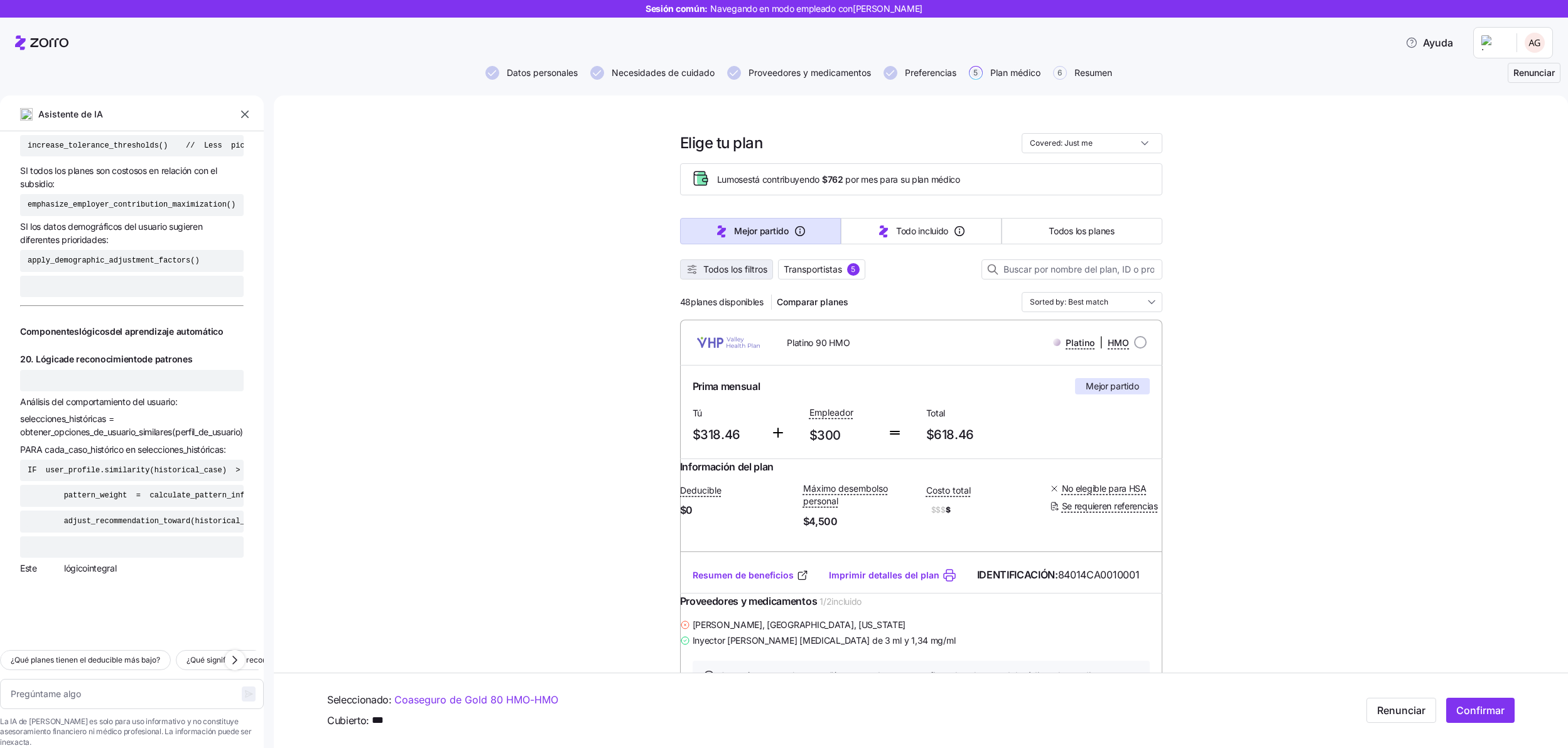
click at [737, 270] on font "Todos los filtros" at bounding box center [735, 269] width 64 height 11
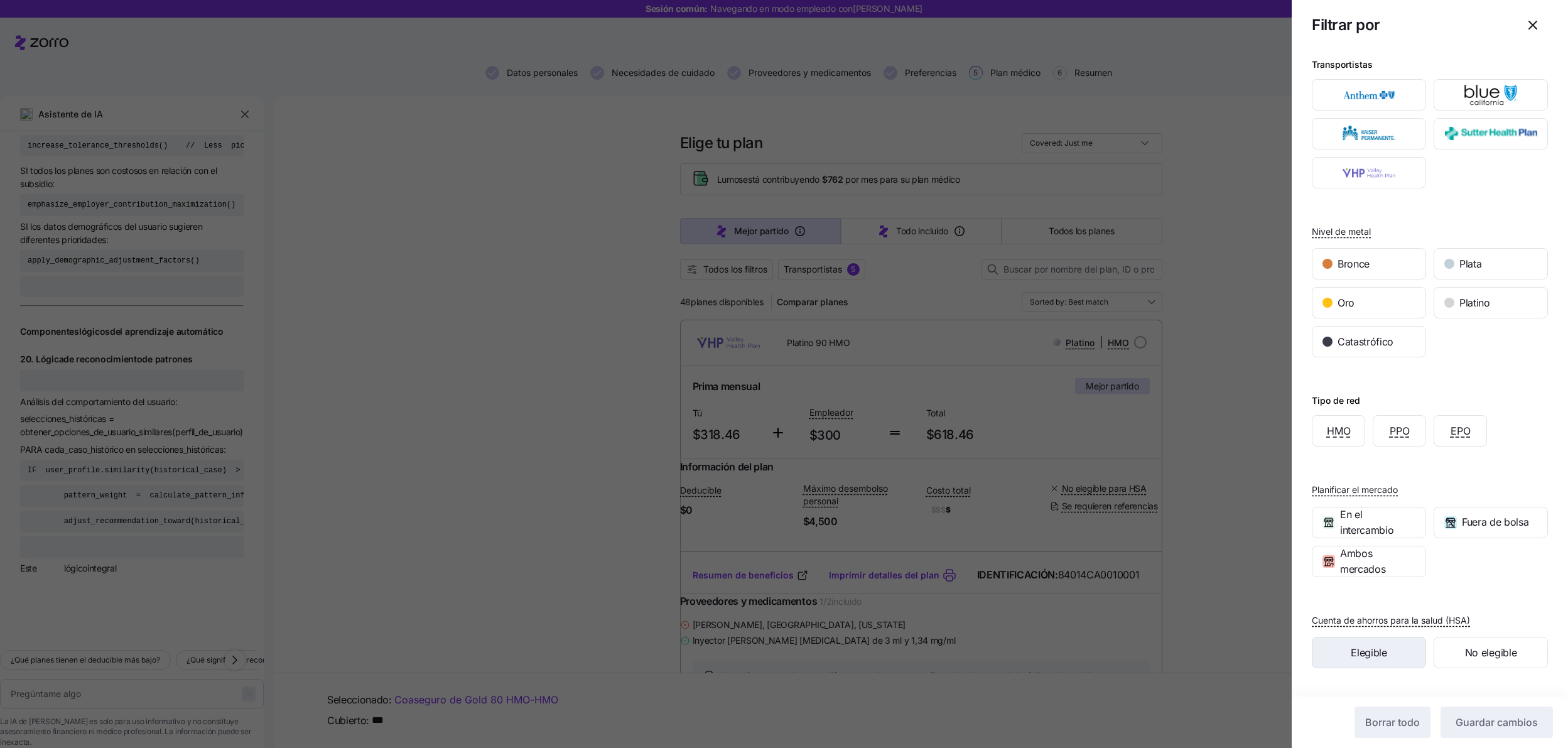
click at [1378, 649] on font "Elegible" at bounding box center [1369, 652] width 36 height 13
click at [1496, 728] on font "Guardar cambios" at bounding box center [1497, 723] width 83 height 13
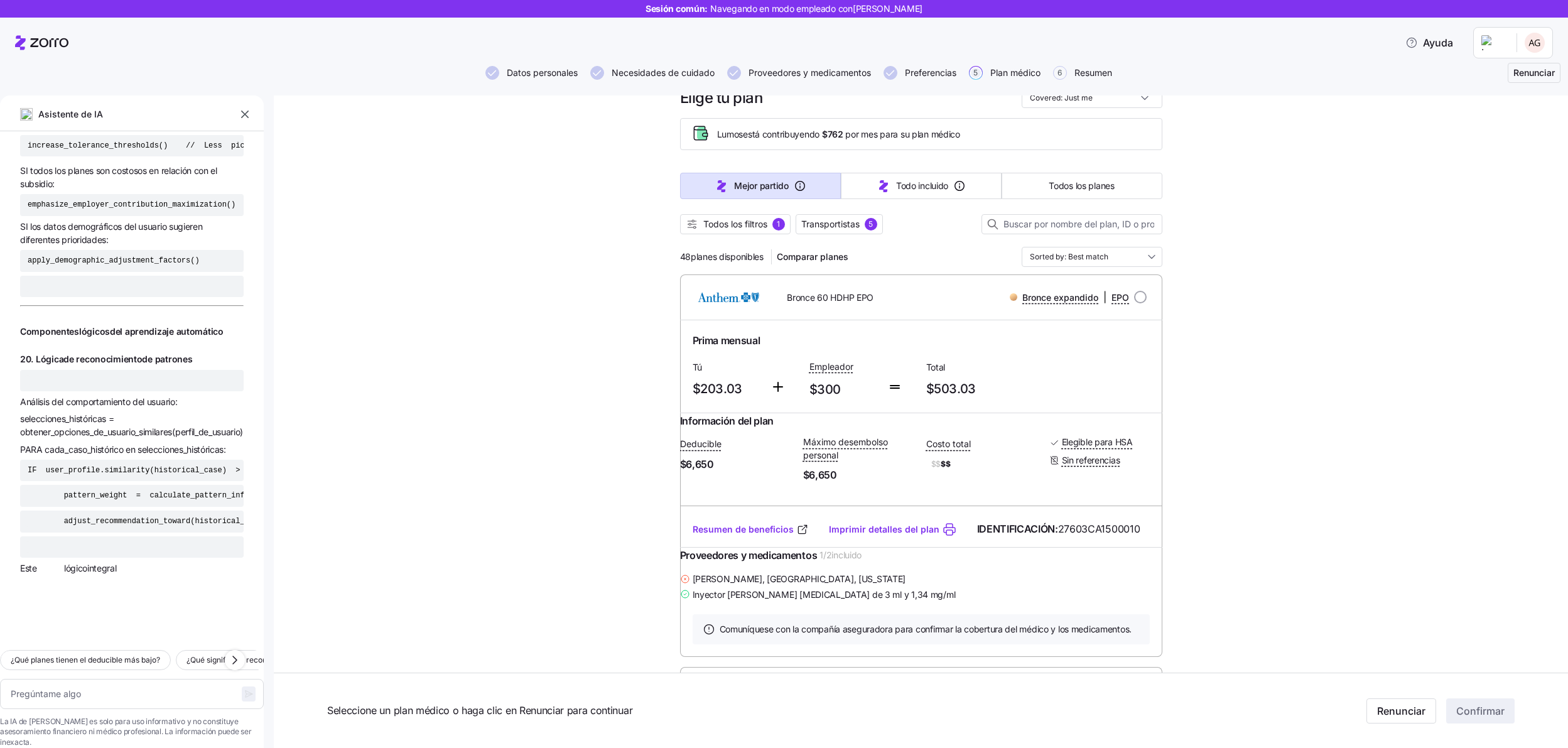
scroll to position [0, 0]
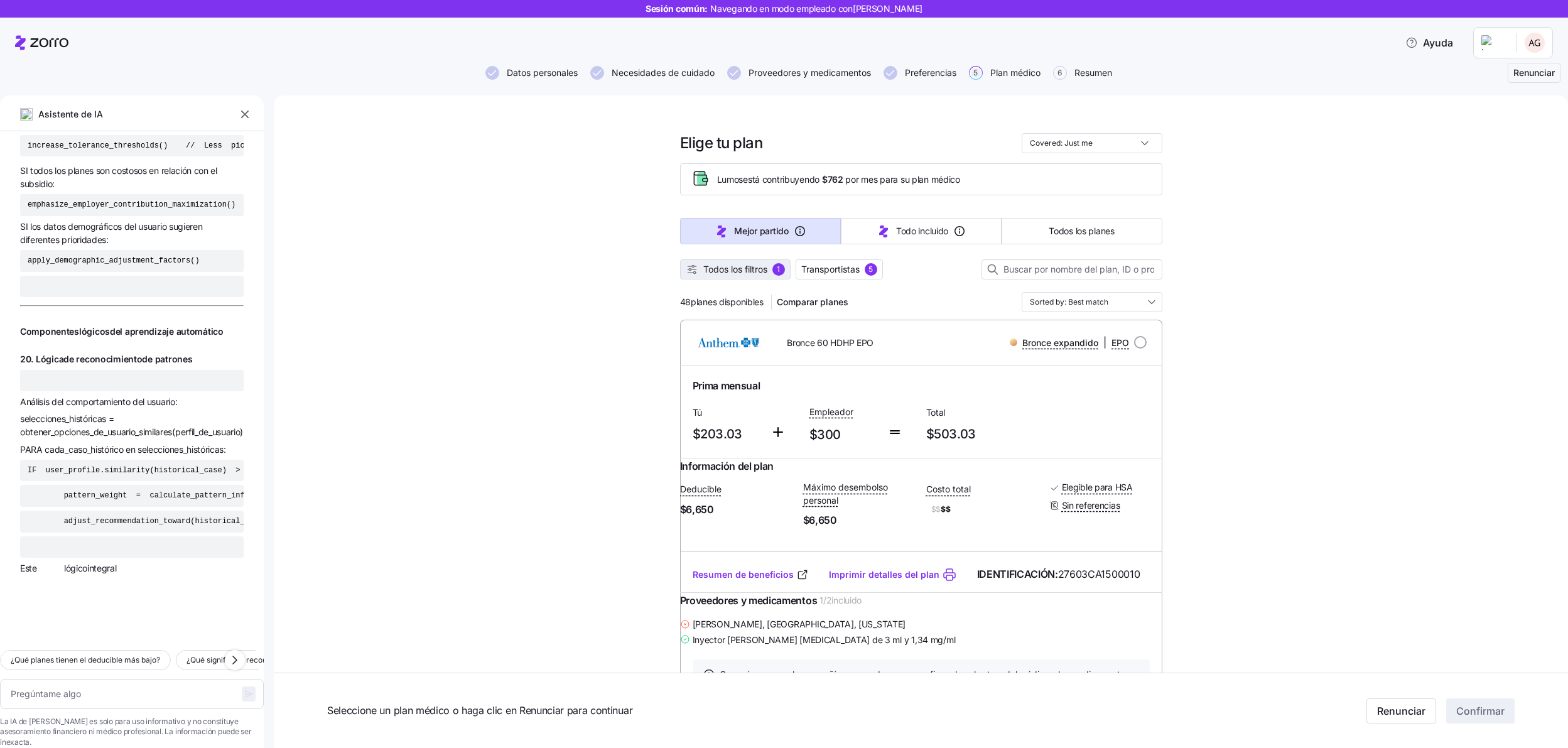
click at [734, 268] on font "Todos los filtros" at bounding box center [735, 269] width 64 height 11
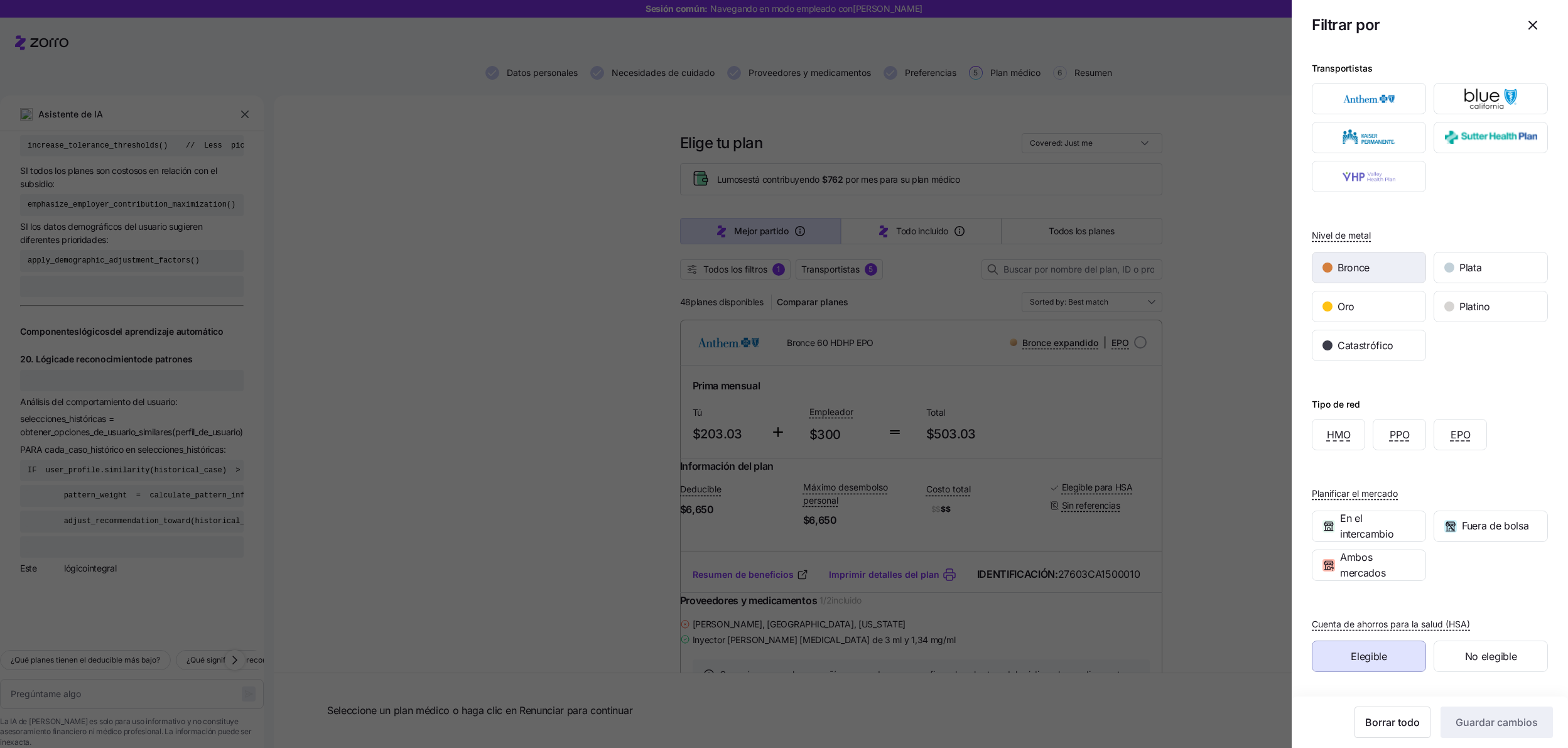
scroll to position [4, 0]
click at [1526, 31] on icon "button" at bounding box center [1533, 25] width 15 height 15
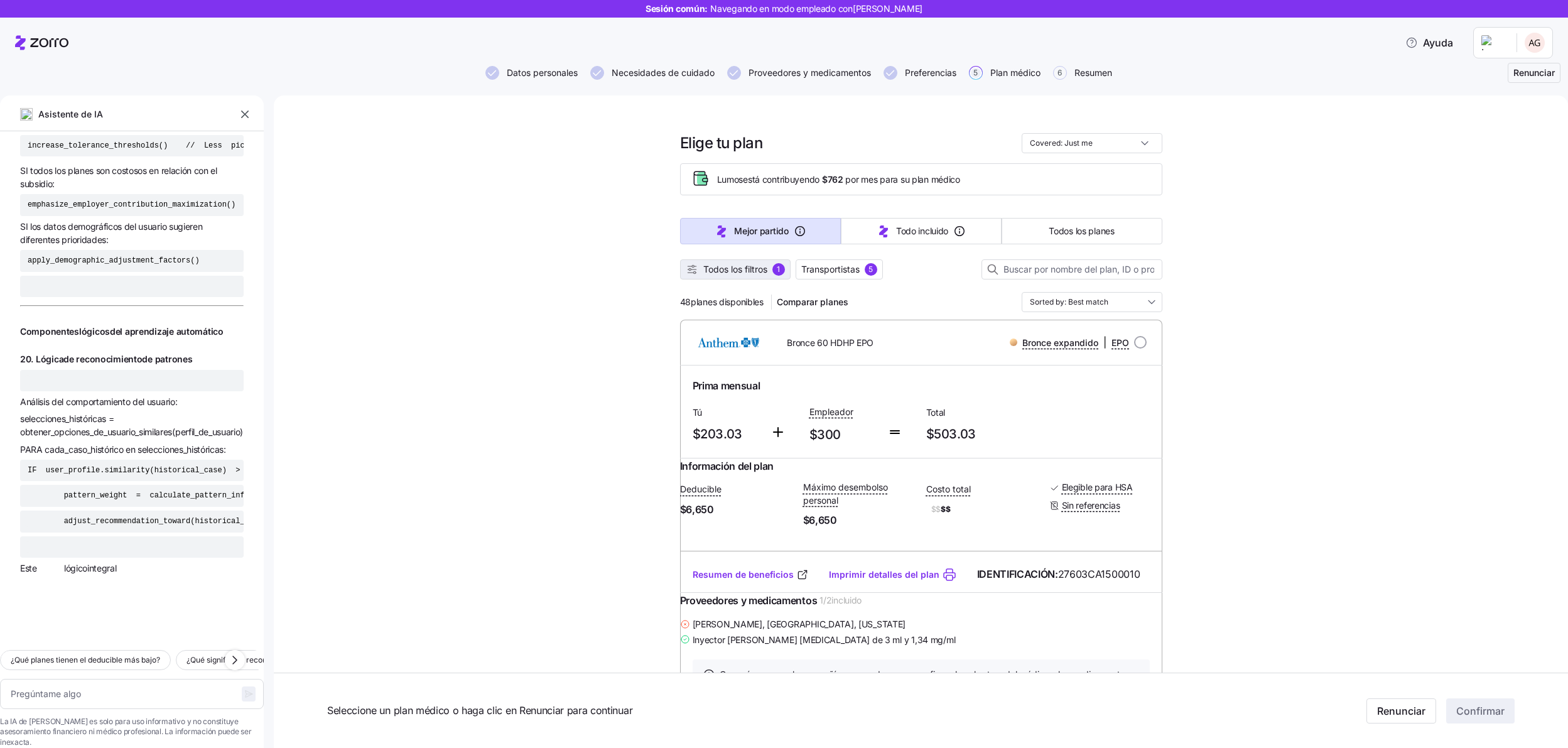
click at [724, 263] on font "Todos los filtros" at bounding box center [735, 270] width 64 height 13
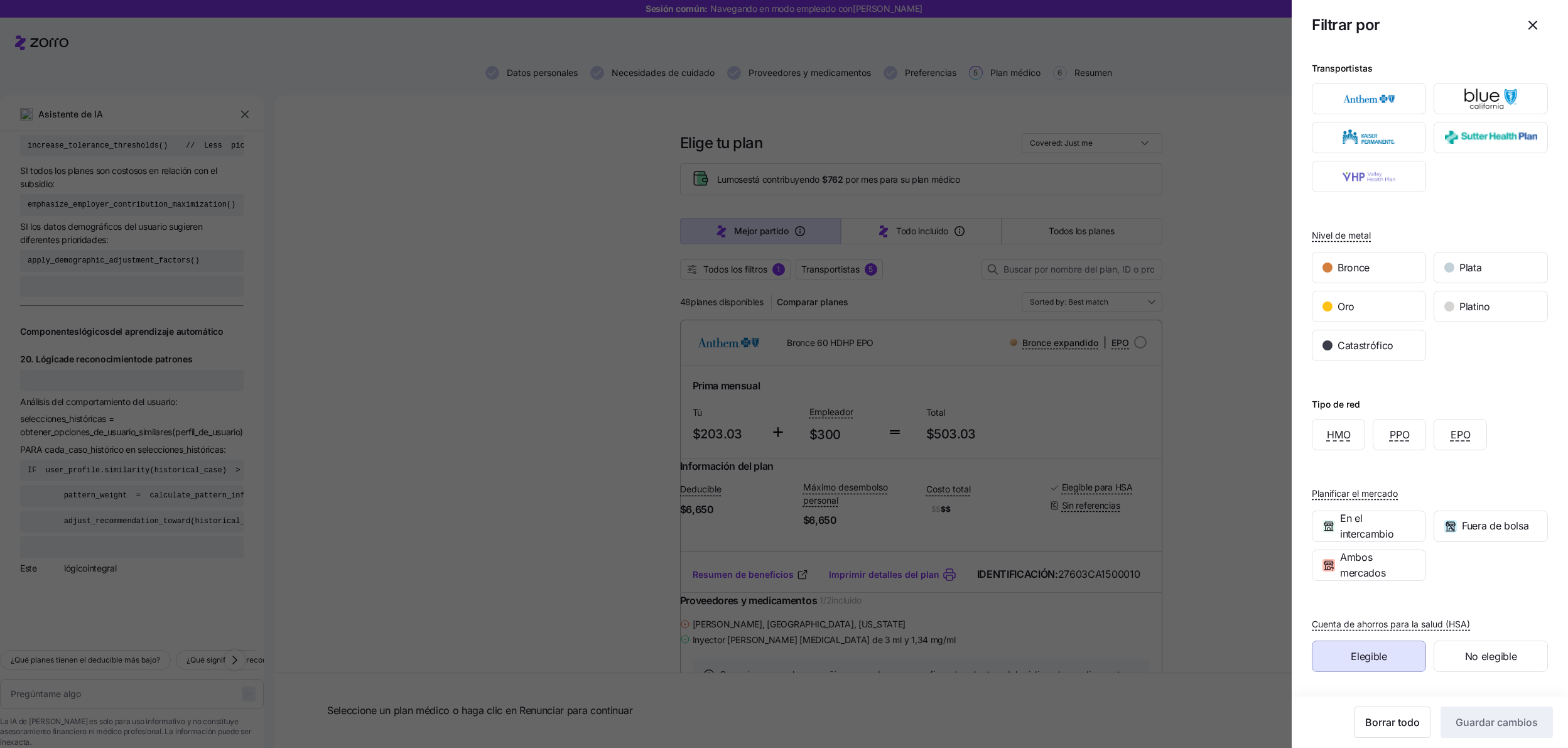
click at [1519, 35] on span "button" at bounding box center [1533, 25] width 29 height 29
type textarea "x"
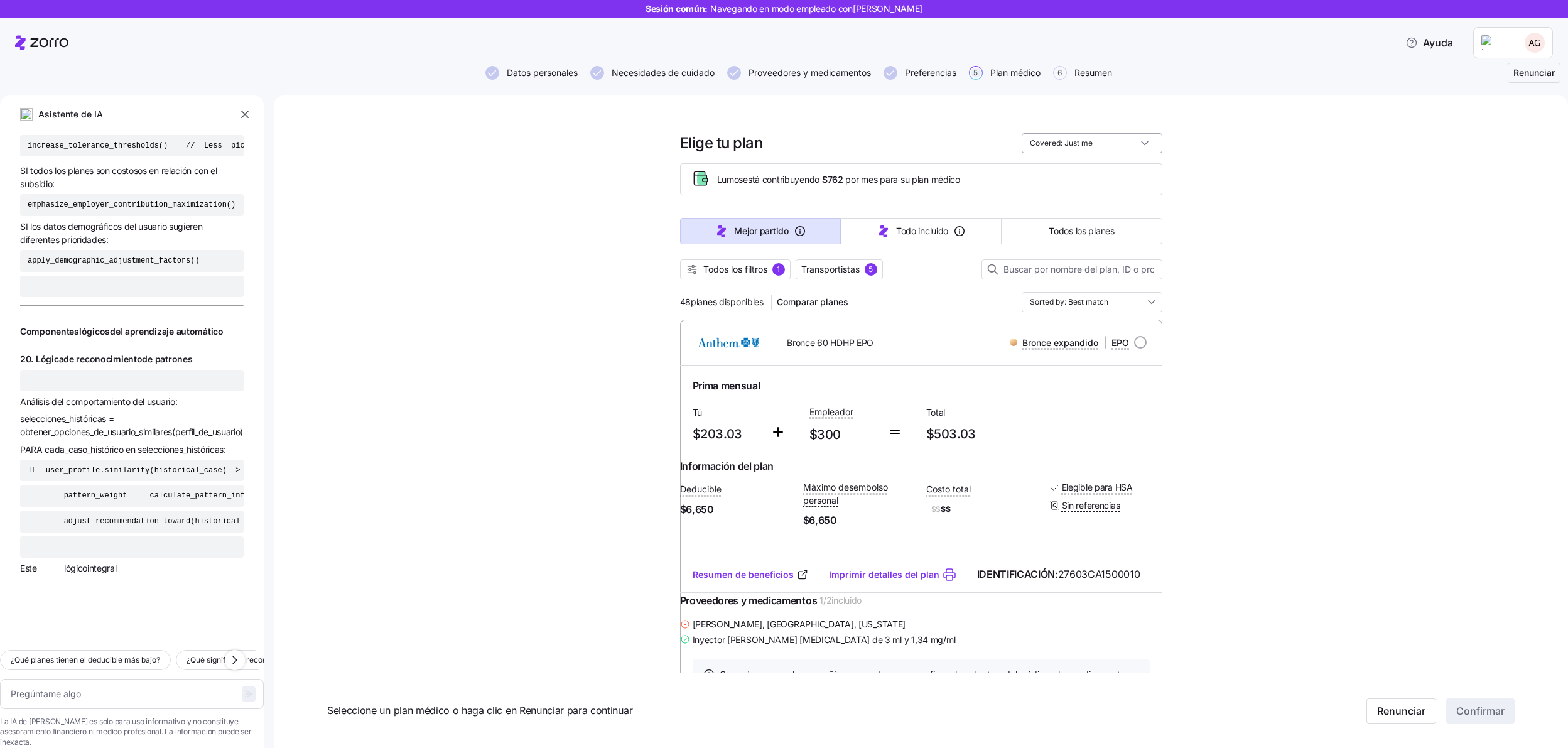
click at [1134, 140] on input "Covered: Just me" at bounding box center [1092, 143] width 141 height 20
click at [1126, 169] on div "Sólo yo" at bounding box center [1087, 174] width 130 height 21
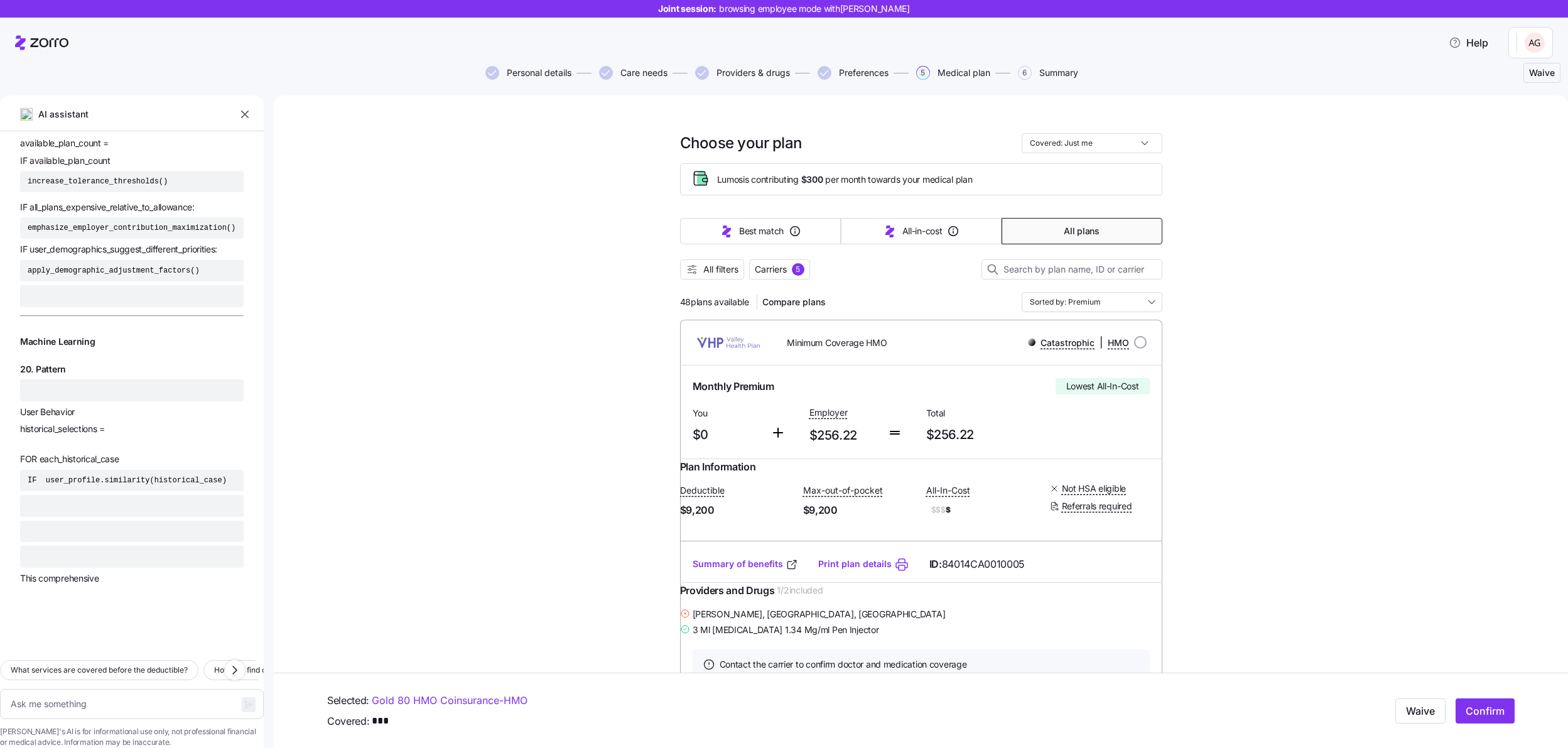
scroll to position [47765, 0]
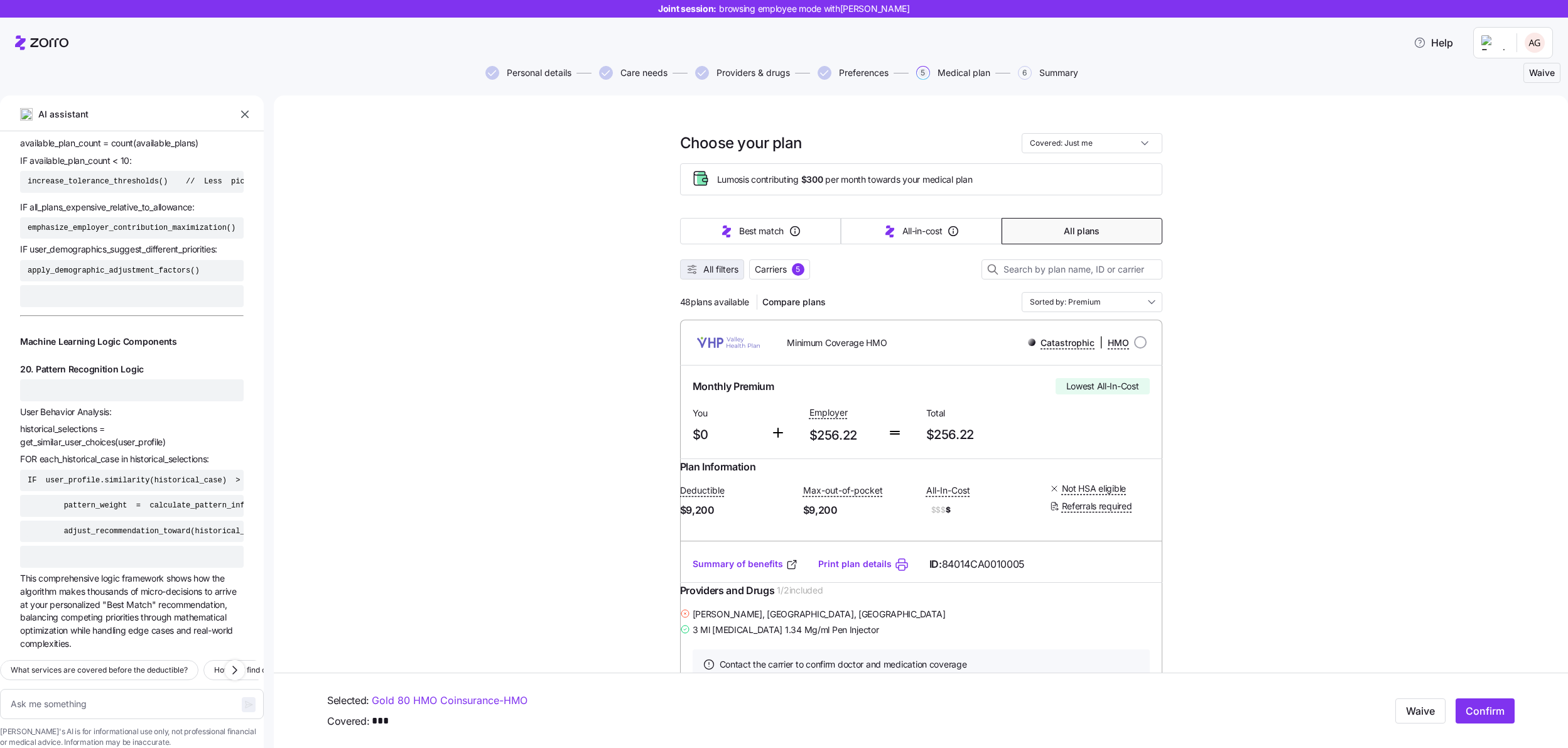
click at [711, 269] on span "All filters" at bounding box center [720, 270] width 35 height 13
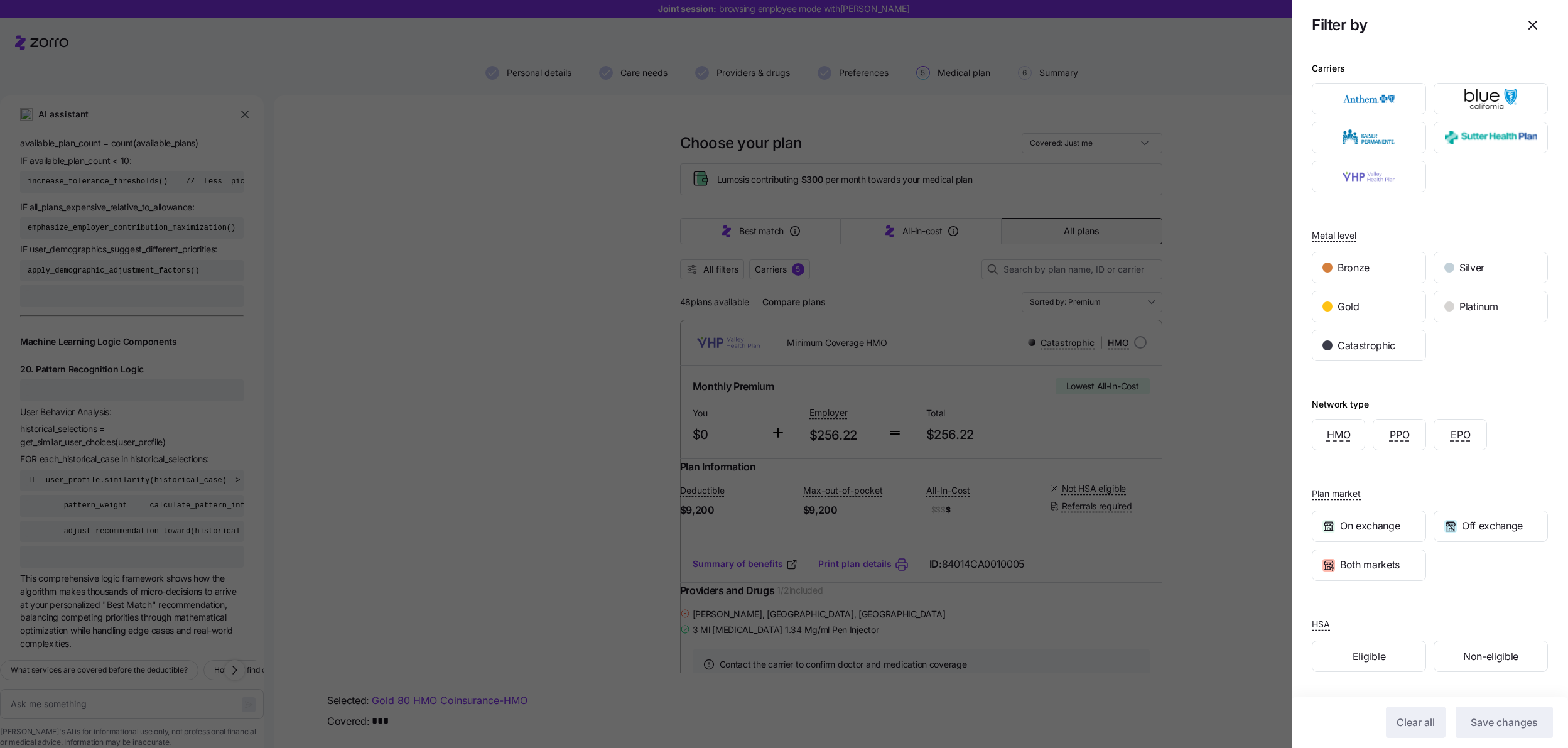
scroll to position [4, 0]
click at [1407, 649] on div "Eligible" at bounding box center [1369, 652] width 113 height 30
click at [1497, 716] on span "Save changes" at bounding box center [1504, 722] width 67 height 15
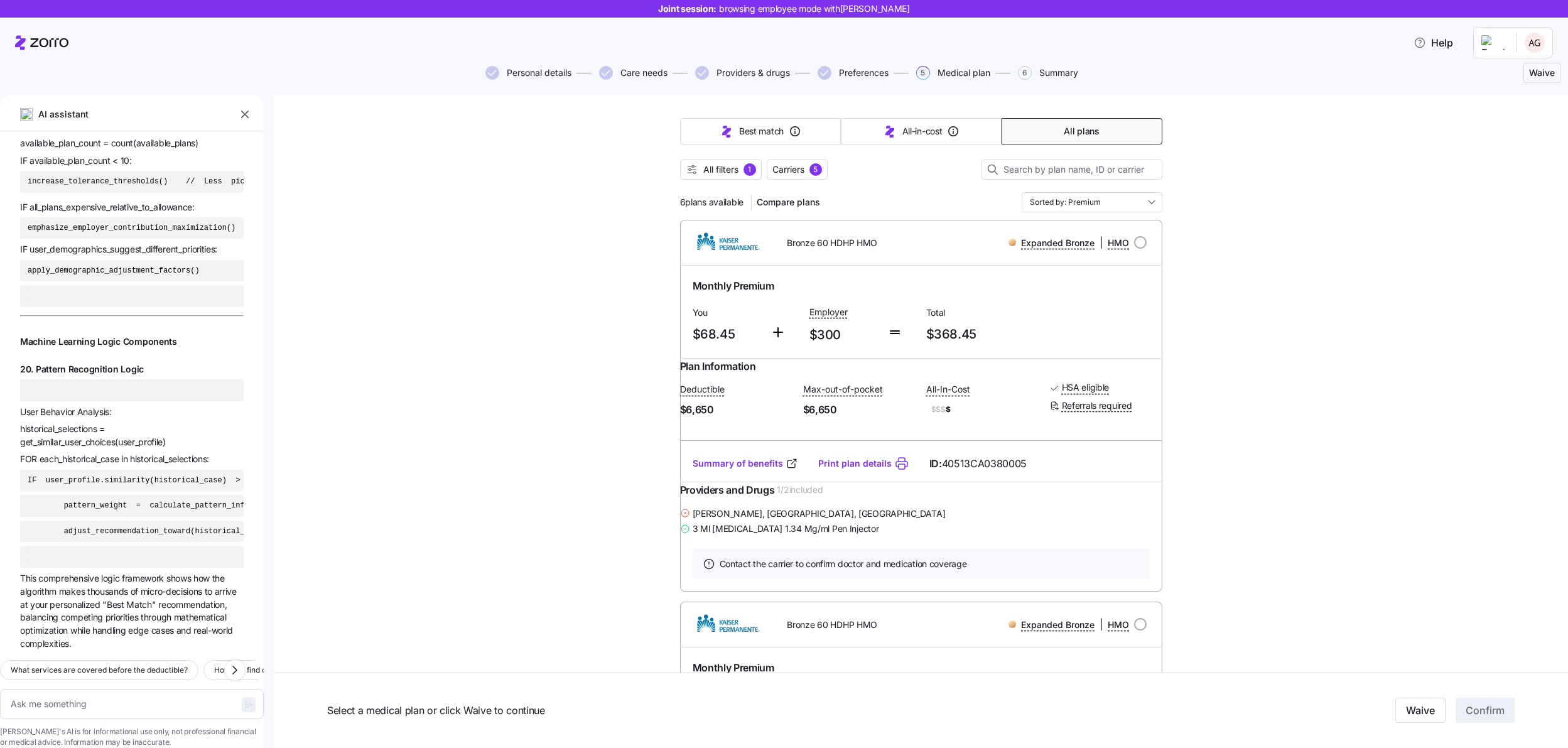
scroll to position [0, 0]
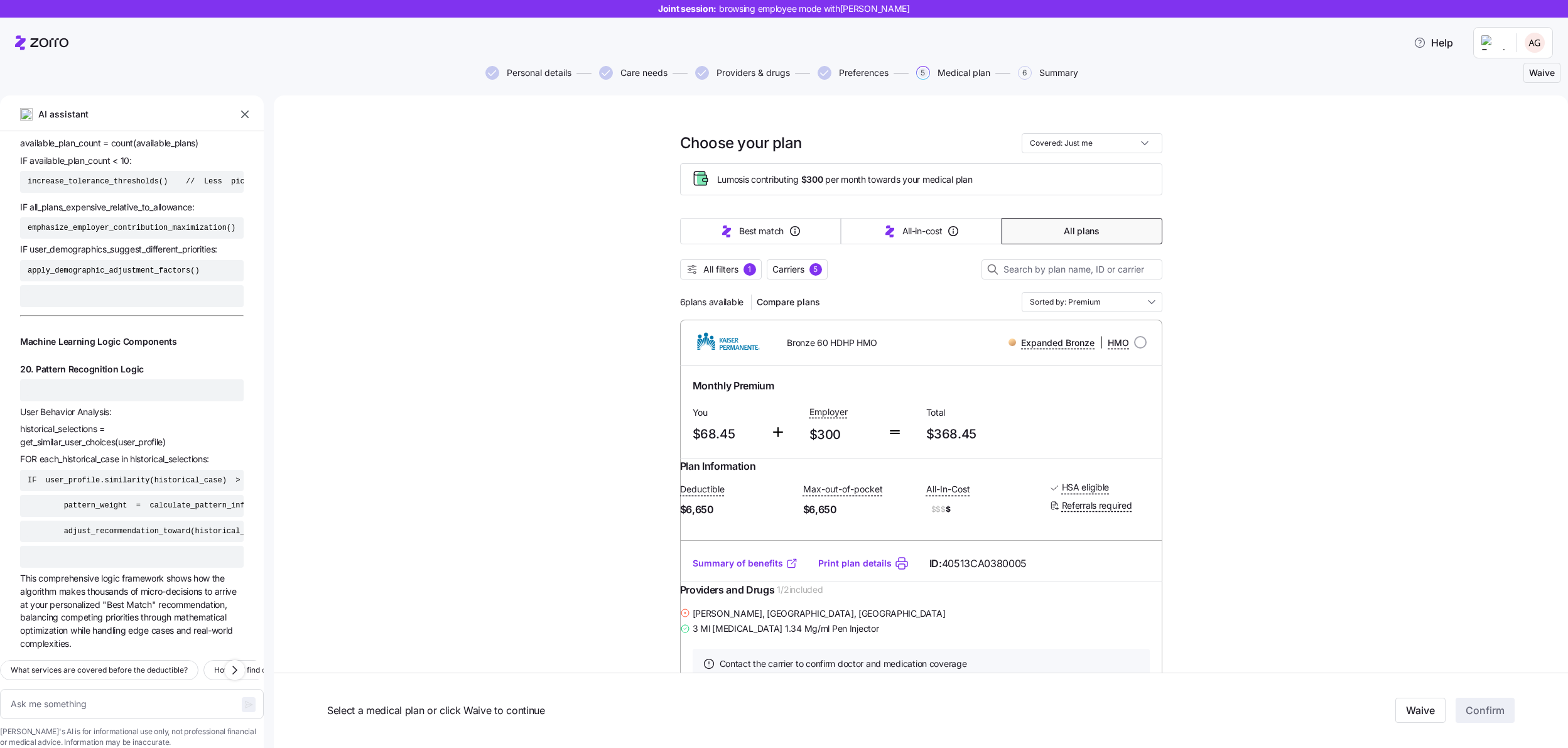
click at [746, 570] on link "Summary of benefits" at bounding box center [746, 563] width 105 height 13
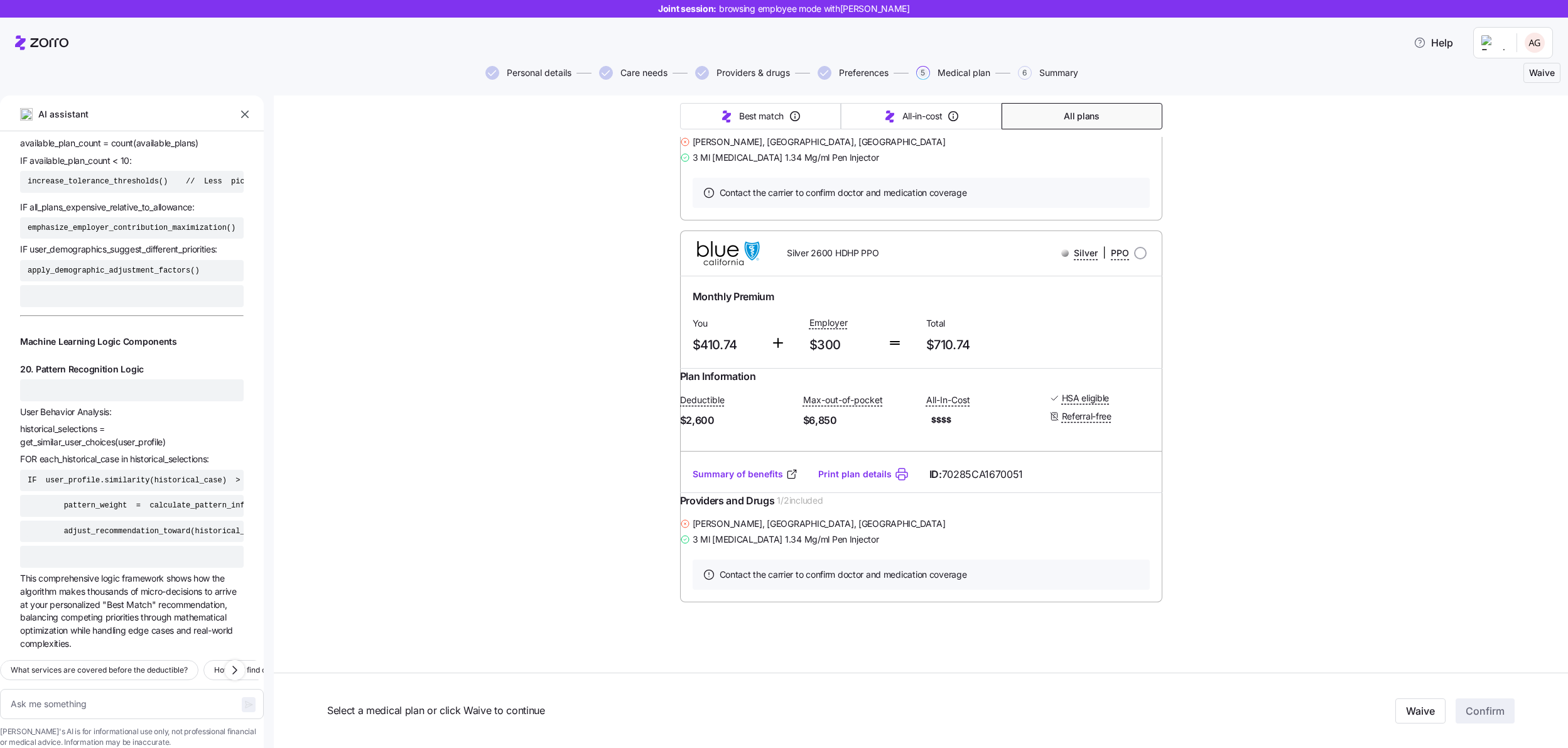
scroll to position [2044, 0]
type textarea "x"
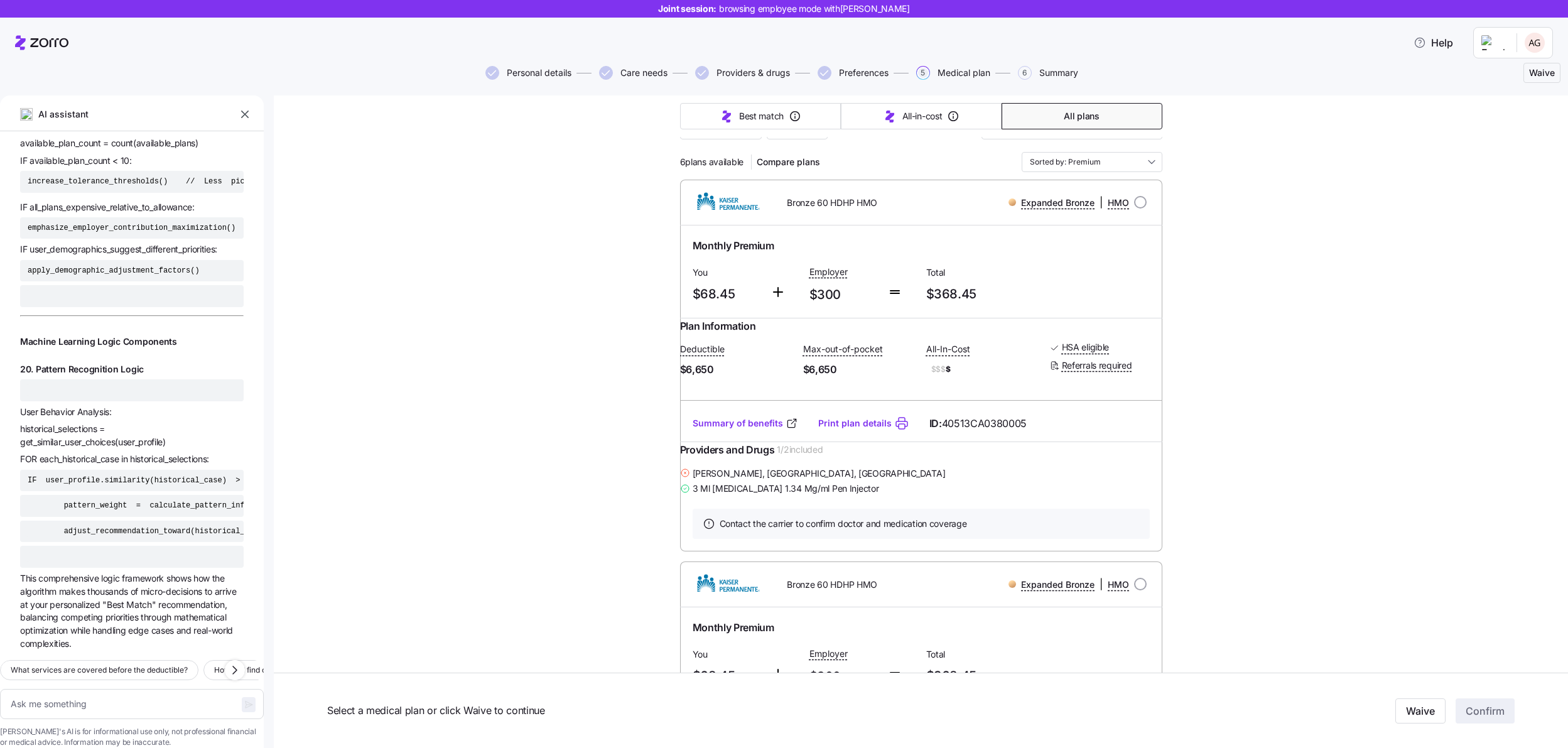
scroll to position [92, 0]
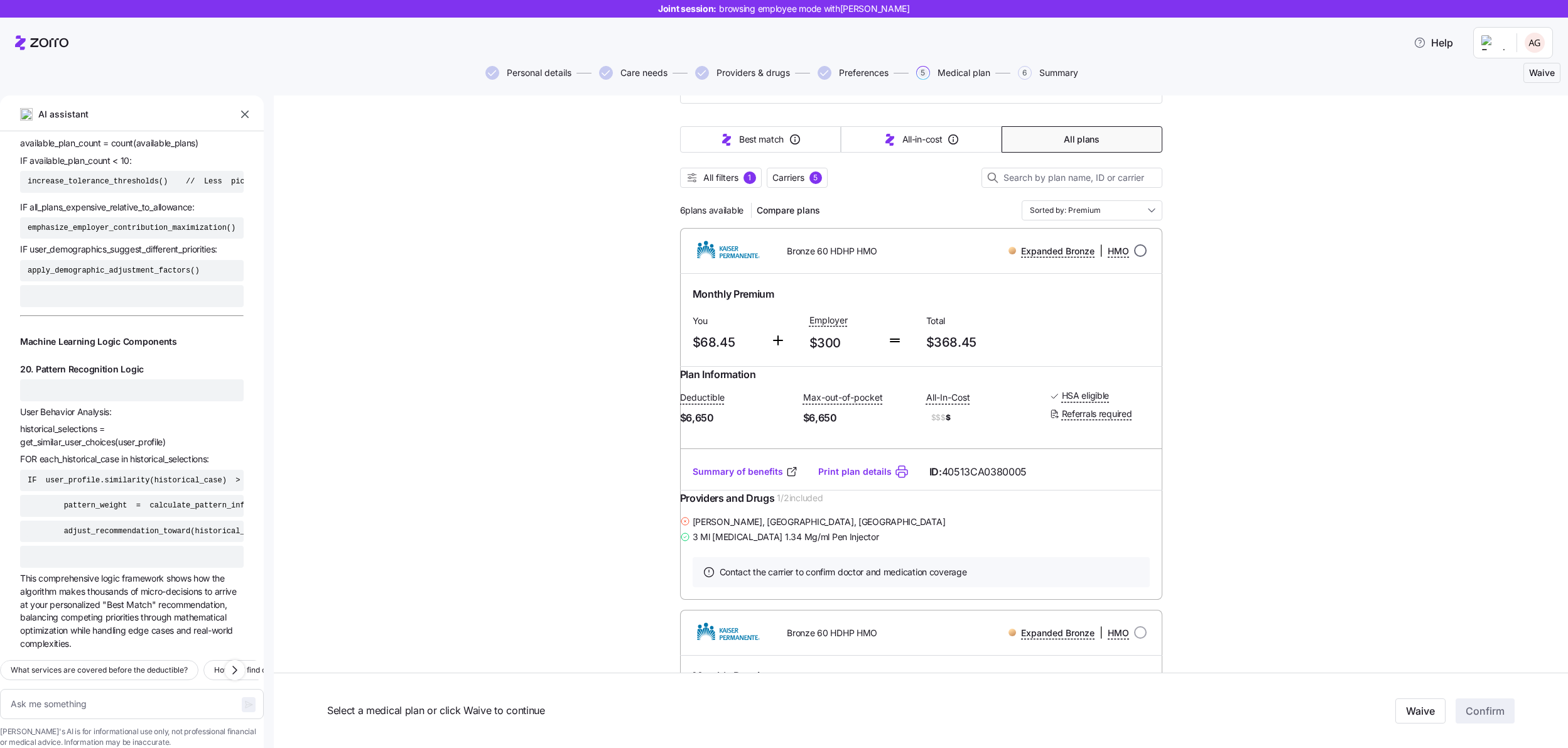
click at [1136, 251] on input "radio" at bounding box center [1141, 250] width 13 height 13
radio input "true"
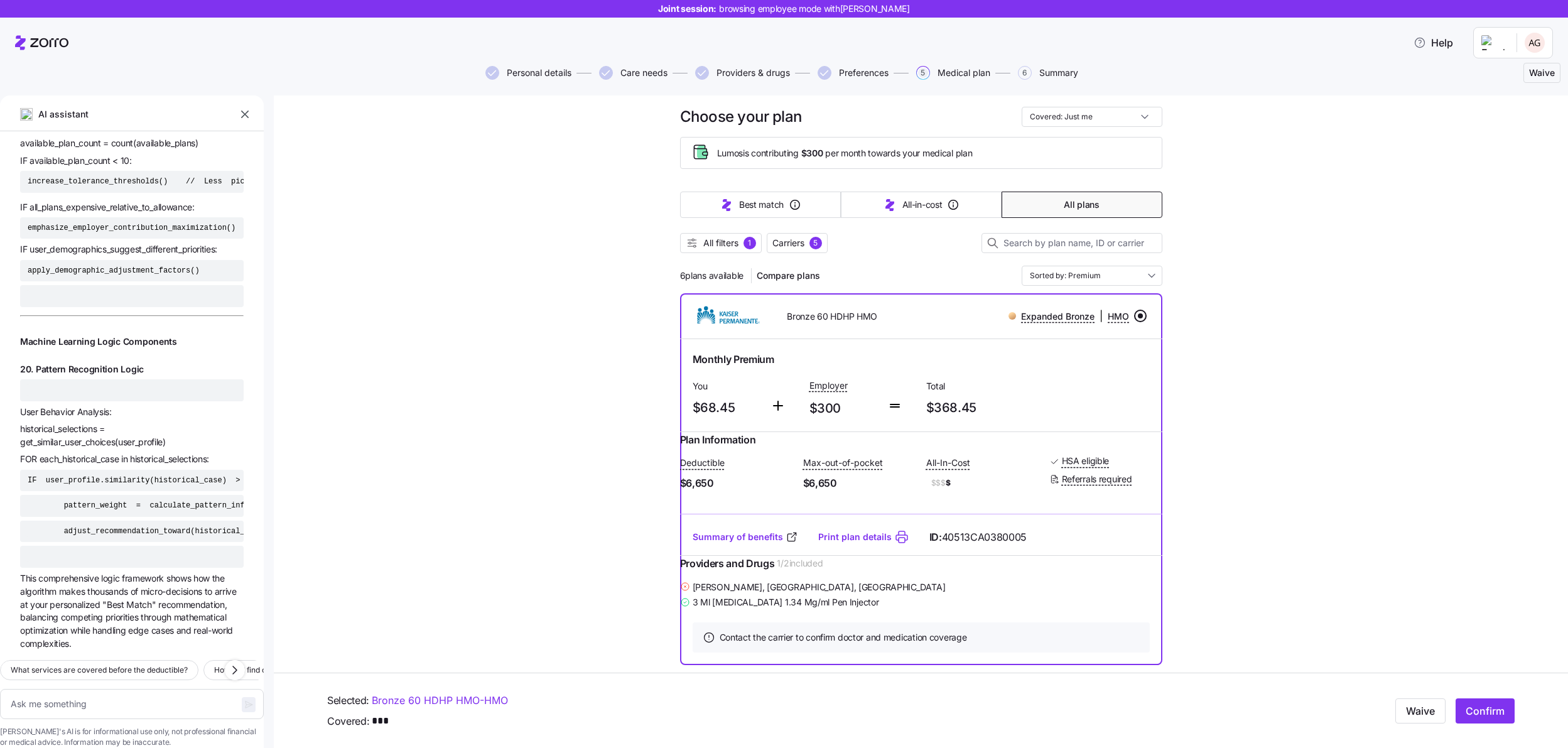
scroll to position [0, 0]
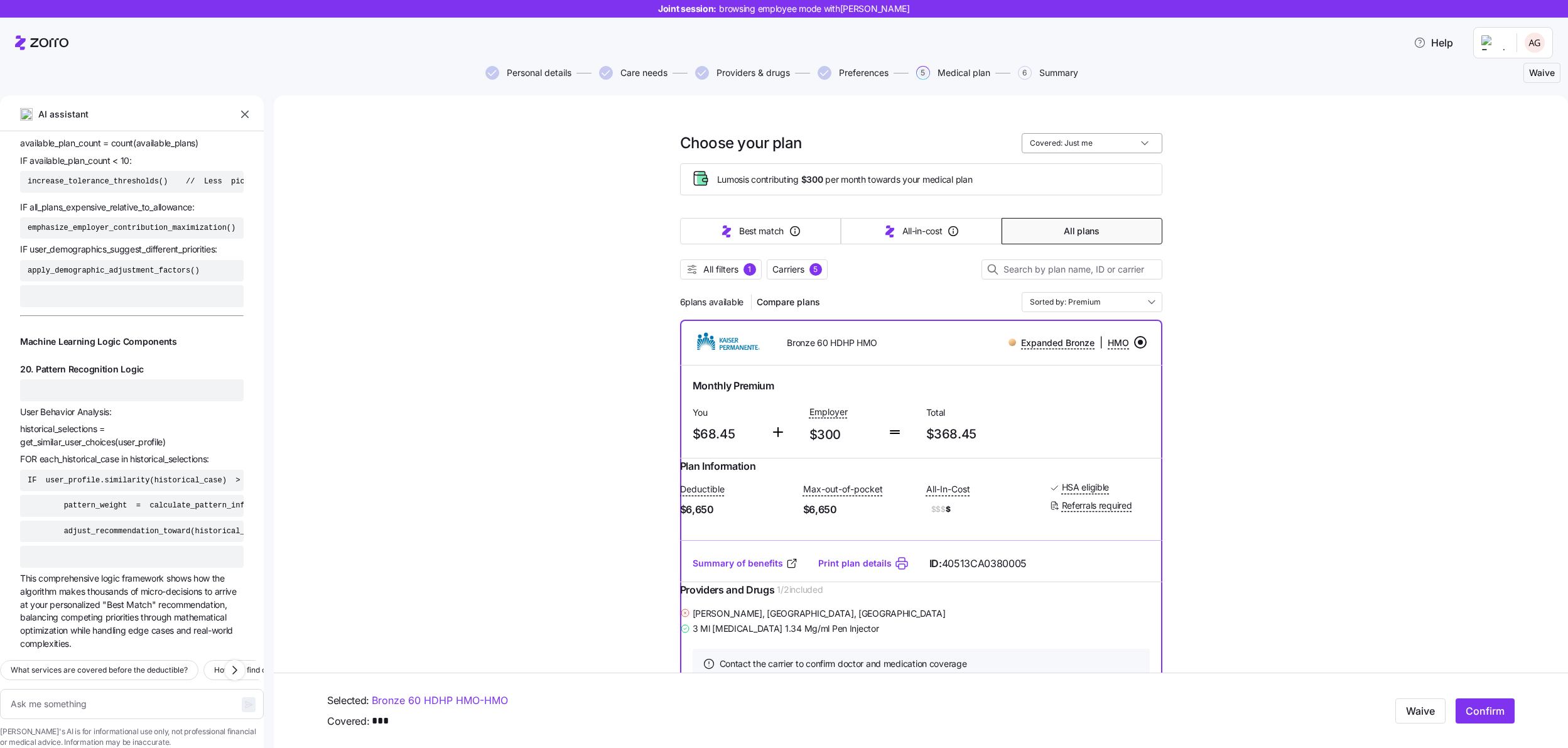
click at [1145, 141] on input "Covered: Just me" at bounding box center [1092, 143] width 141 height 20
click at [1145, 141] on div "Covered: Just me" at bounding box center [1092, 143] width 141 height 20
click at [1090, 146] on input "Covered: Just me" at bounding box center [1092, 143] width 141 height 20
click at [1486, 712] on span "Confirm" at bounding box center [1485, 711] width 39 height 15
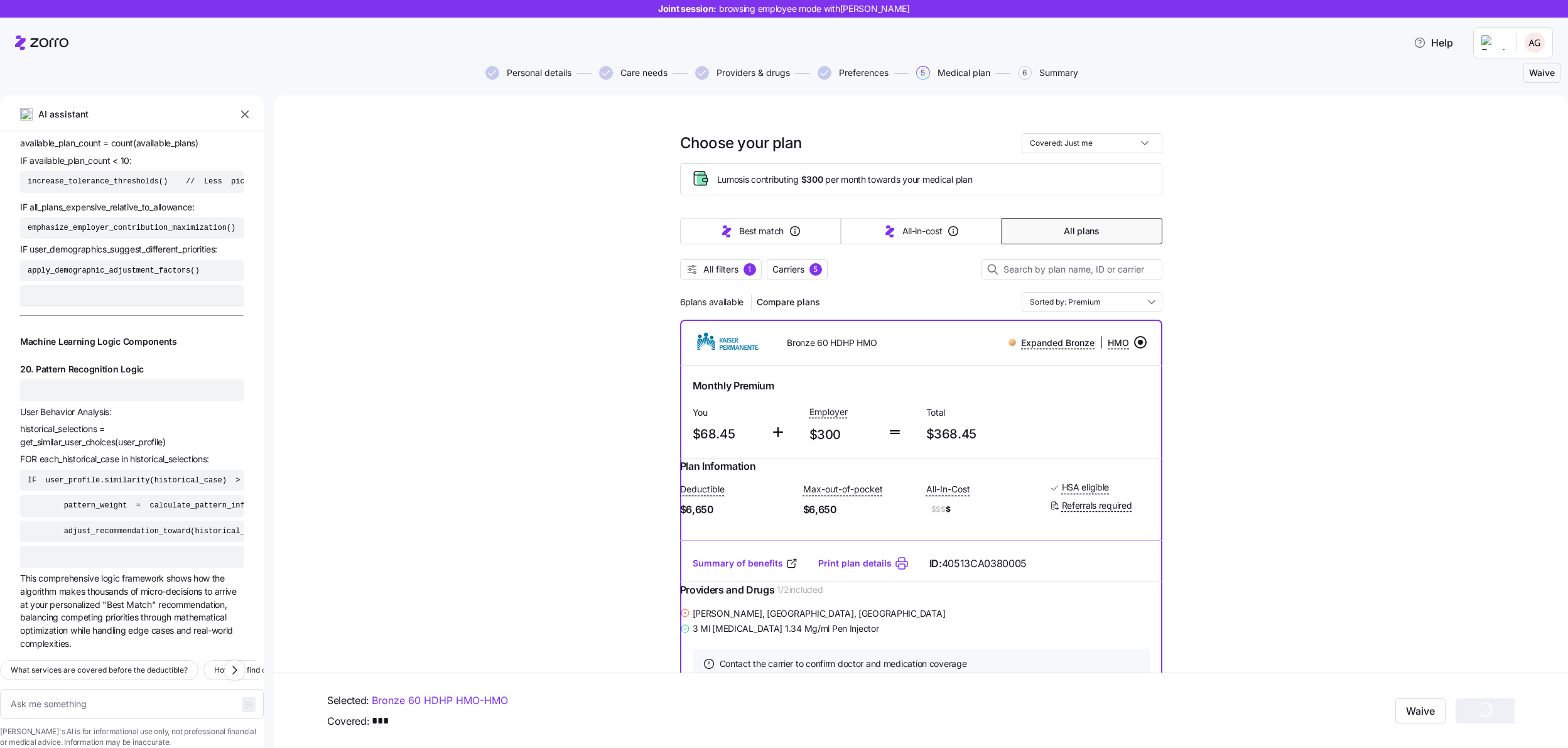
type textarea "x"
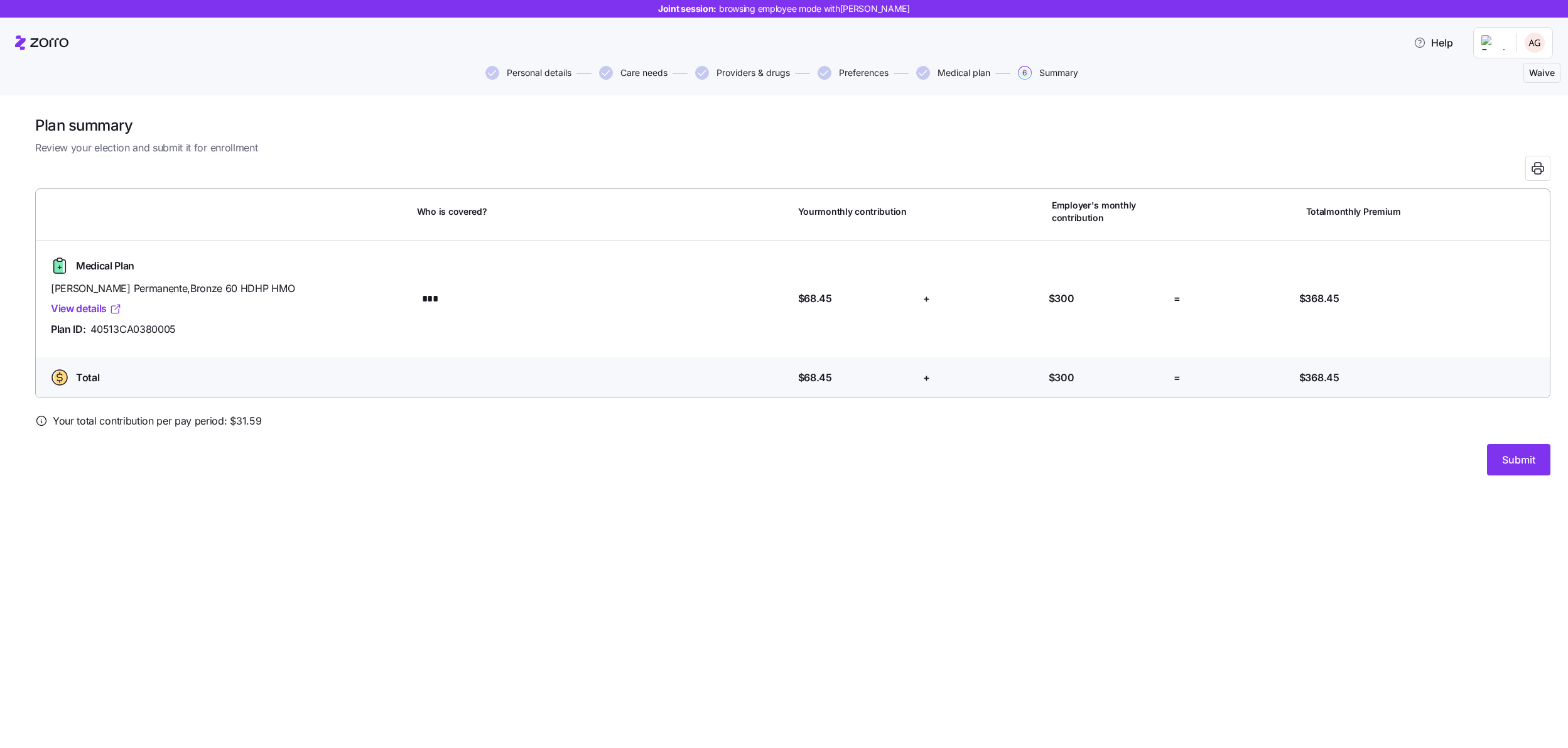
click at [99, 309] on link "View details" at bounding box center [87, 308] width 71 height 15
click at [1514, 456] on span "Submit" at bounding box center [1519, 459] width 33 height 15
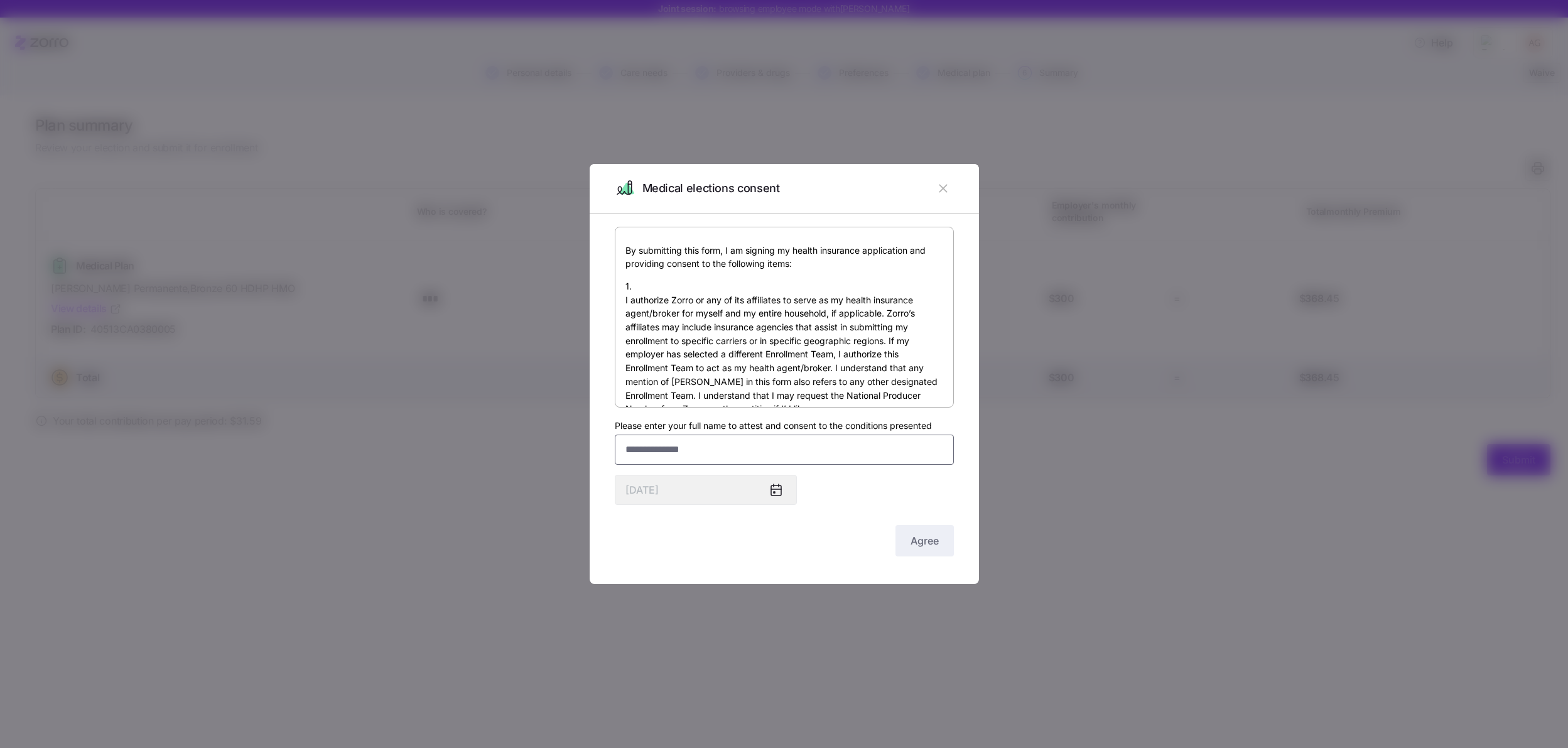
click at [694, 448] on input "Please enter your full name to attest and consent to the conditions presented" at bounding box center [784, 449] width 340 height 30
type input "**********"
click at [852, 494] on div "By submitting this form, I am signing my health insurance application and provi…" at bounding box center [784, 393] width 340 height 333
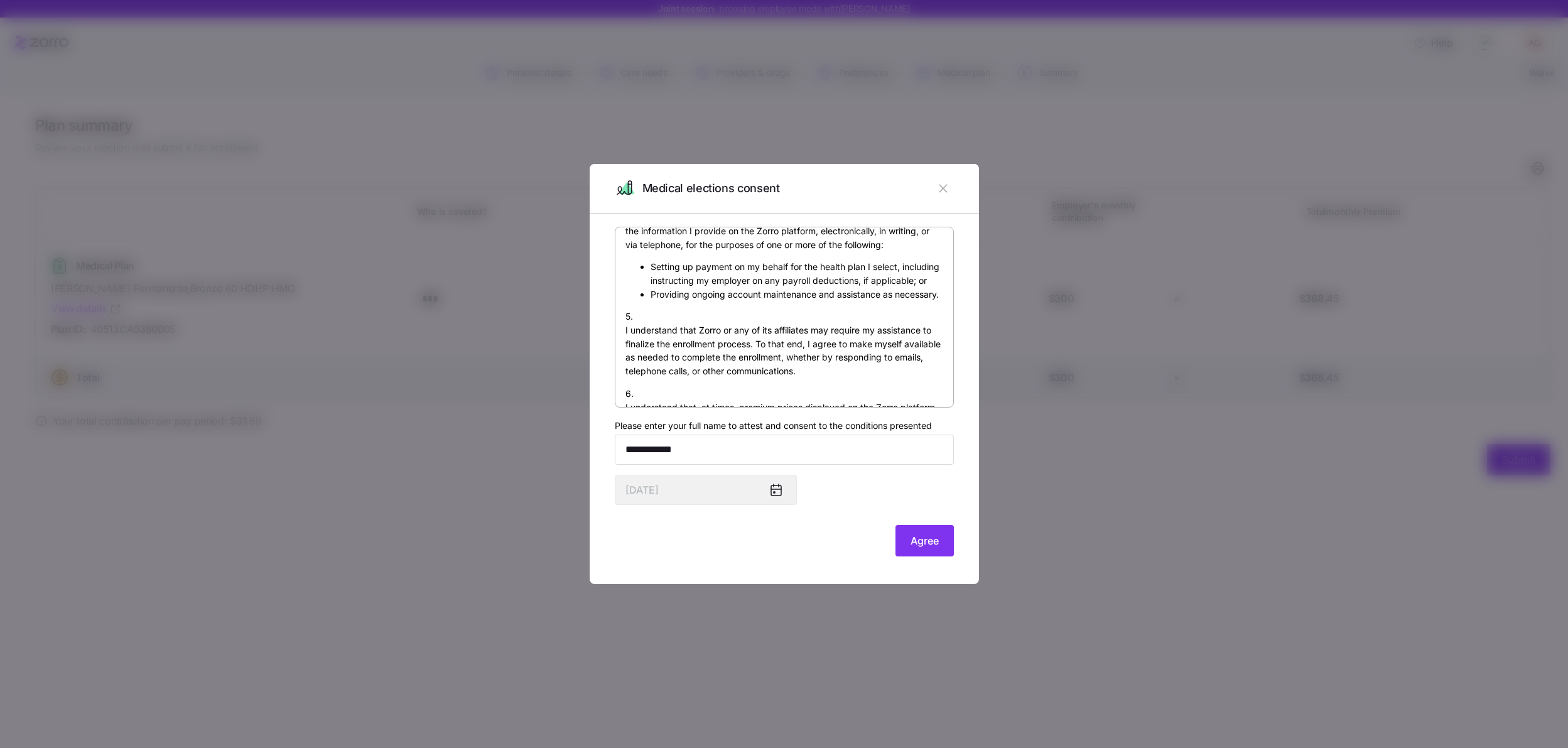
scroll to position [930, 0]
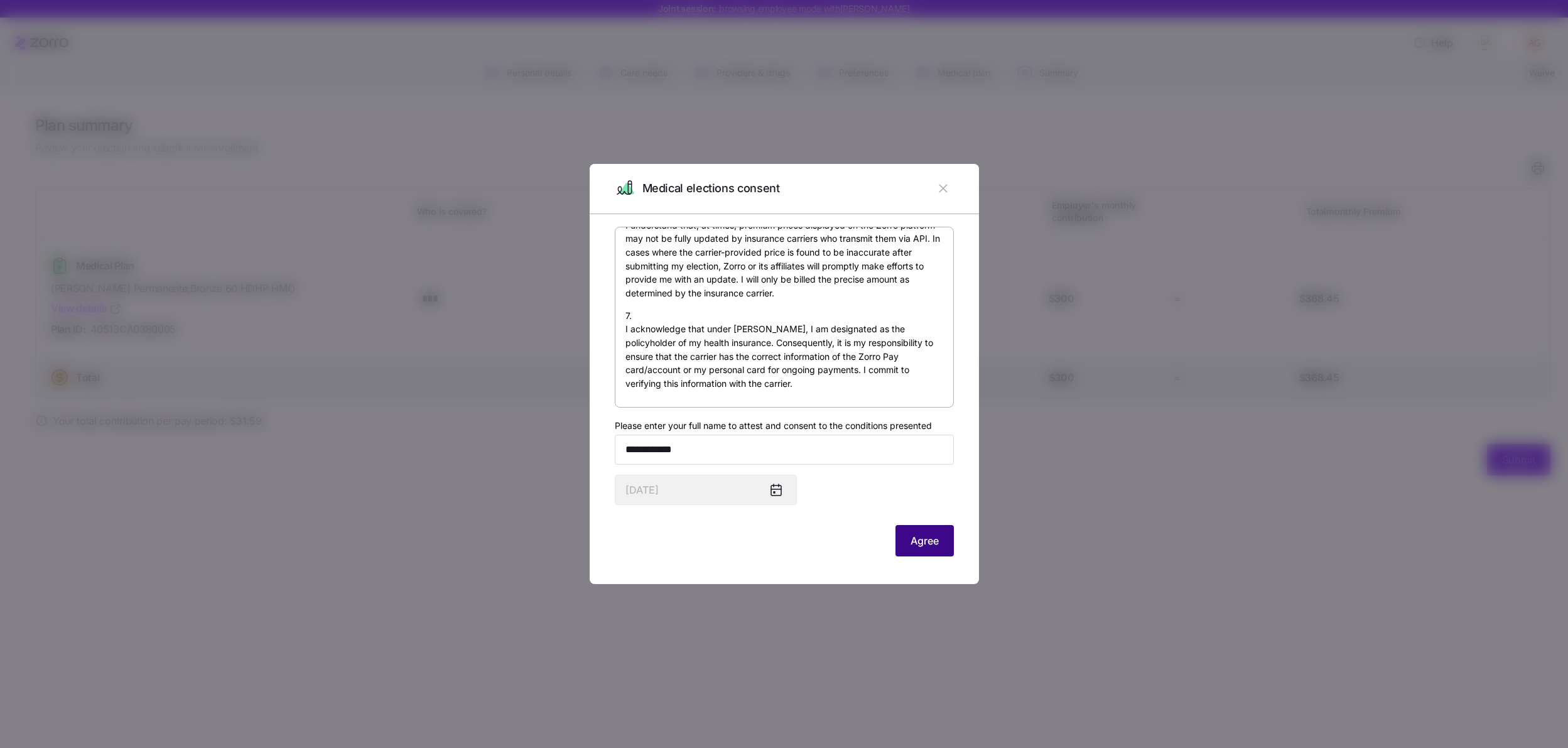
click at [928, 536] on span "Agree" at bounding box center [925, 541] width 28 height 15
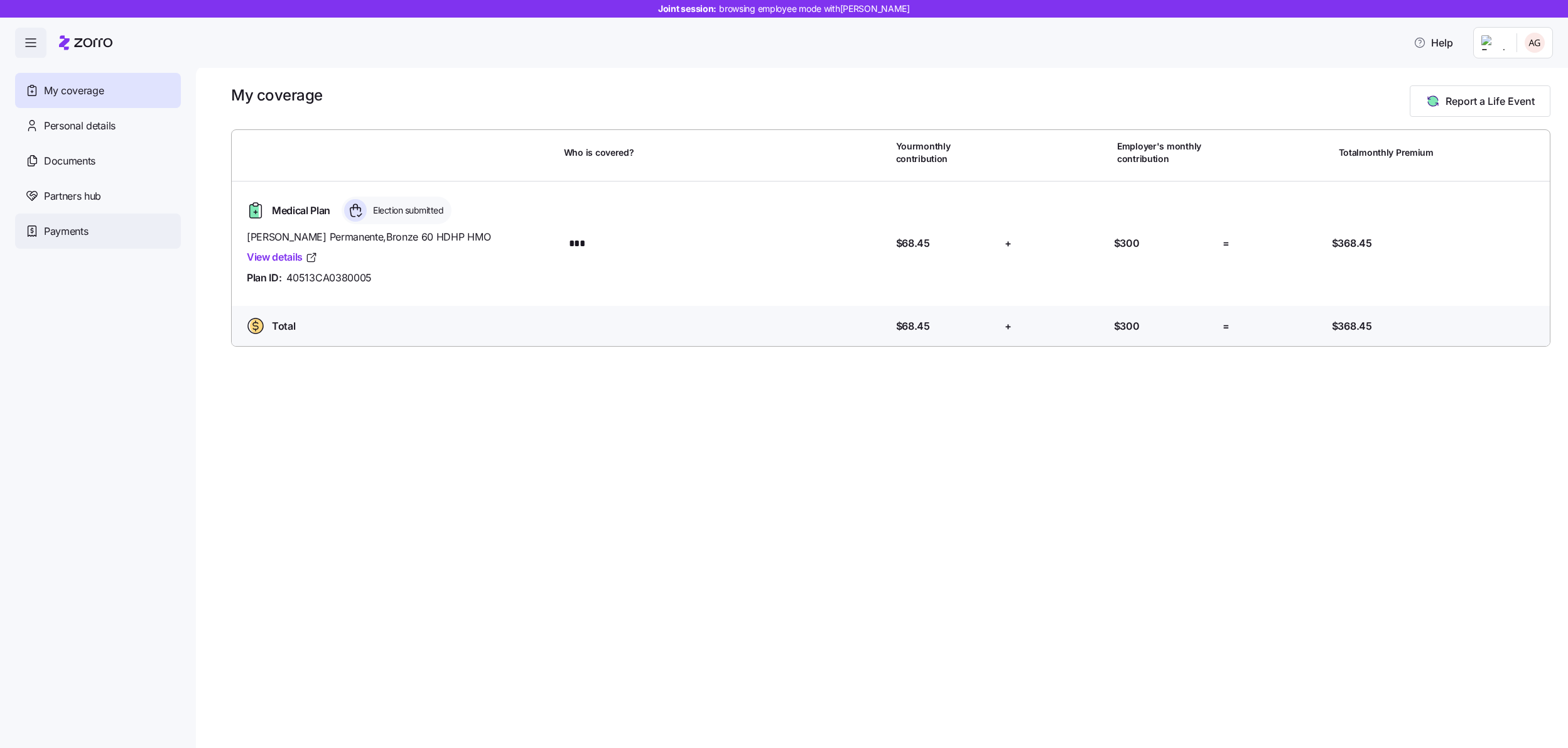
click at [77, 241] on div "Payments" at bounding box center [98, 231] width 166 height 35
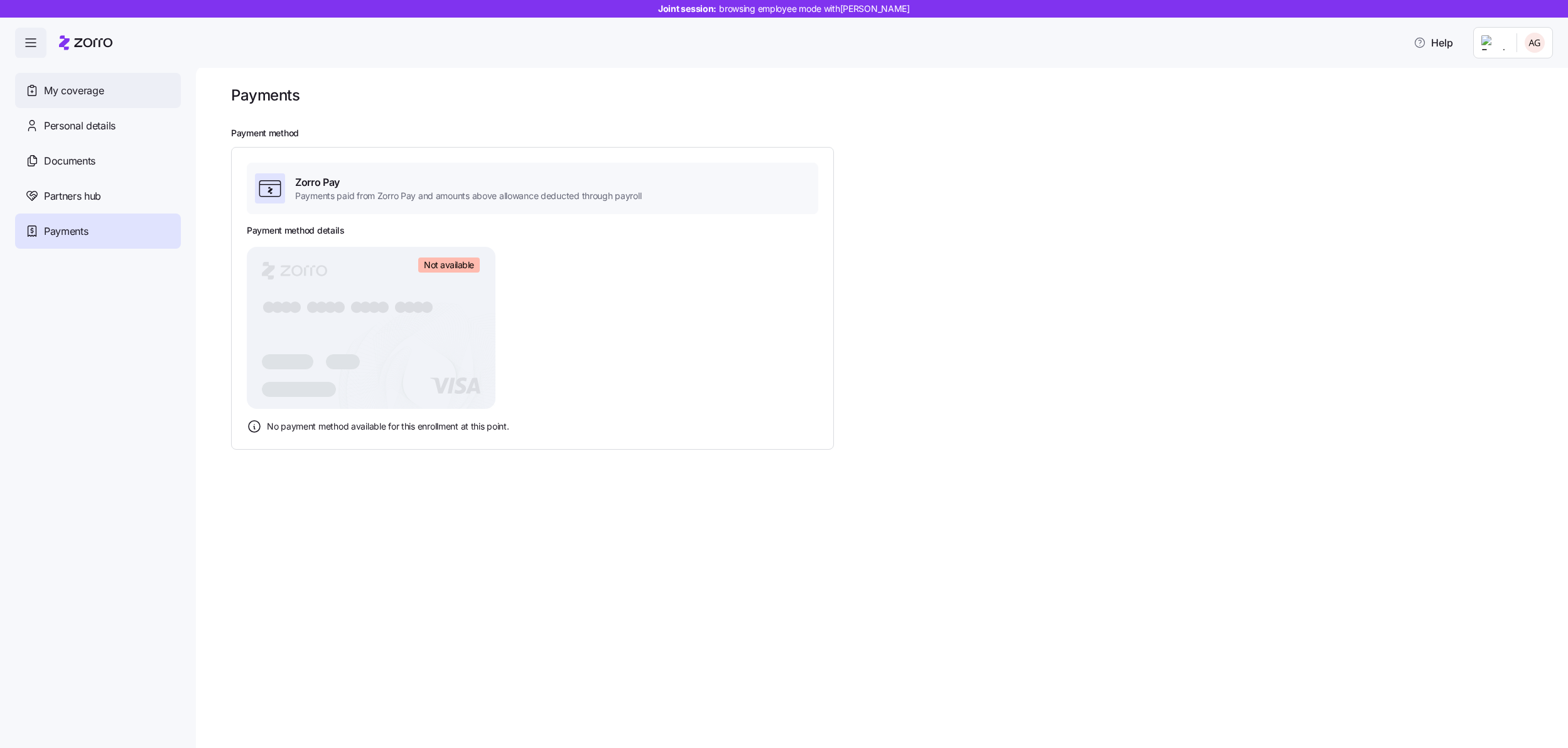
click at [118, 98] on div "My coverage" at bounding box center [98, 90] width 166 height 35
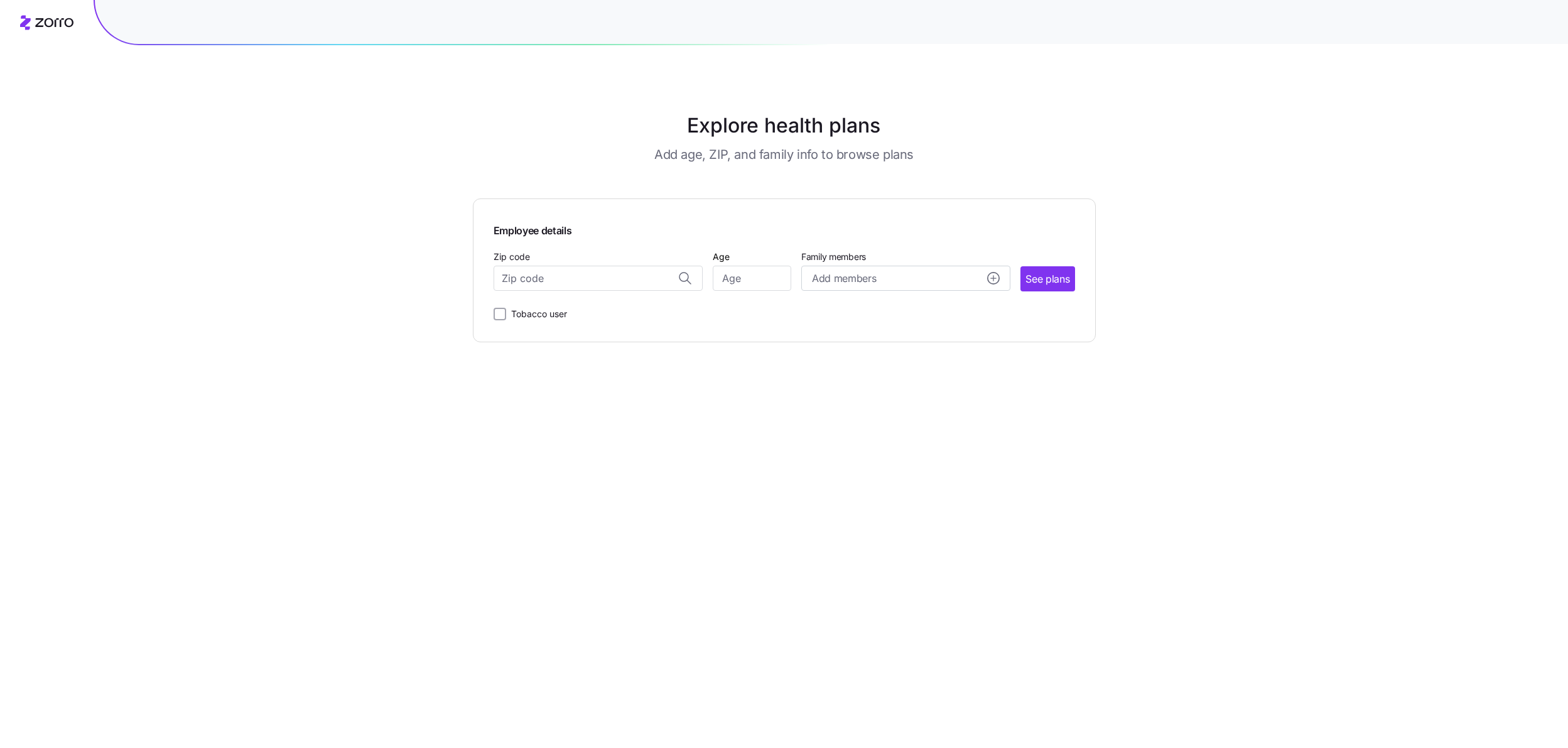
click at [290, 174] on div "Explore health plans Add age, ZIP, and family info to browse plans Employee det…" at bounding box center [784, 374] width 1568 height 748
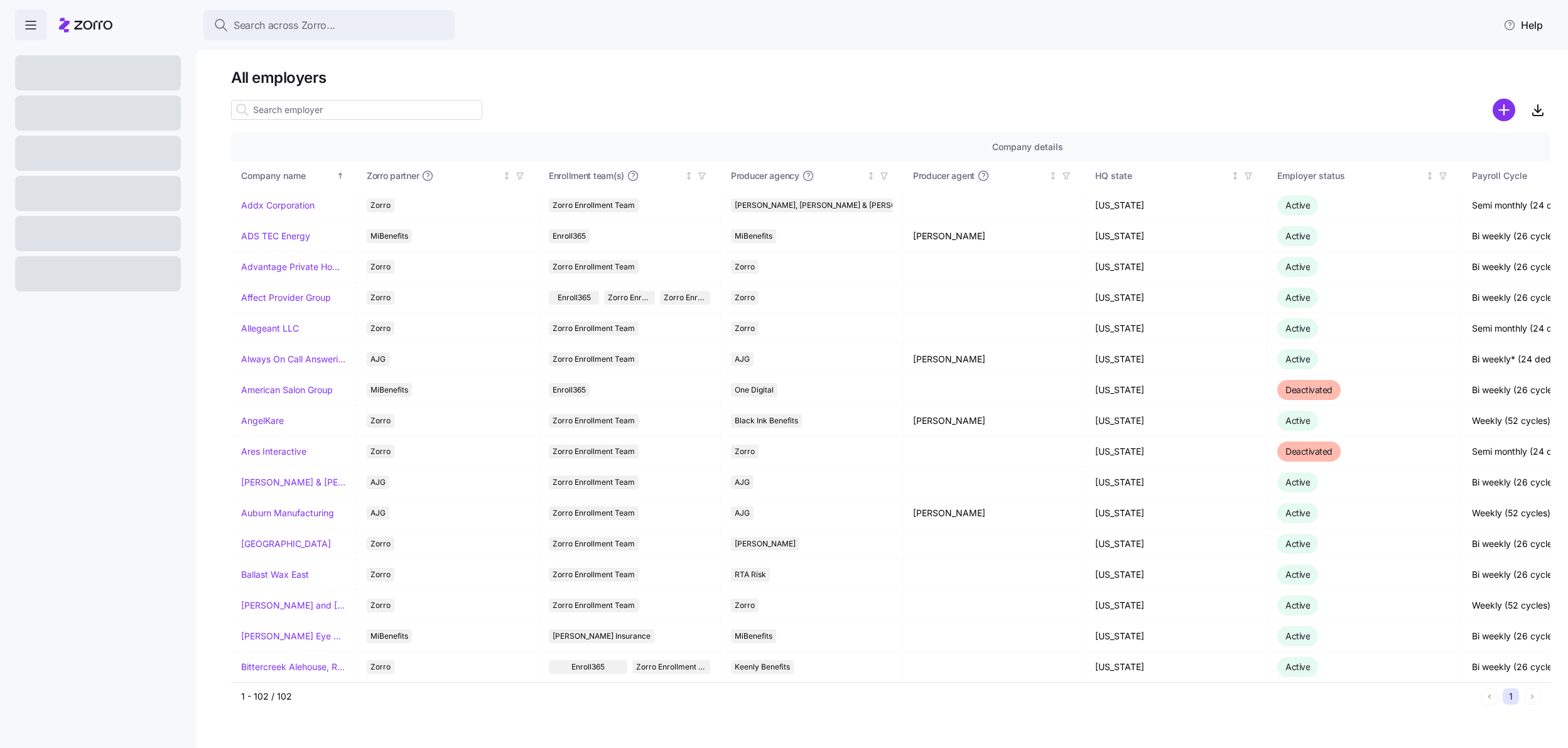
click at [269, 108] on input at bounding box center [357, 109] width 251 height 20
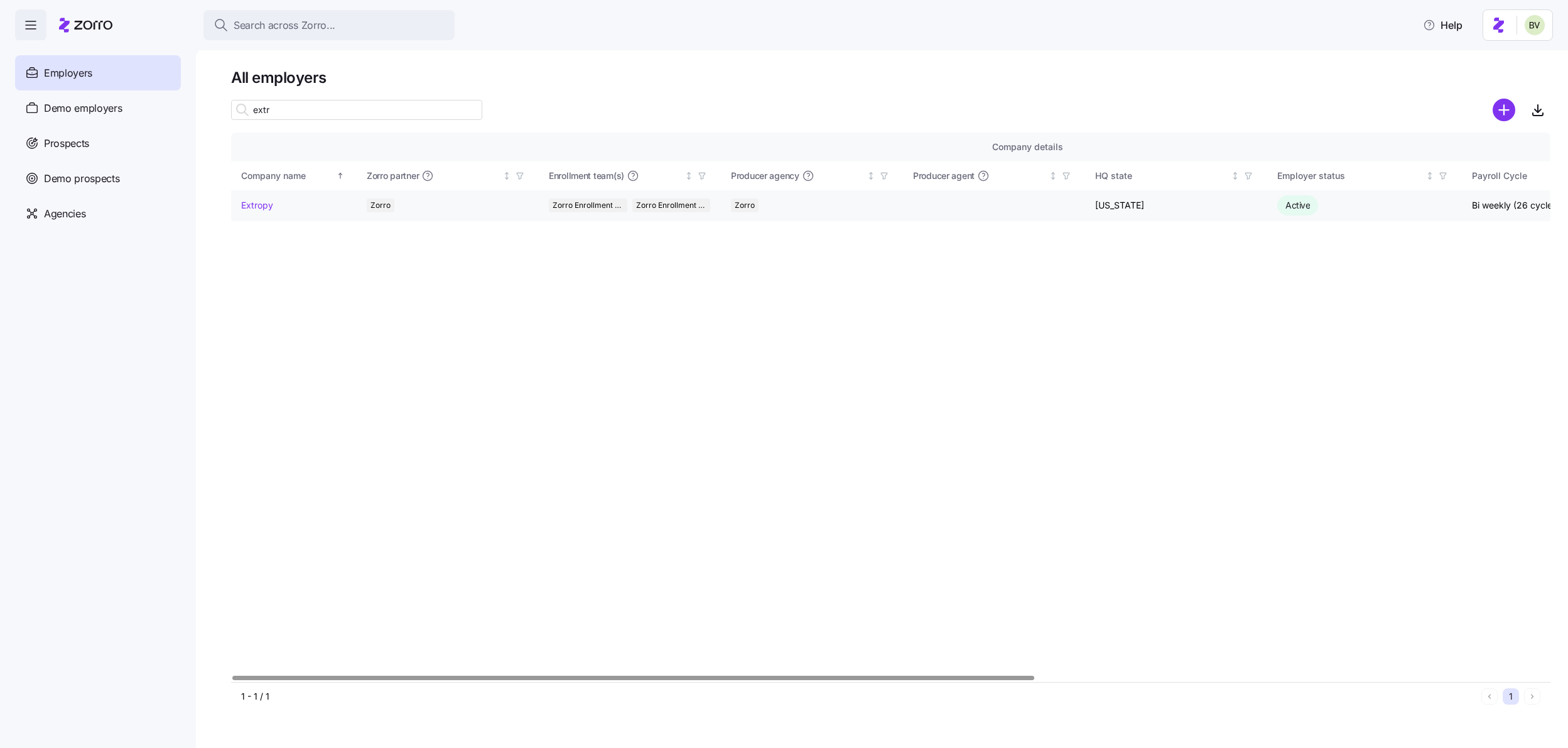
type input "extr"
click at [252, 208] on link "Extropy" at bounding box center [258, 206] width 32 height 13
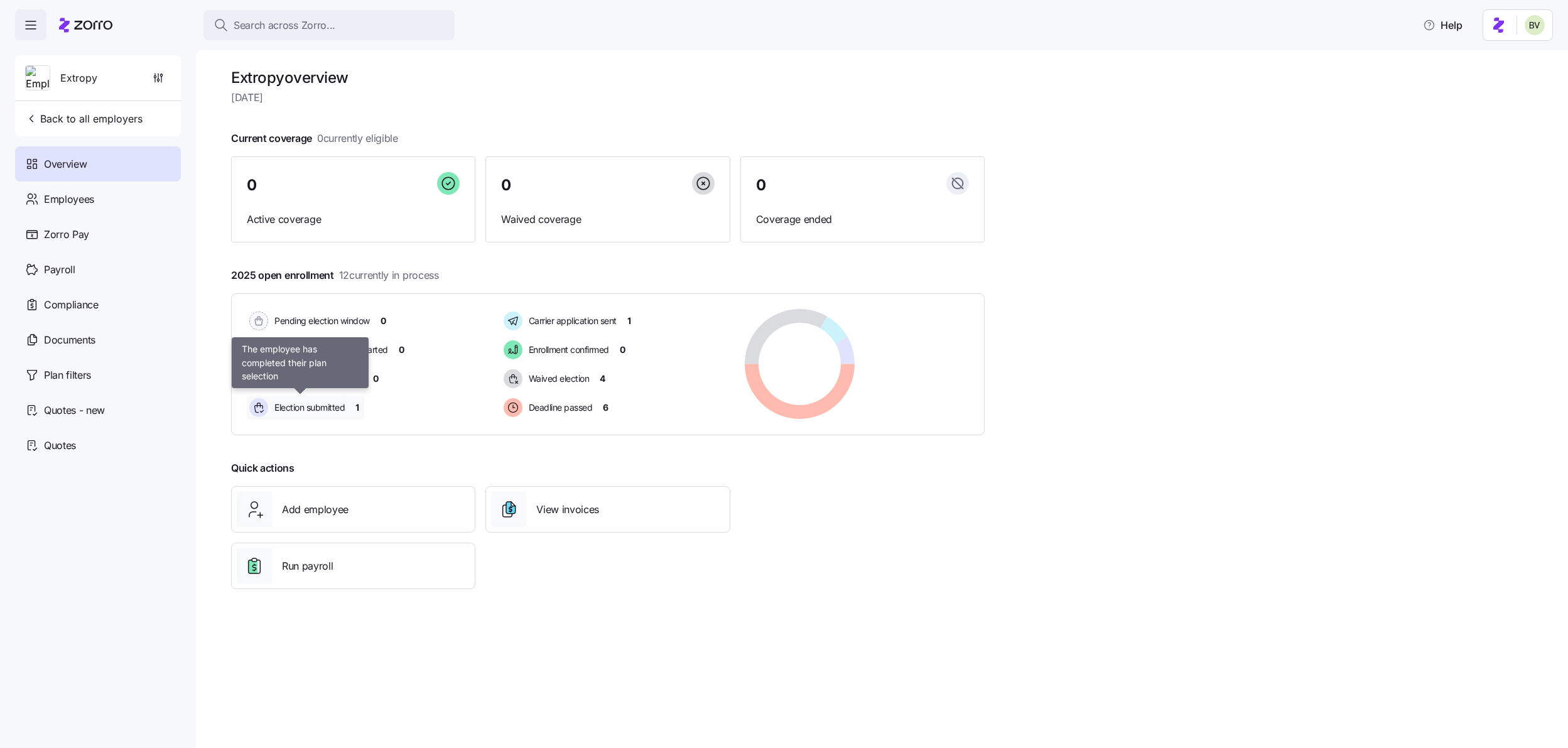
click at [337, 401] on span "Election submitted" at bounding box center [307, 408] width 74 height 13
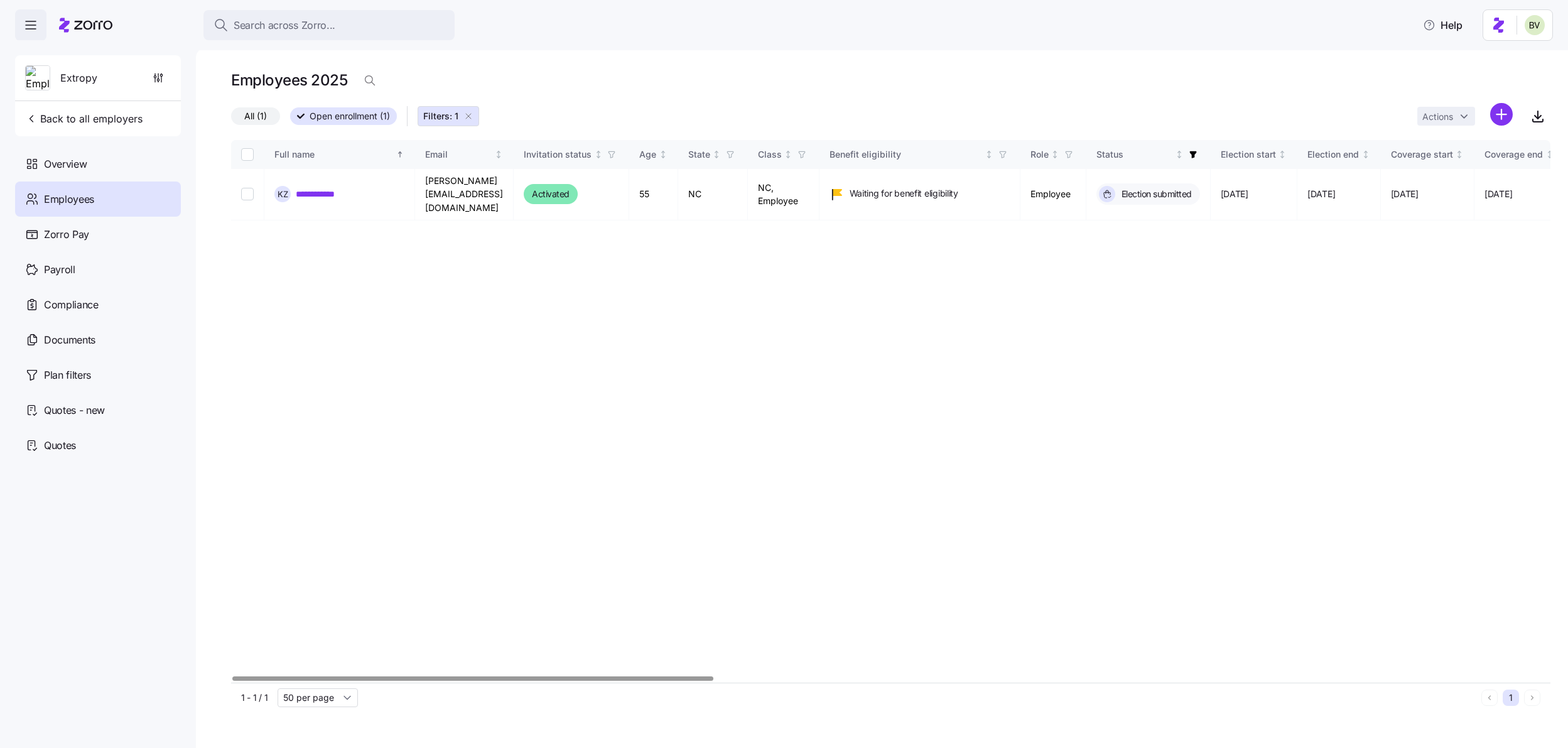
click at [473, 119] on icon "button" at bounding box center [468, 116] width 10 height 10
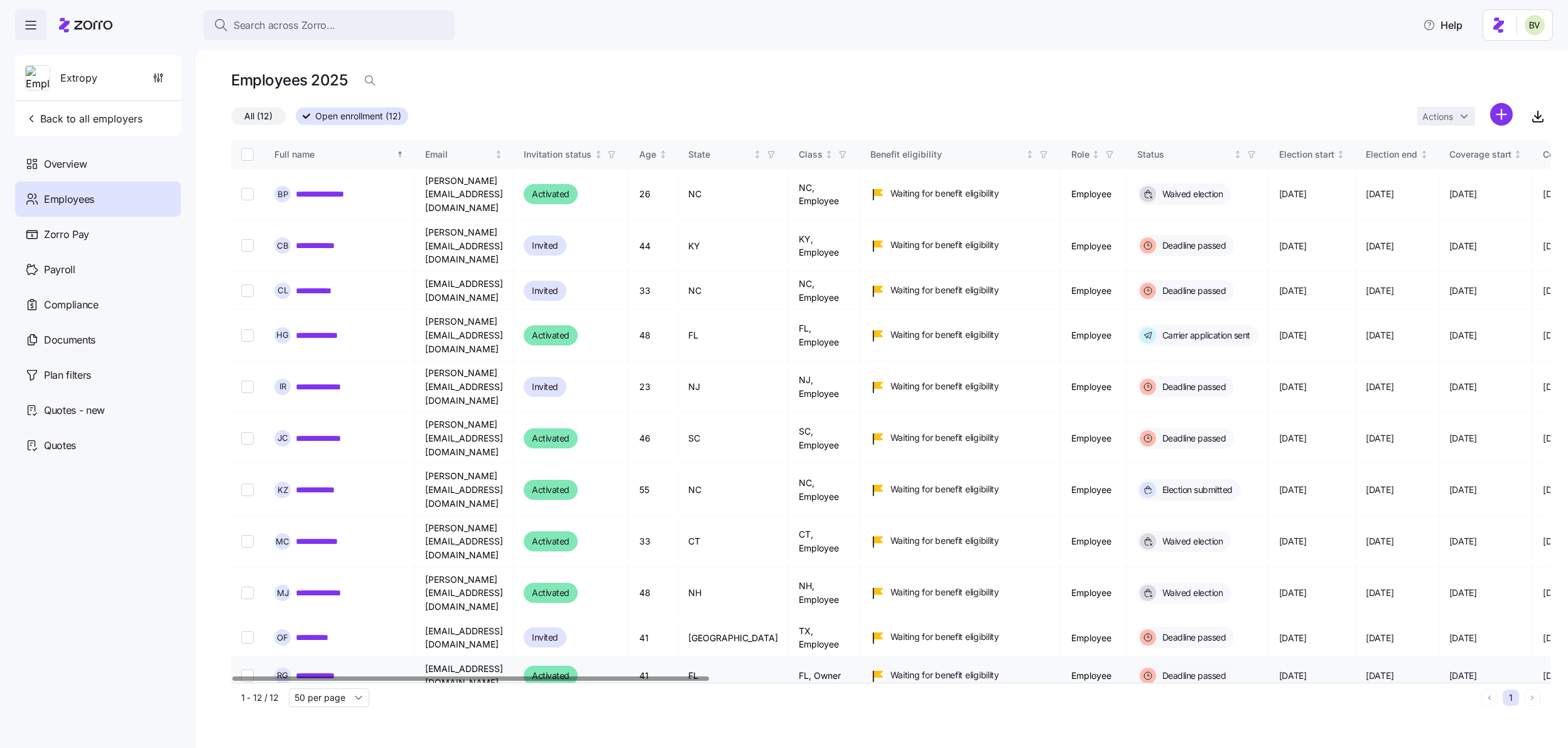
click at [323, 669] on link "**********" at bounding box center [323, 676] width 55 height 13
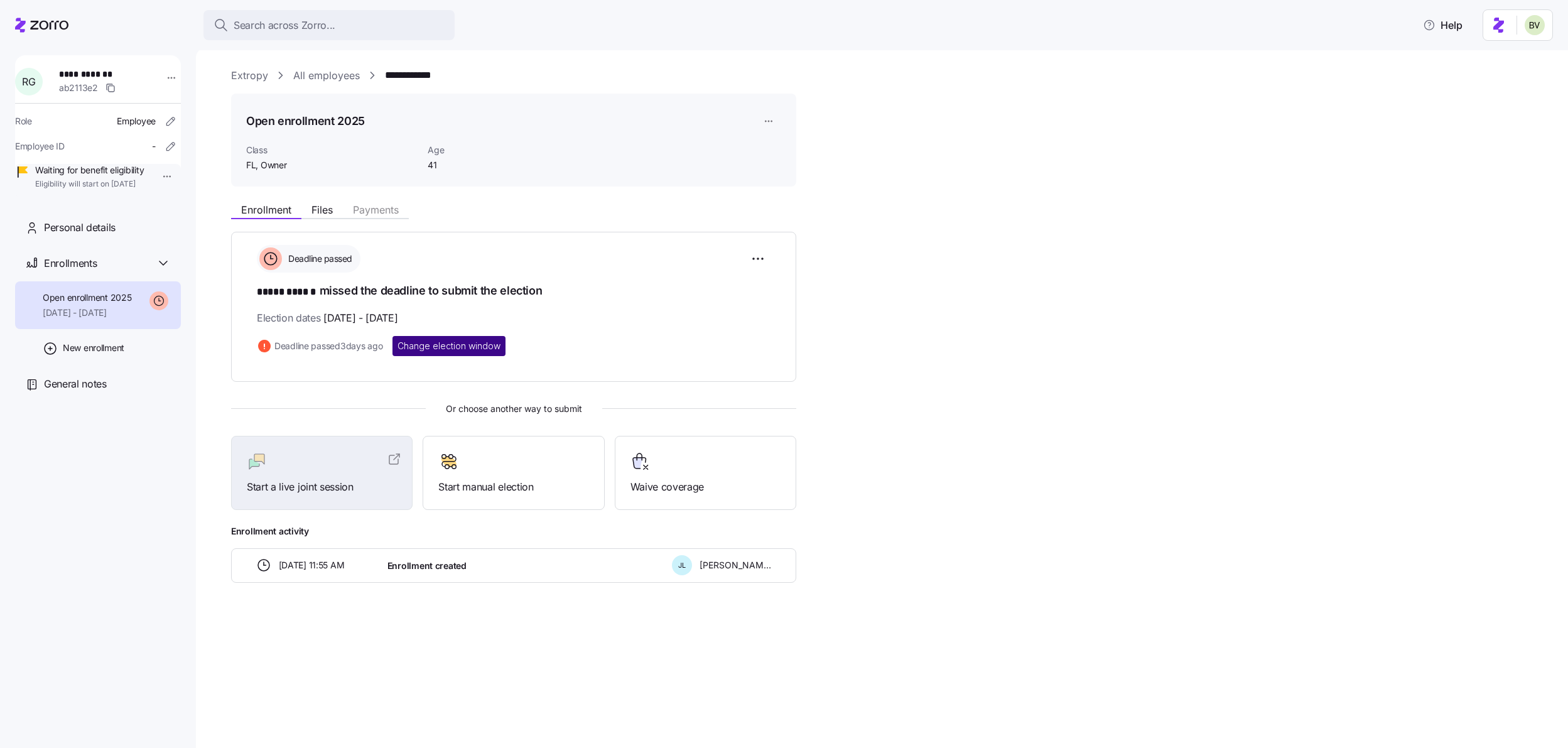
click at [446, 345] on span "Change election window" at bounding box center [449, 346] width 103 height 13
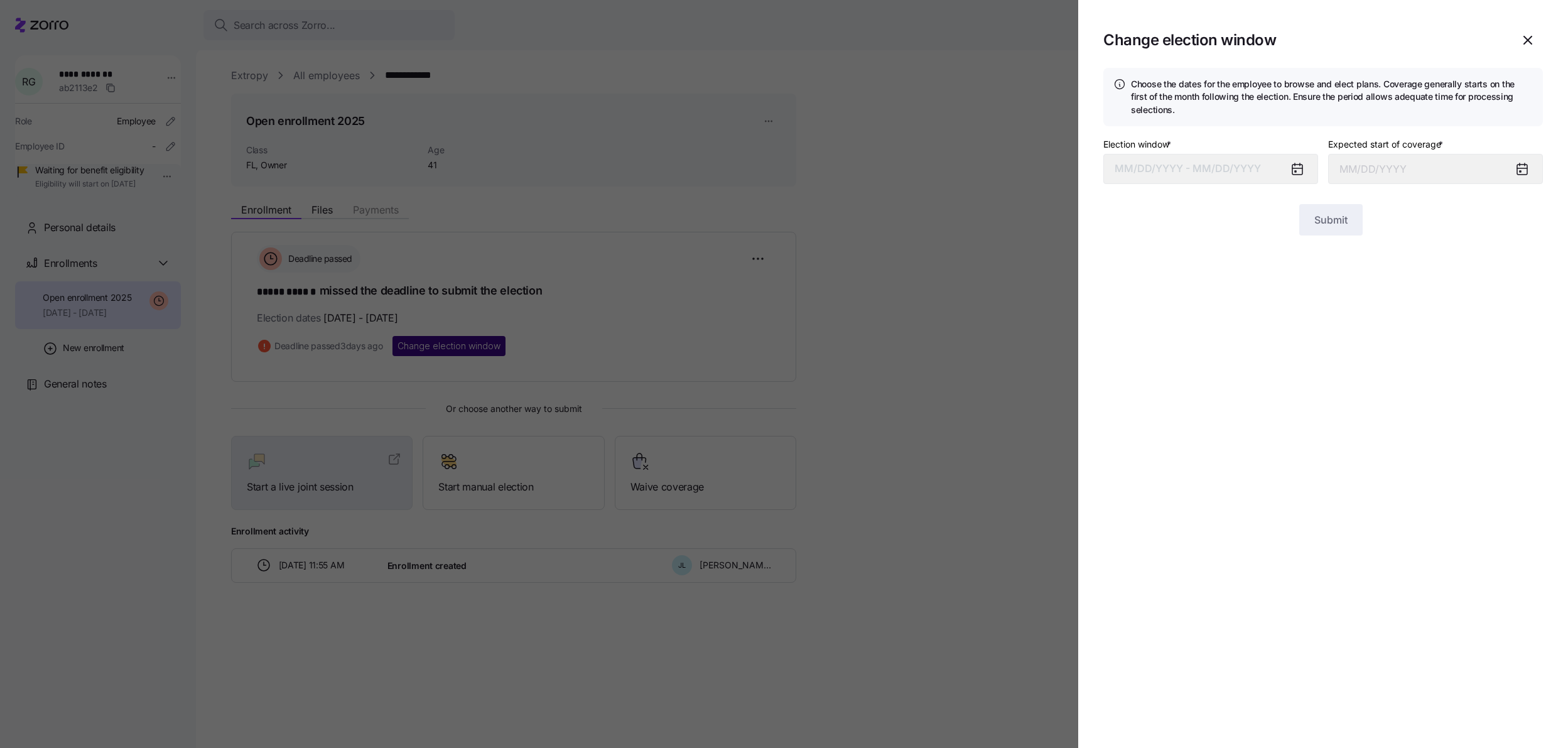
type input "November 1, 2025"
click at [1175, 163] on button "10/07/2025 – 10/12/2025" at bounding box center [1211, 169] width 215 height 30
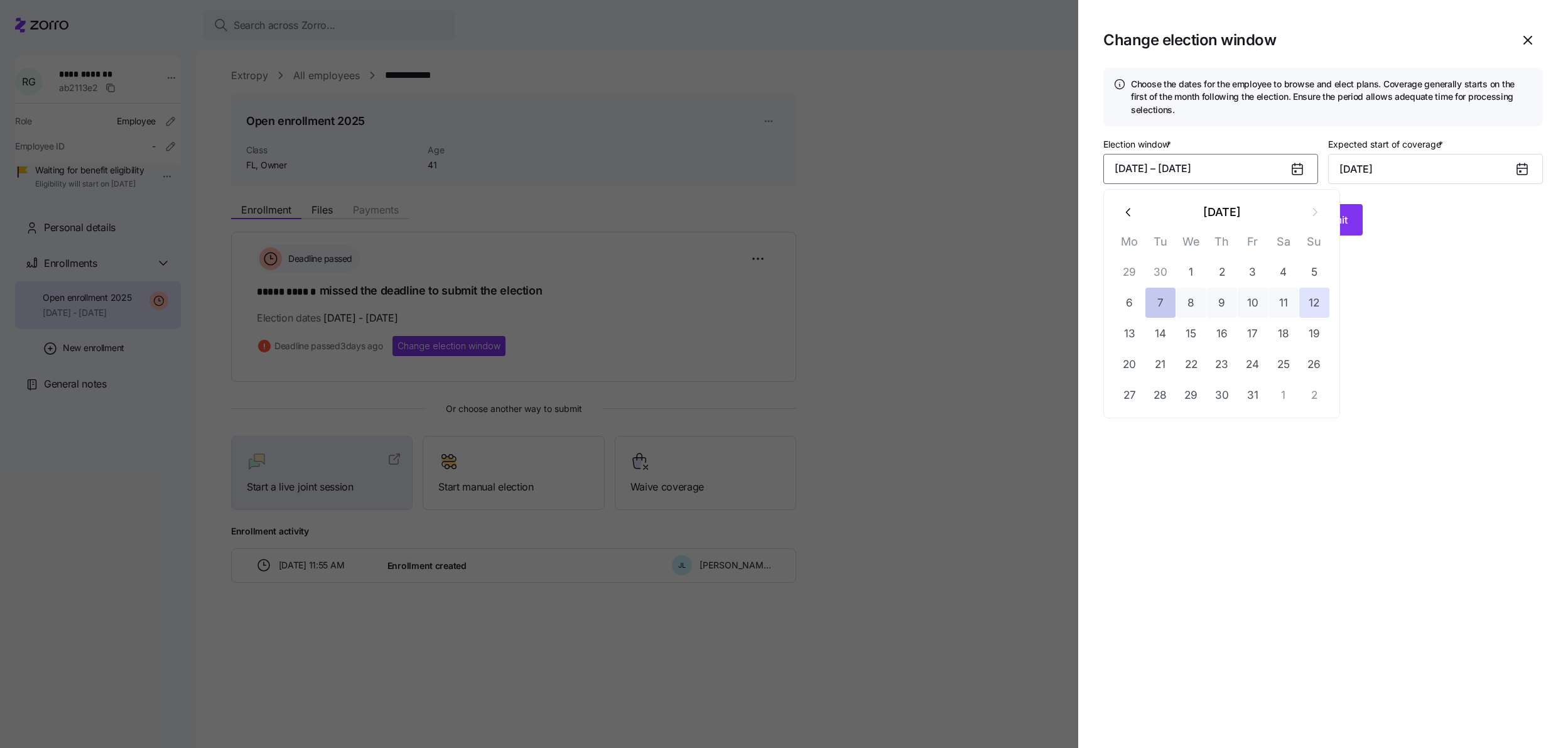
click at [1156, 300] on button "7" at bounding box center [1160, 302] width 30 height 30
click at [1213, 333] on button "16" at bounding box center [1222, 333] width 30 height 30
click at [1520, 40] on icon "button" at bounding box center [1527, 40] width 15 height 15
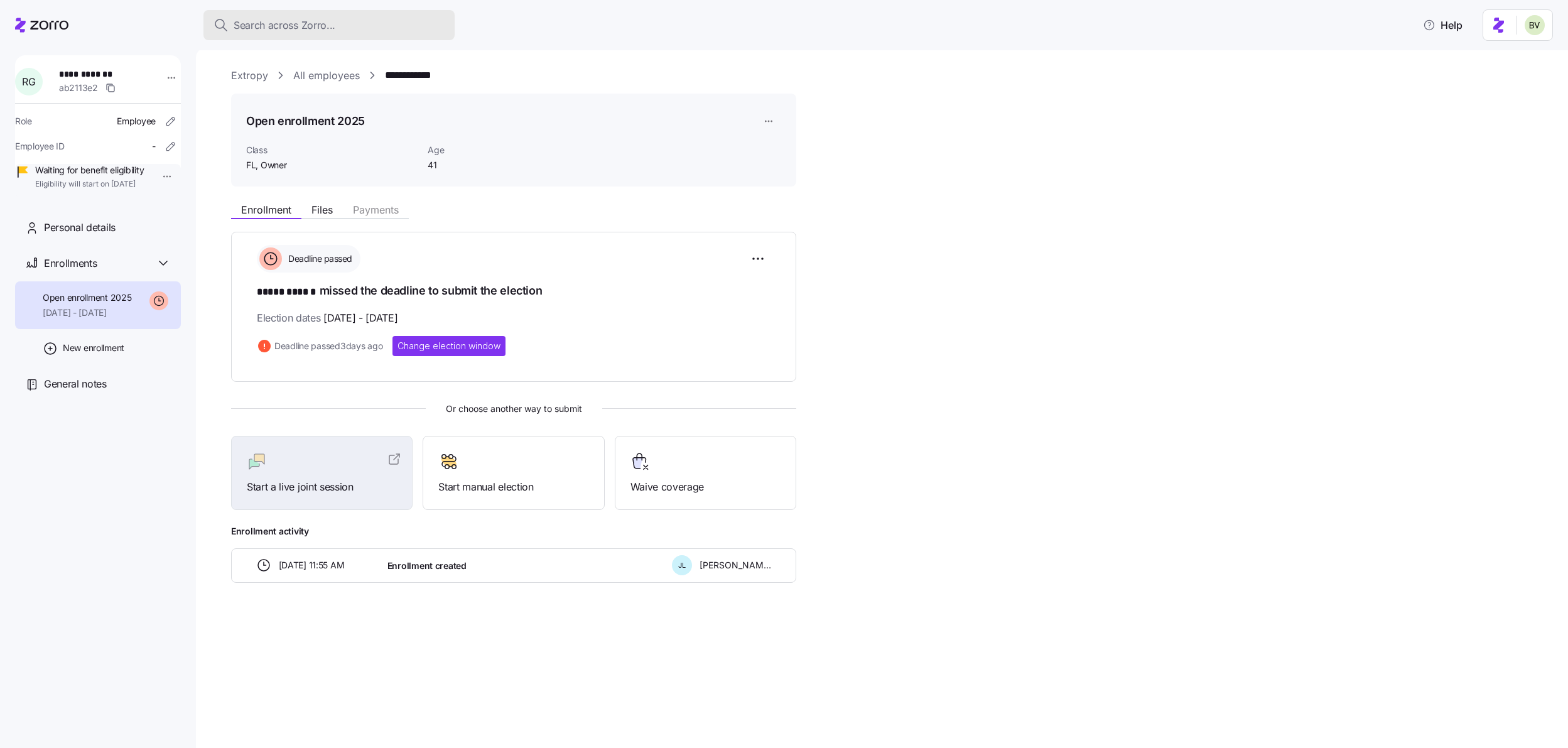
click at [336, 24] on div "Search across Zorro..." at bounding box center [329, 25] width 231 height 15
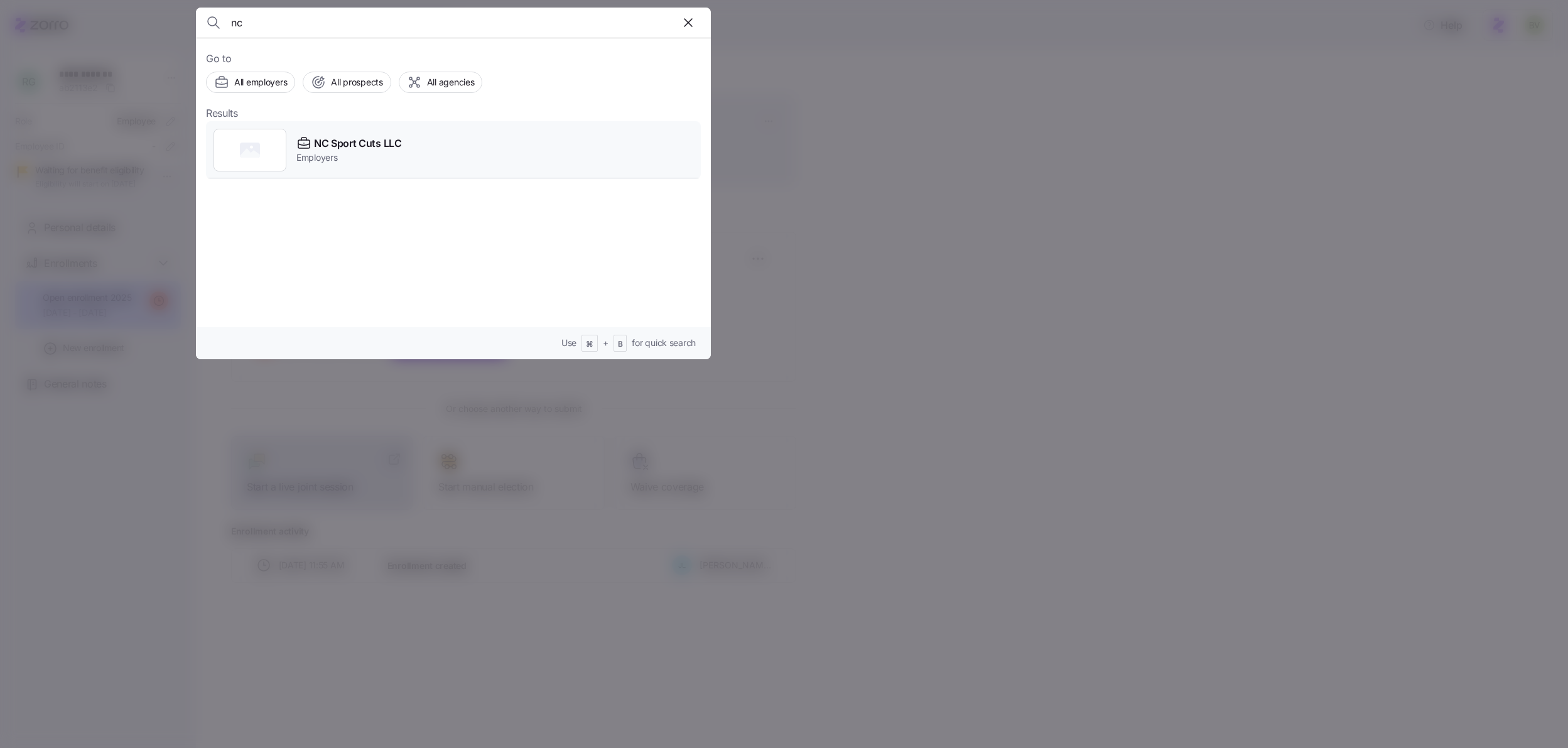
type input "nc"
click at [263, 130] on div at bounding box center [250, 150] width 73 height 43
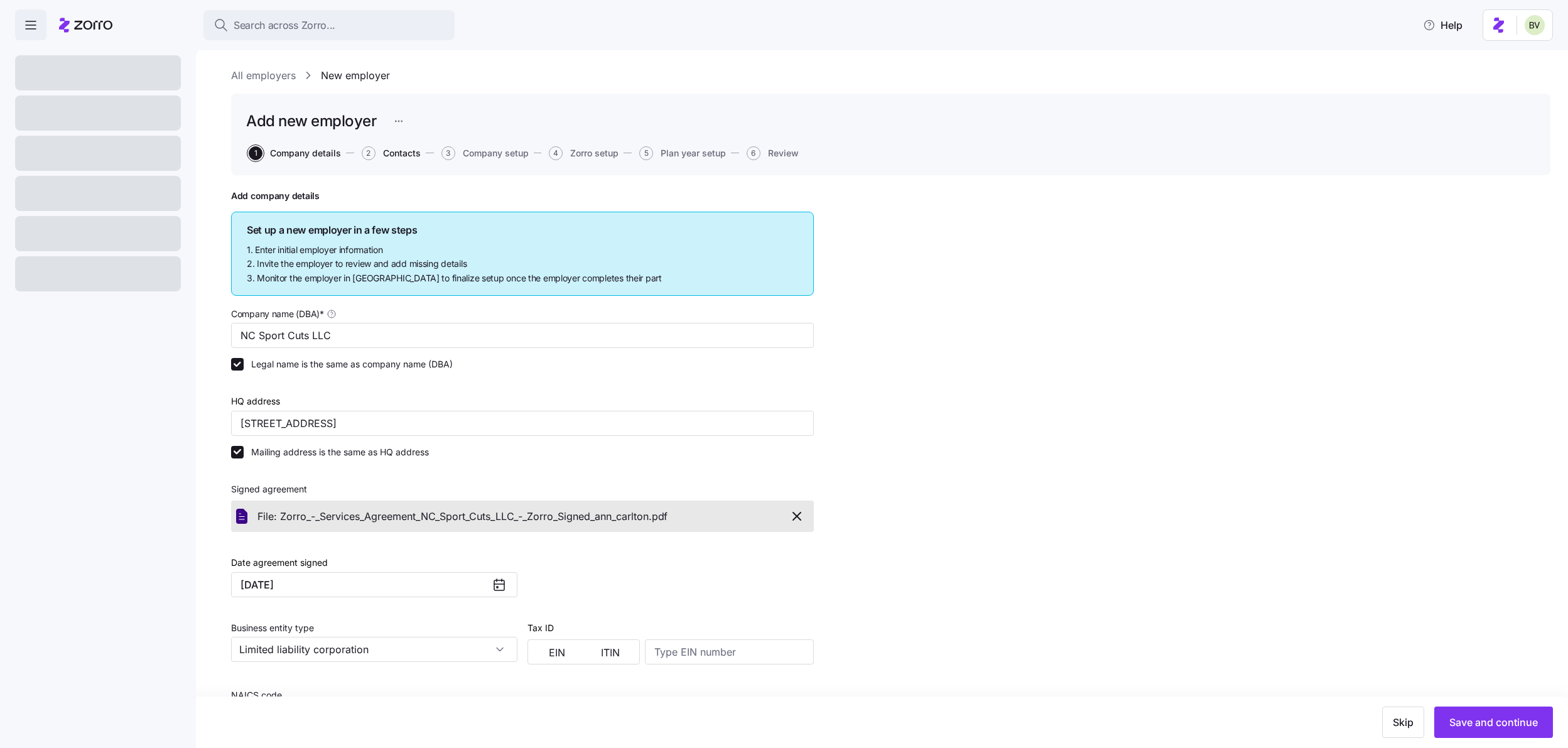
click at [387, 149] on span "Contacts" at bounding box center [402, 153] width 38 height 9
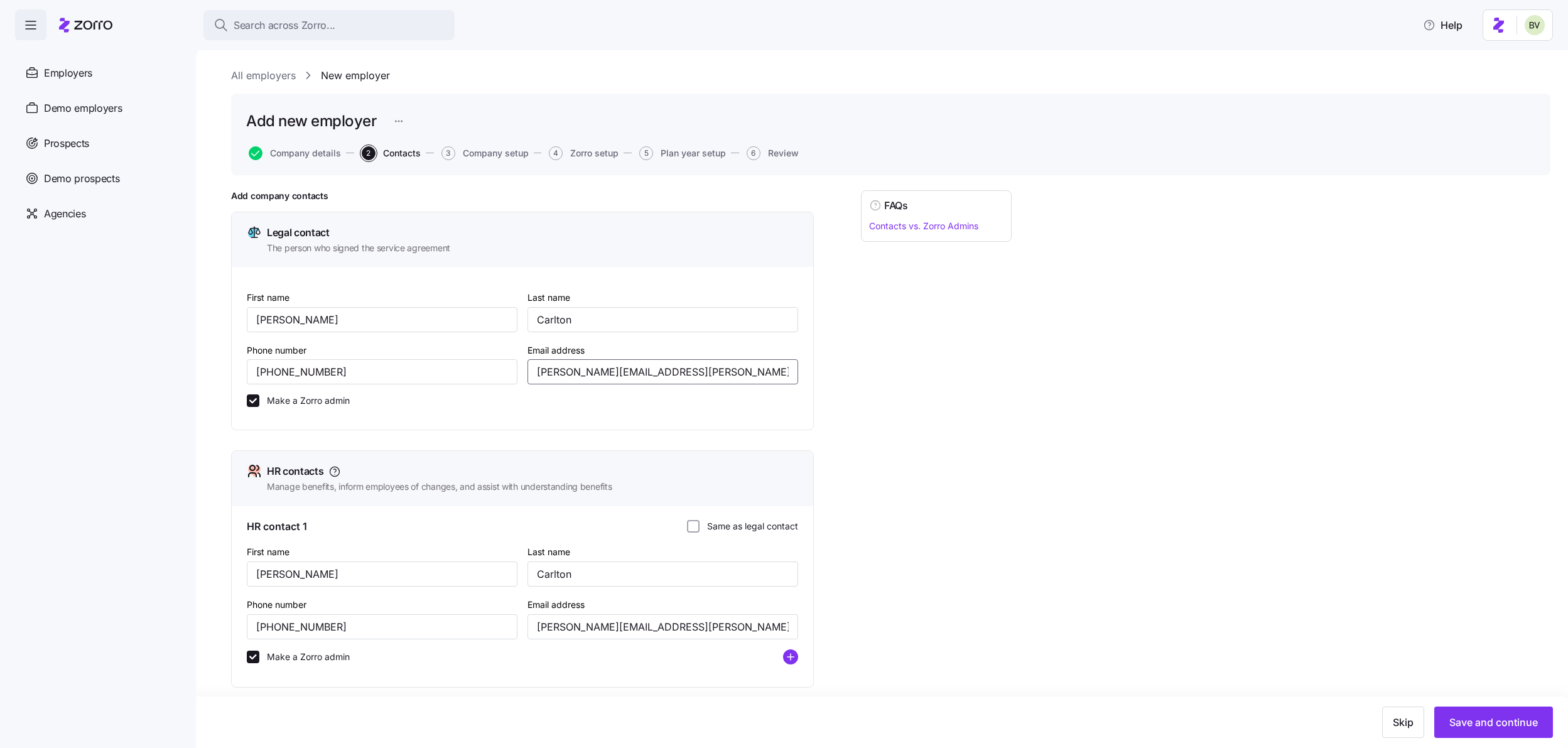
drag, startPoint x: 699, startPoint y: 370, endPoint x: 530, endPoint y: 366, distance: 169.0
click at [530, 366] on input "ann.carlton+nc@ncsportcuts.com" at bounding box center [663, 371] width 271 height 25
click at [292, 152] on span "Company details" at bounding box center [305, 153] width 71 height 9
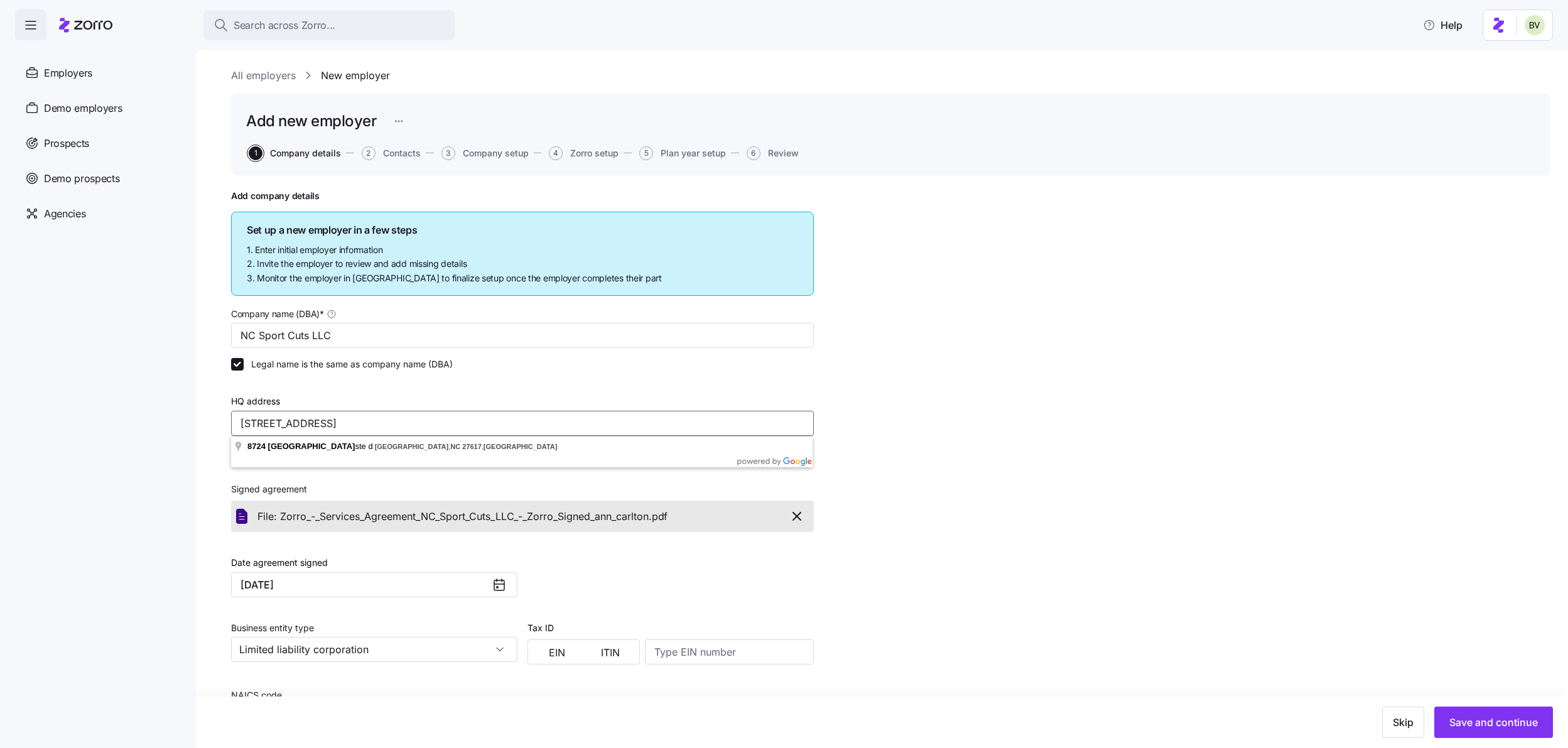
drag, startPoint x: 484, startPoint y: 423, endPoint x: 237, endPoint y: 425, distance: 247.0
click at [237, 425] on input "8724 Glenwood Ave, Ste D, Raleigh, NC 27617, USA" at bounding box center [522, 423] width 583 height 25
click at [404, 156] on span "Contacts" at bounding box center [402, 153] width 38 height 9
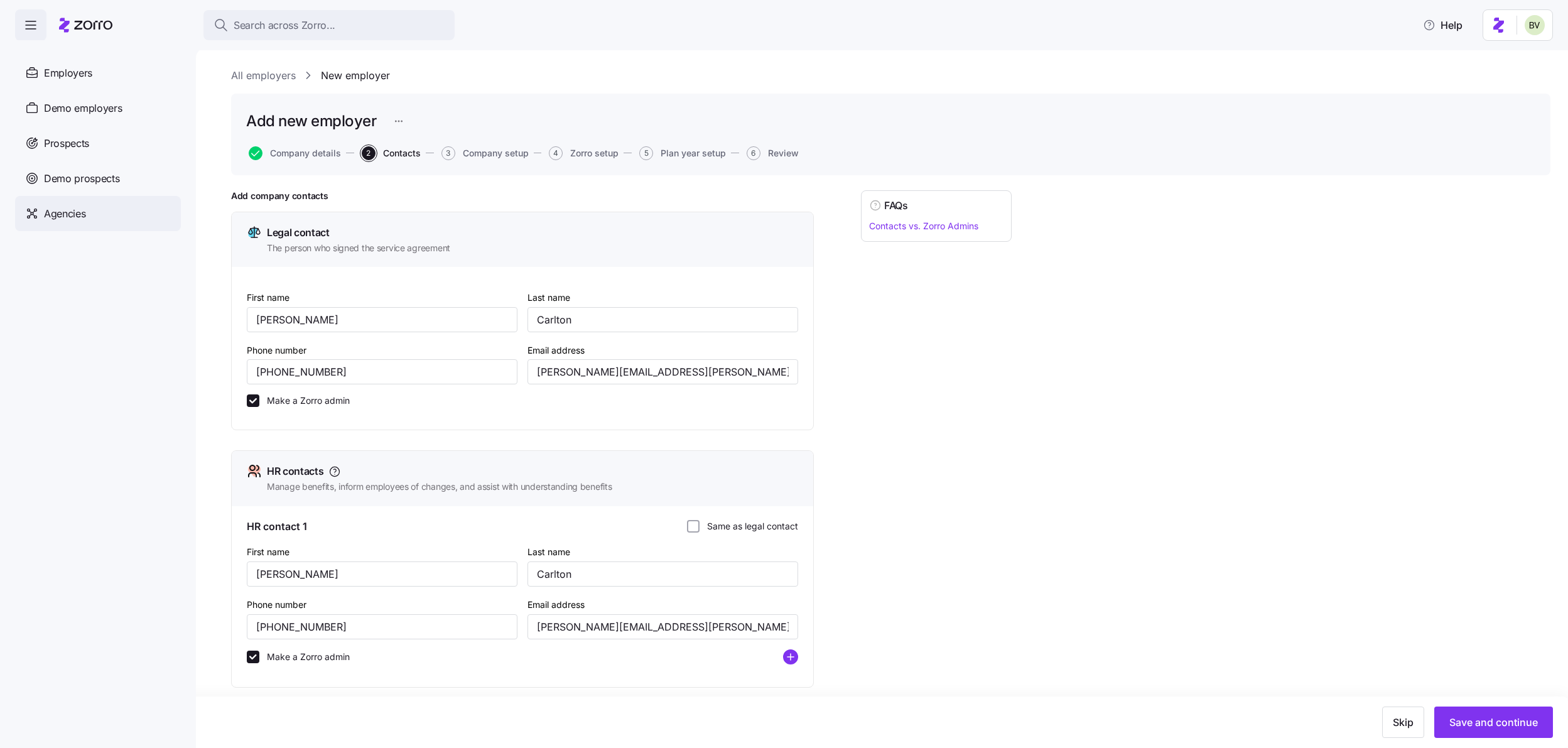
click at [50, 218] on span "Agencies" at bounding box center [64, 213] width 41 height 15
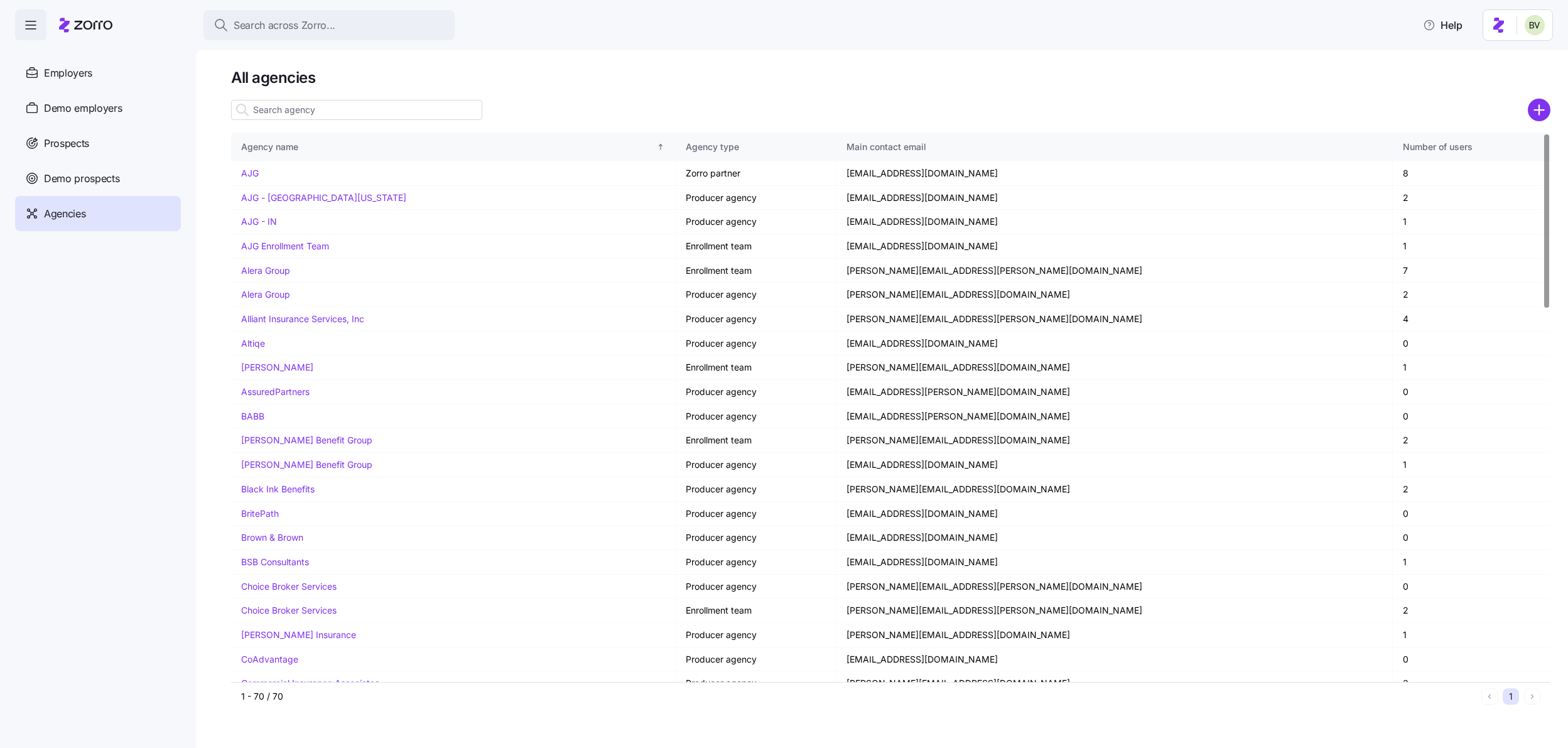
click at [319, 113] on input at bounding box center [357, 109] width 251 height 20
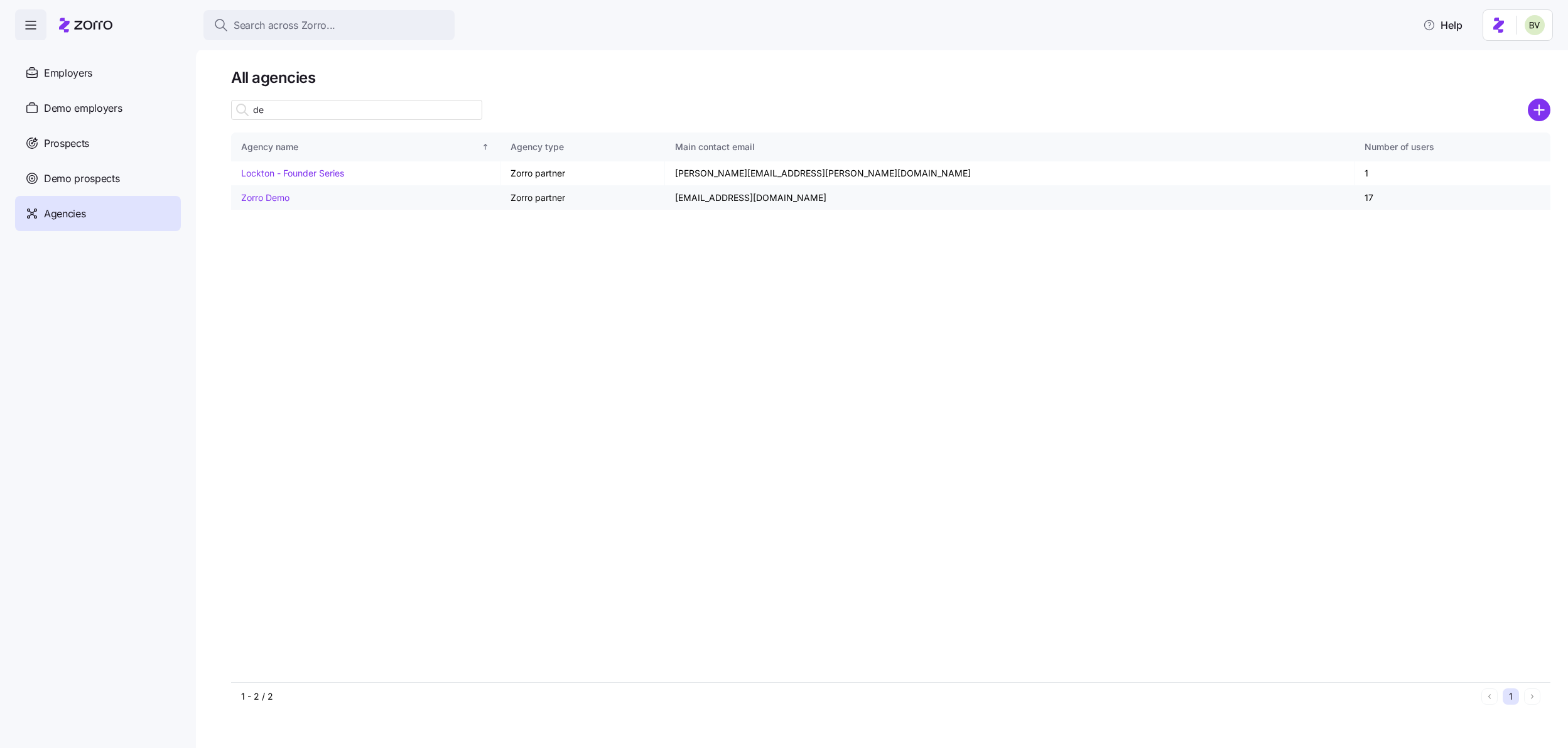
type input "de"
click at [277, 196] on link "Zorro Demo" at bounding box center [266, 197] width 49 height 11
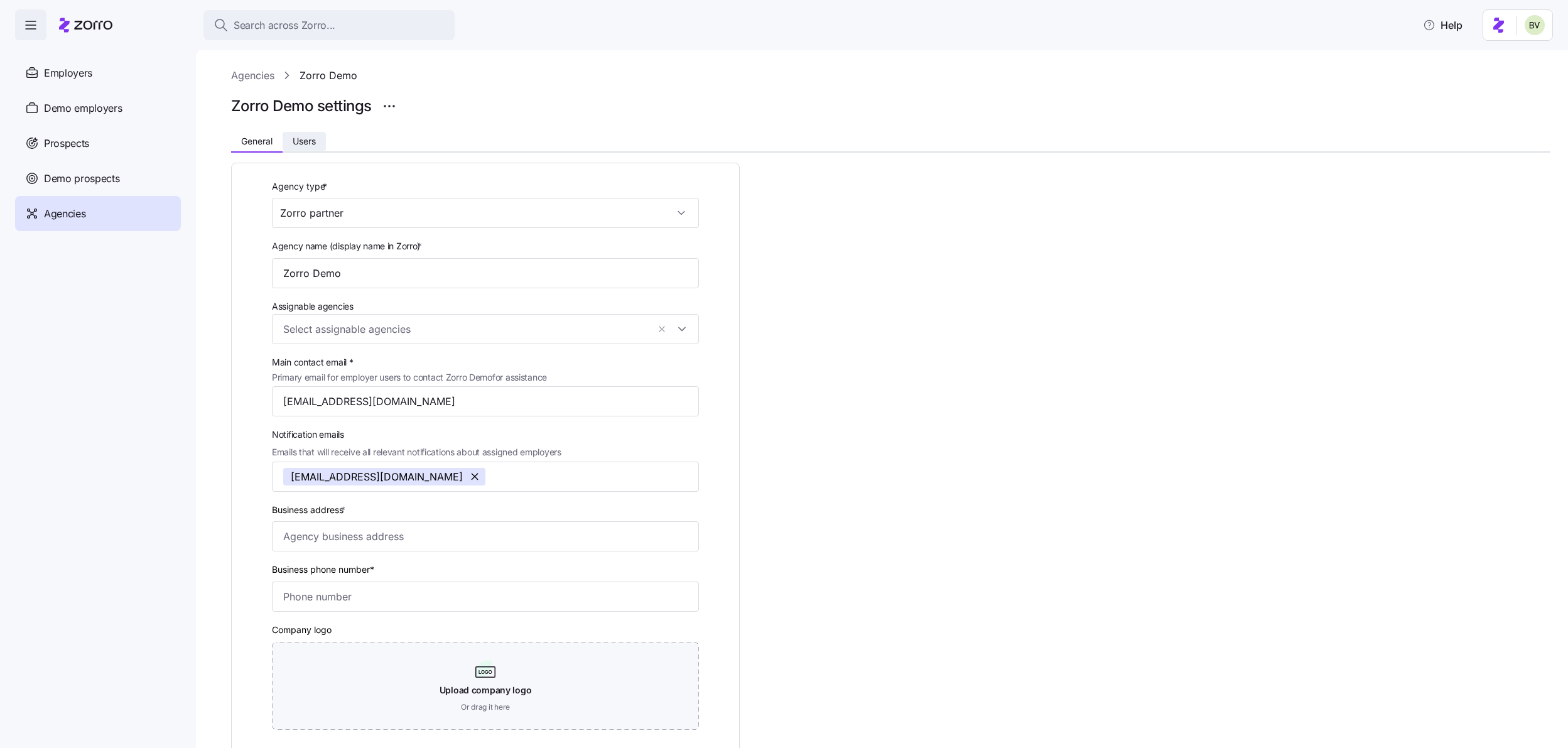
click at [309, 142] on span "Users" at bounding box center [304, 141] width 23 height 9
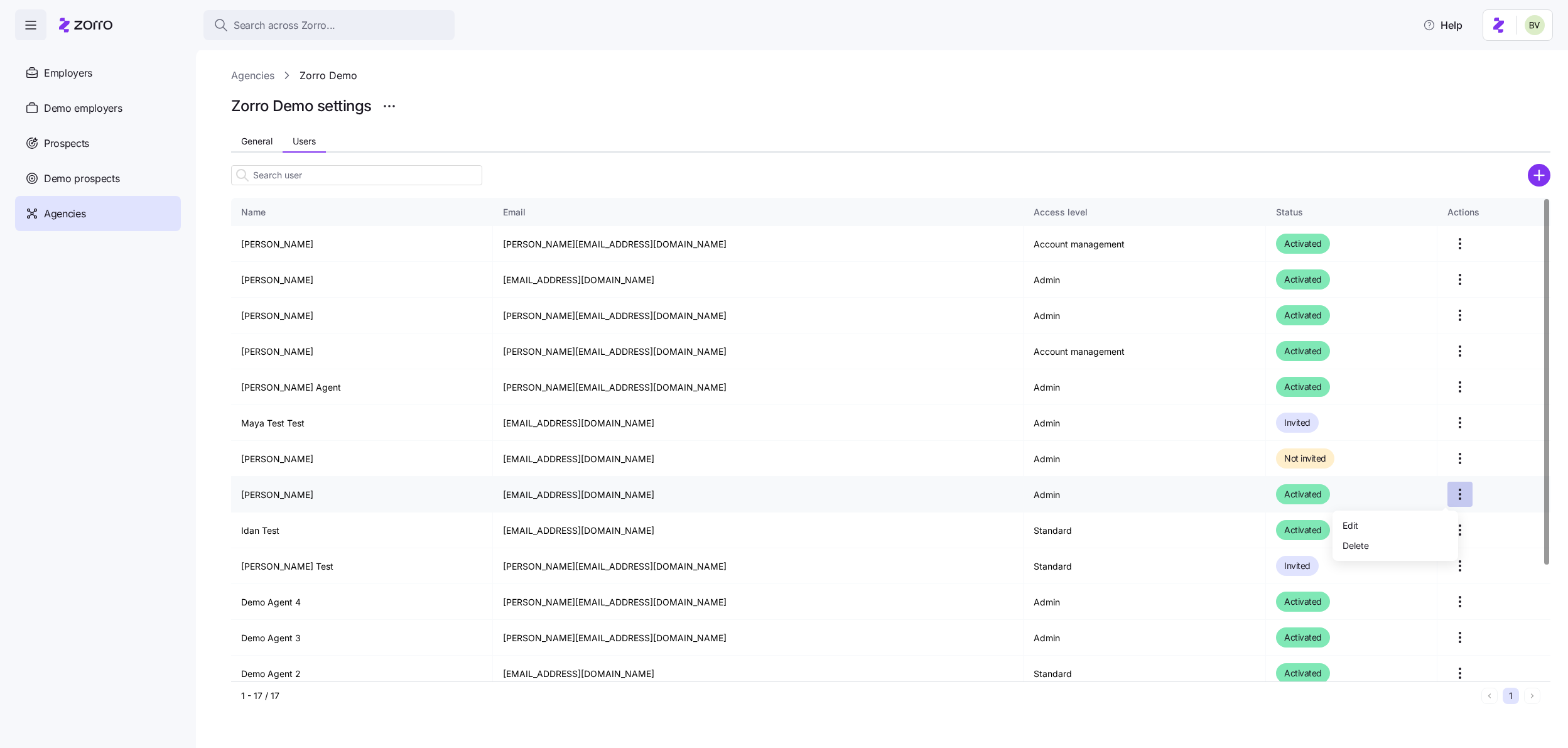
click at [1442, 496] on html "Search across Zorro... Help Enrollments Employers Demo employers Prospects Demo…" at bounding box center [784, 370] width 1568 height 741
click at [280, 479] on html "Search across Zorro... Help Enrollments Employers Demo employers Prospects Demo…" at bounding box center [784, 370] width 1568 height 741
click at [1446, 495] on html "Search across Zorro... Help Enrollments Employers Demo employers Prospects Demo…" at bounding box center [784, 370] width 1568 height 741
click at [1385, 545] on div "Delete" at bounding box center [1395, 545] width 116 height 20
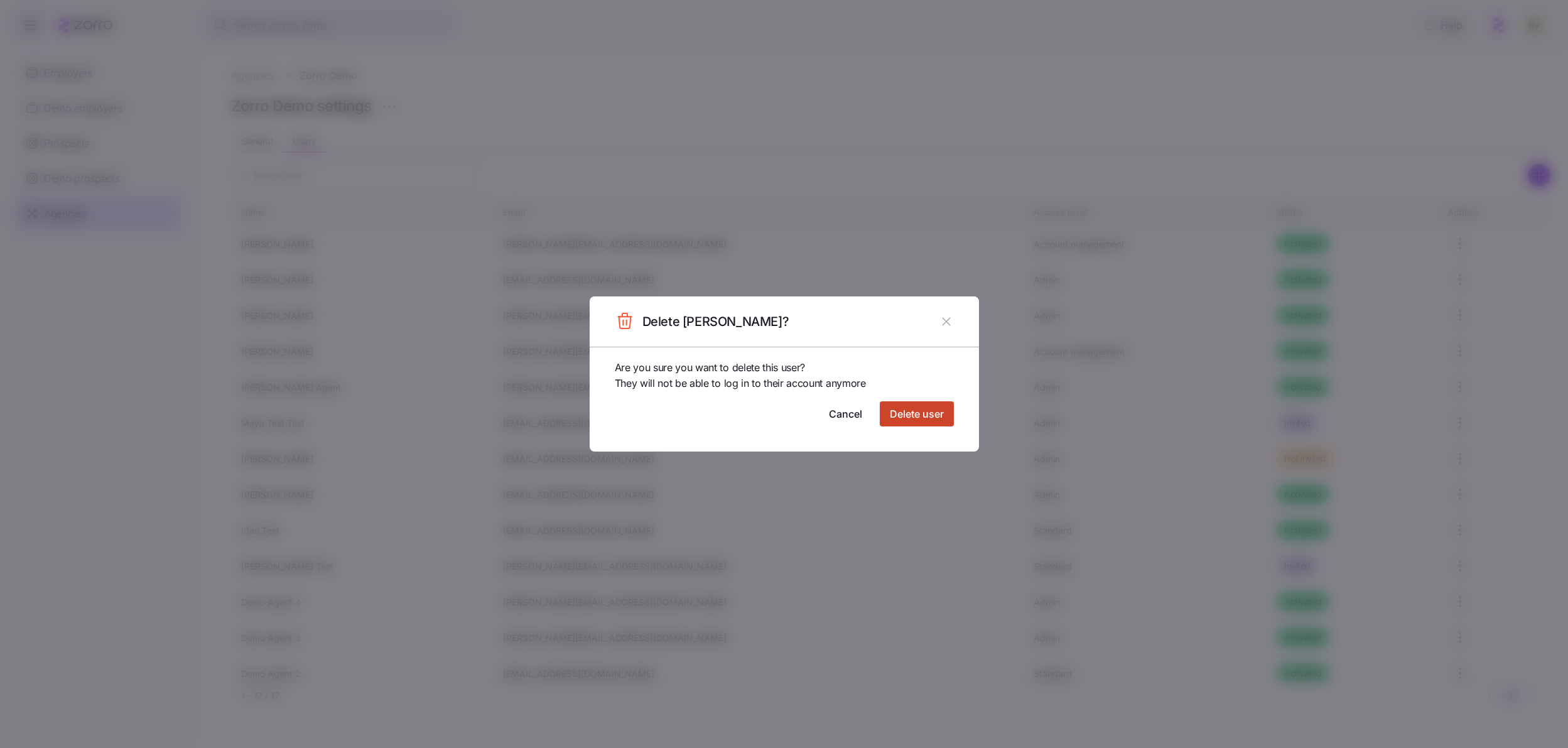
click at [887, 405] on button "Delete user" at bounding box center [916, 413] width 74 height 25
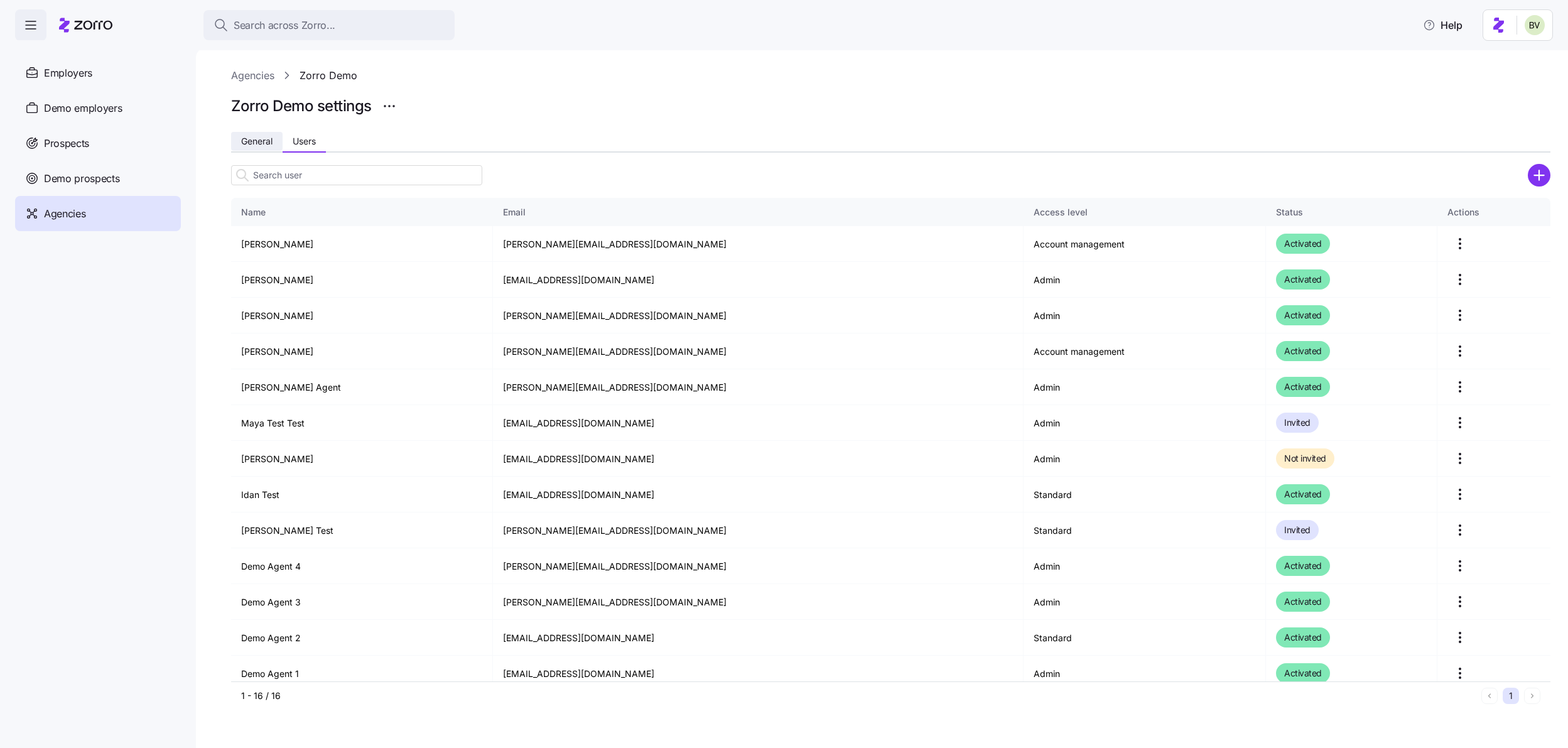
click at [255, 143] on span "General" at bounding box center [257, 141] width 32 height 9
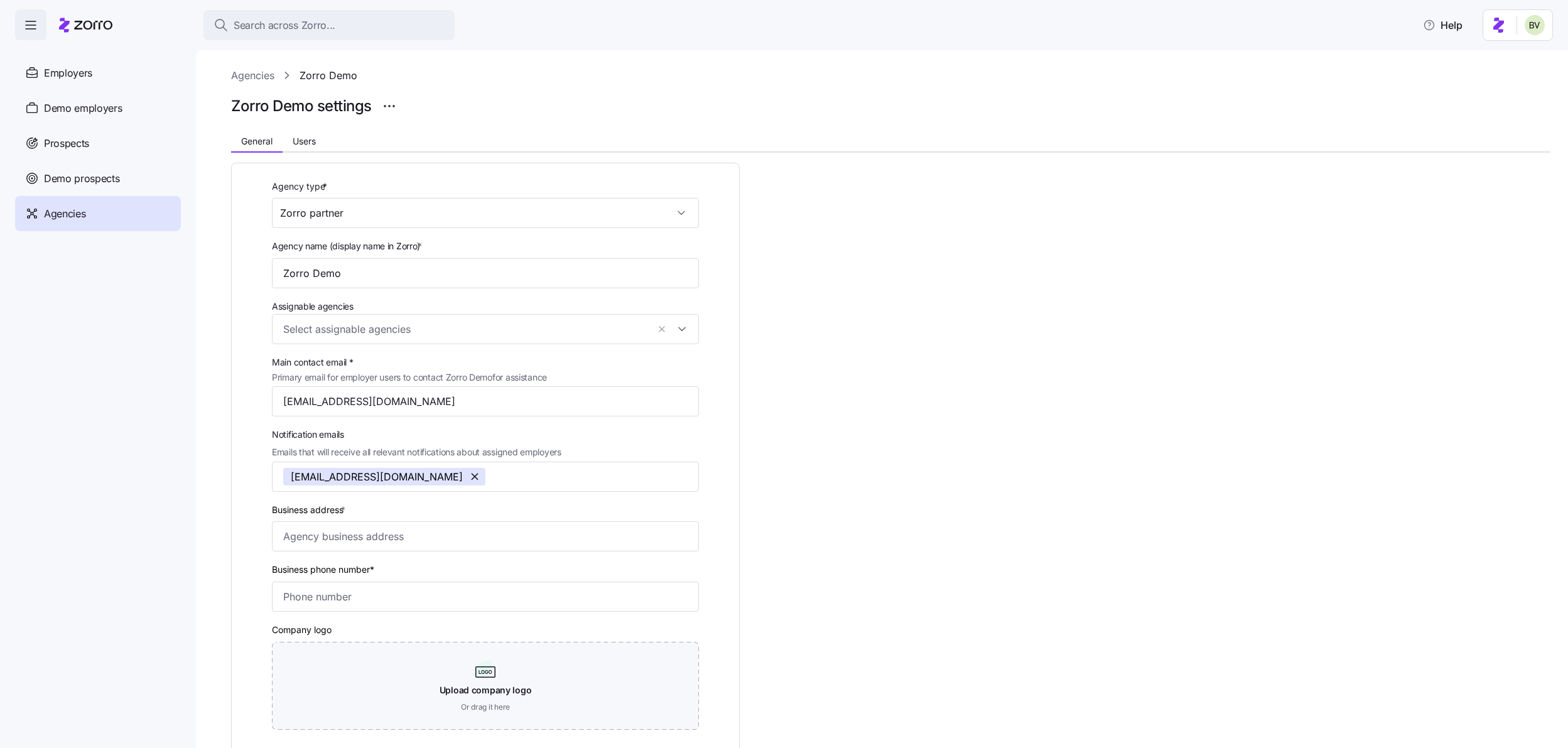
click at [53, 214] on span "Agencies" at bounding box center [64, 213] width 41 height 15
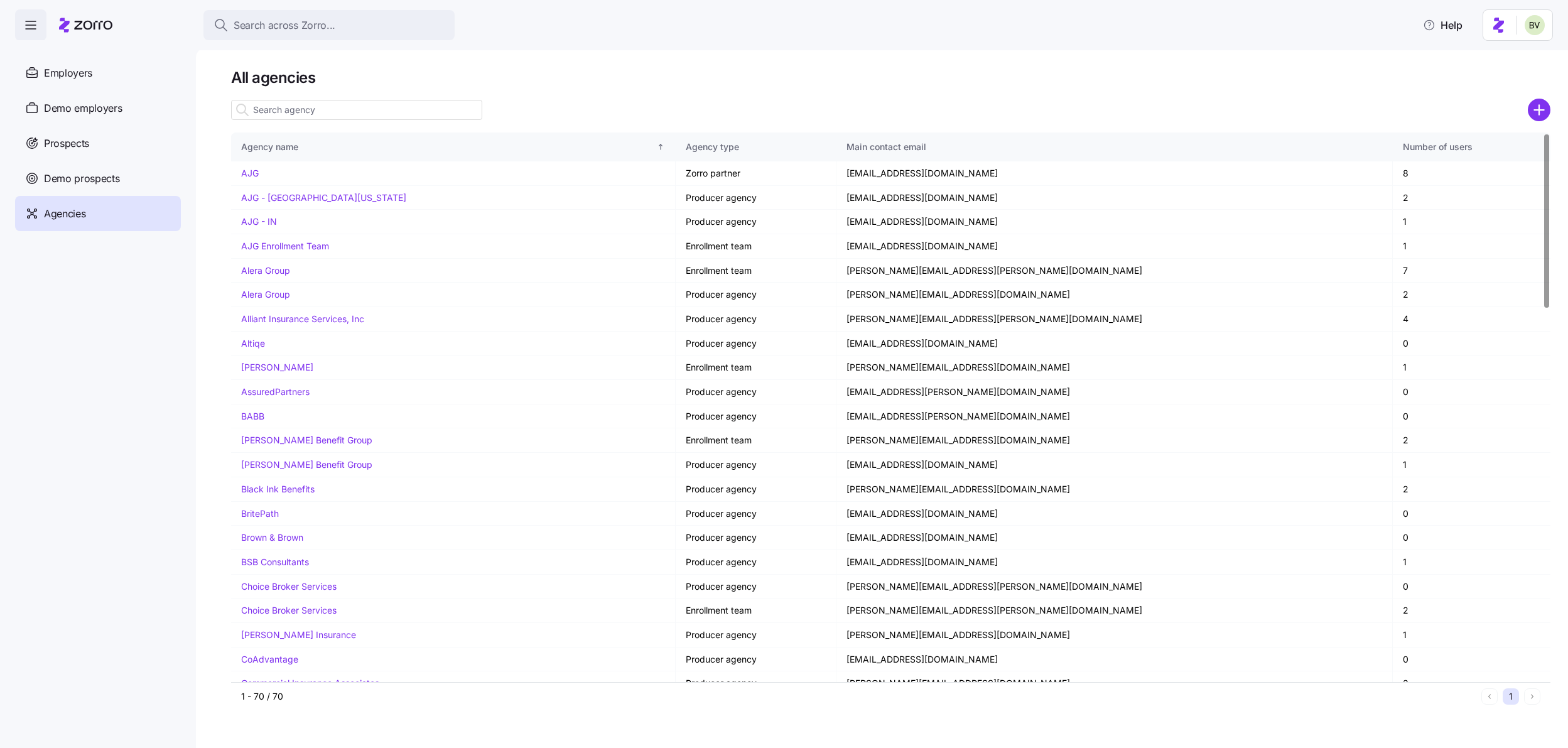
click at [288, 113] on input at bounding box center [357, 109] width 251 height 20
type input "z"
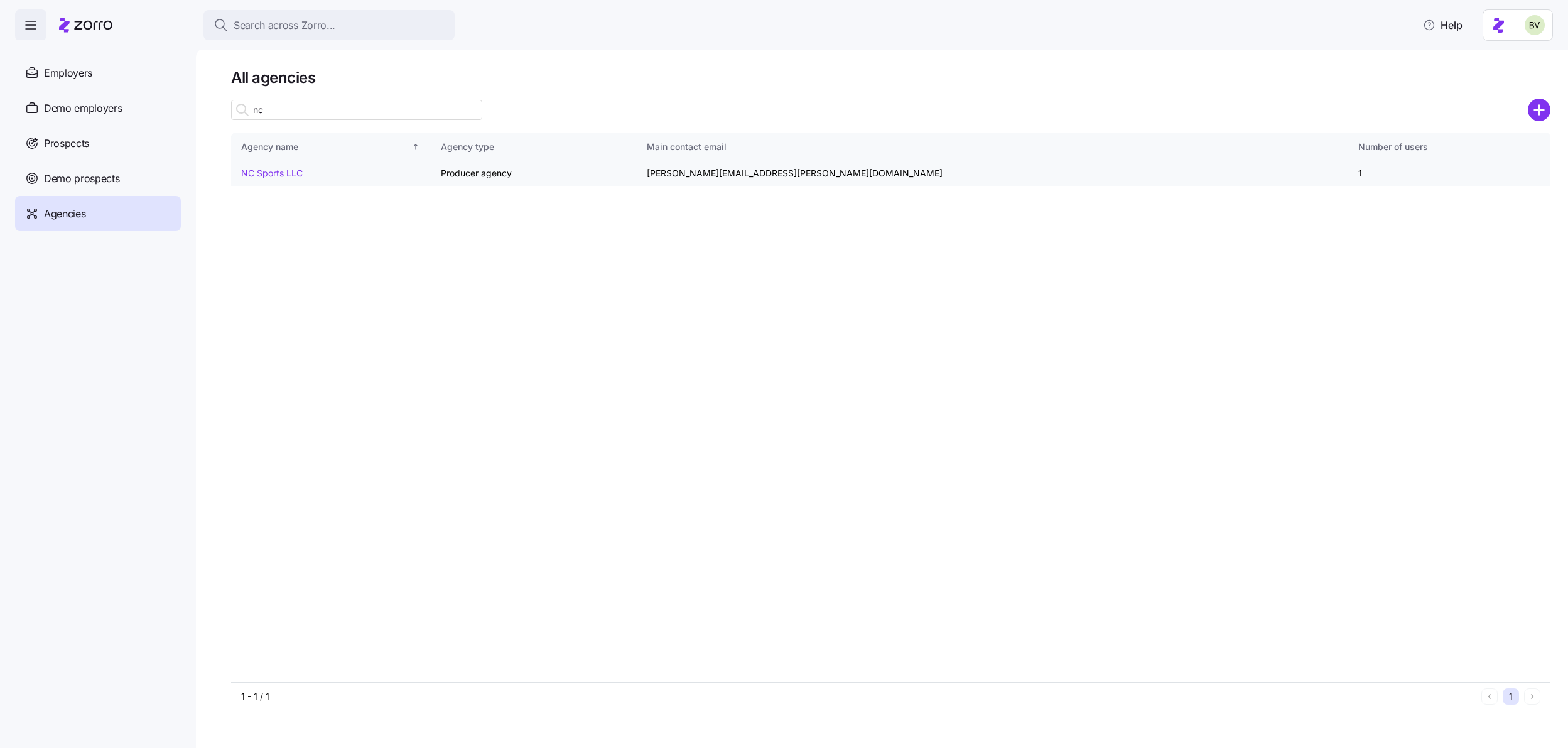
type input "nc"
click at [296, 176] on link "NC Sports LLC" at bounding box center [272, 173] width 62 height 11
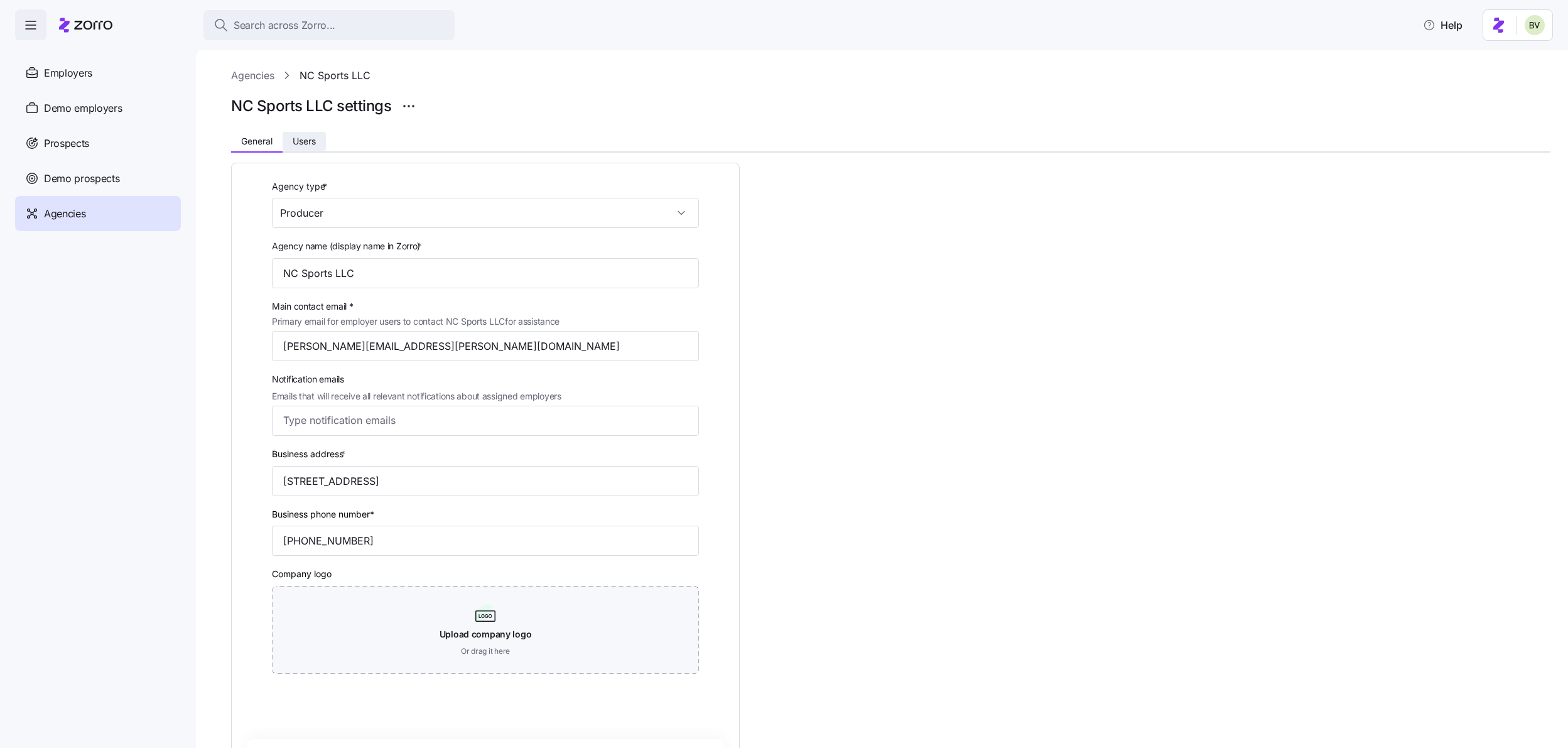
click at [305, 139] on span "Users" at bounding box center [304, 141] width 23 height 9
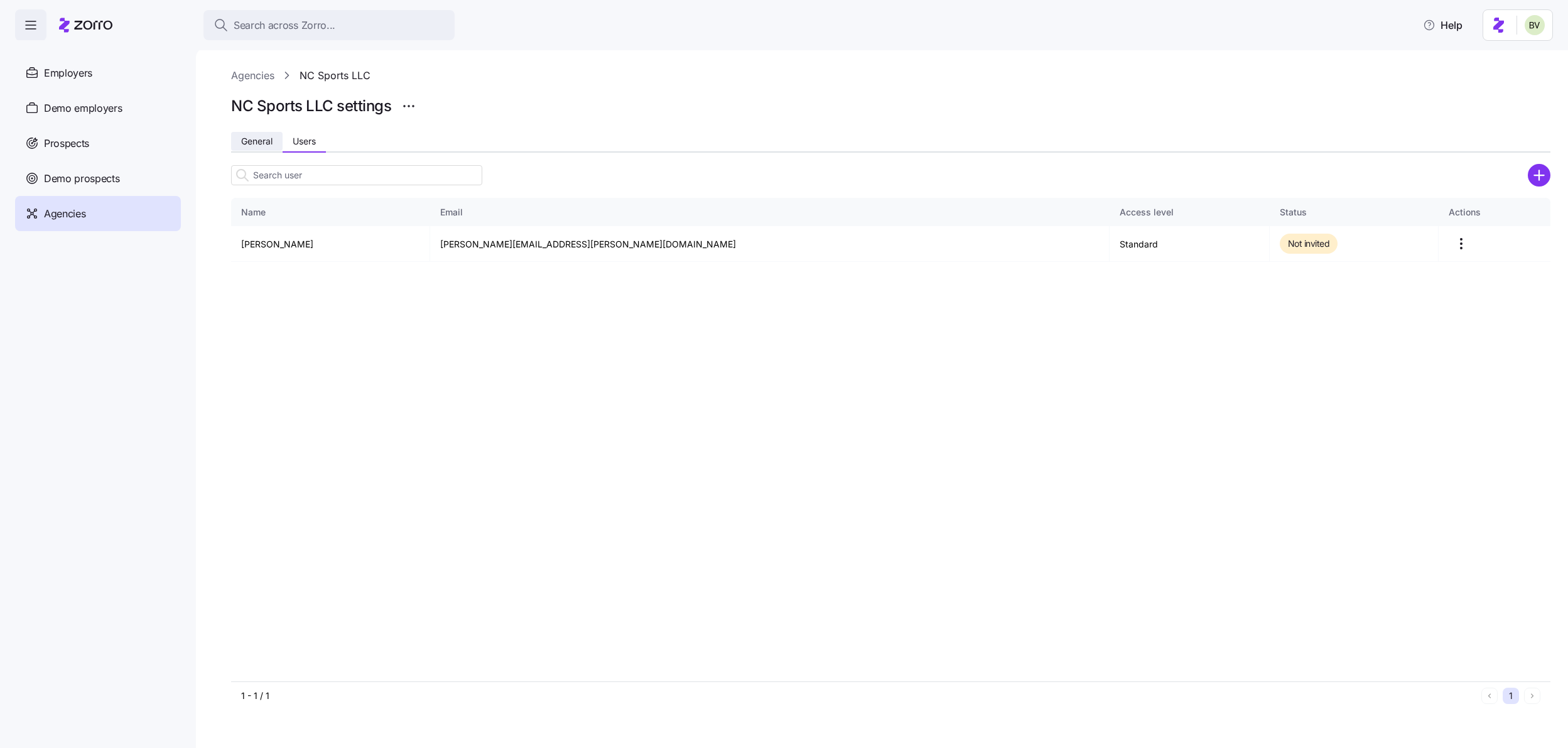
click at [265, 145] on span "General" at bounding box center [257, 141] width 32 height 9
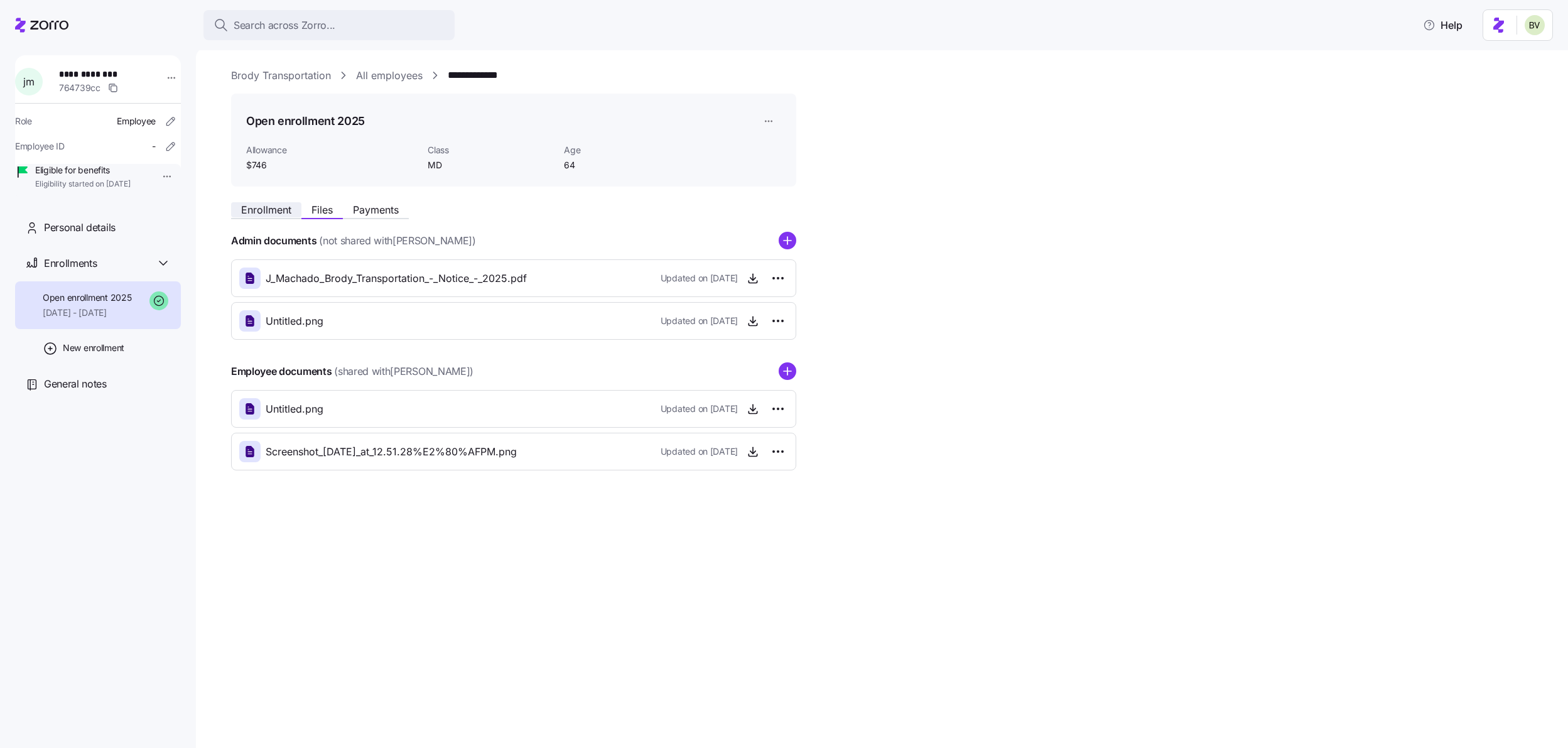
click at [258, 214] on span "Enrollment" at bounding box center [267, 210] width 50 height 10
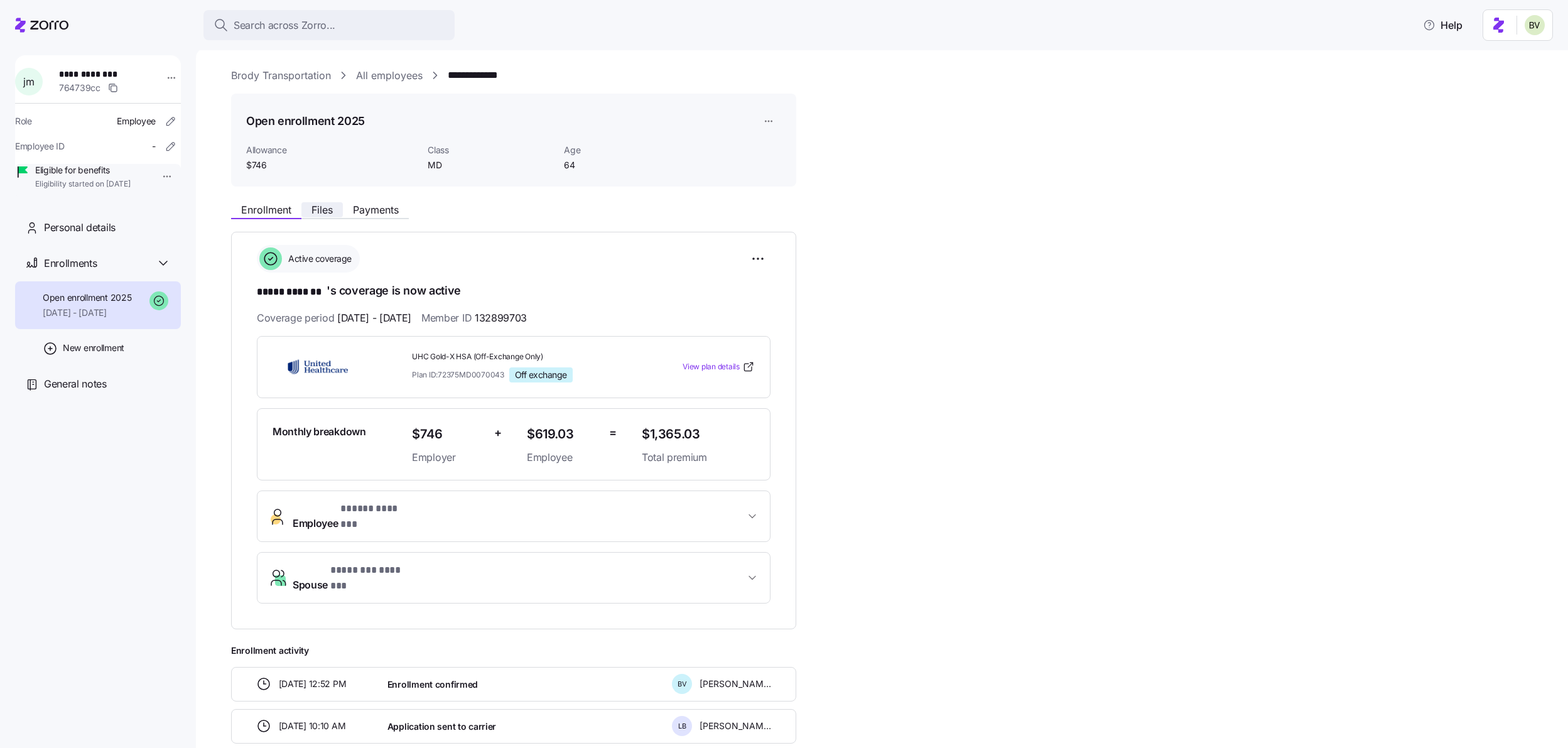
click at [319, 203] on button "Files" at bounding box center [322, 210] width 41 height 15
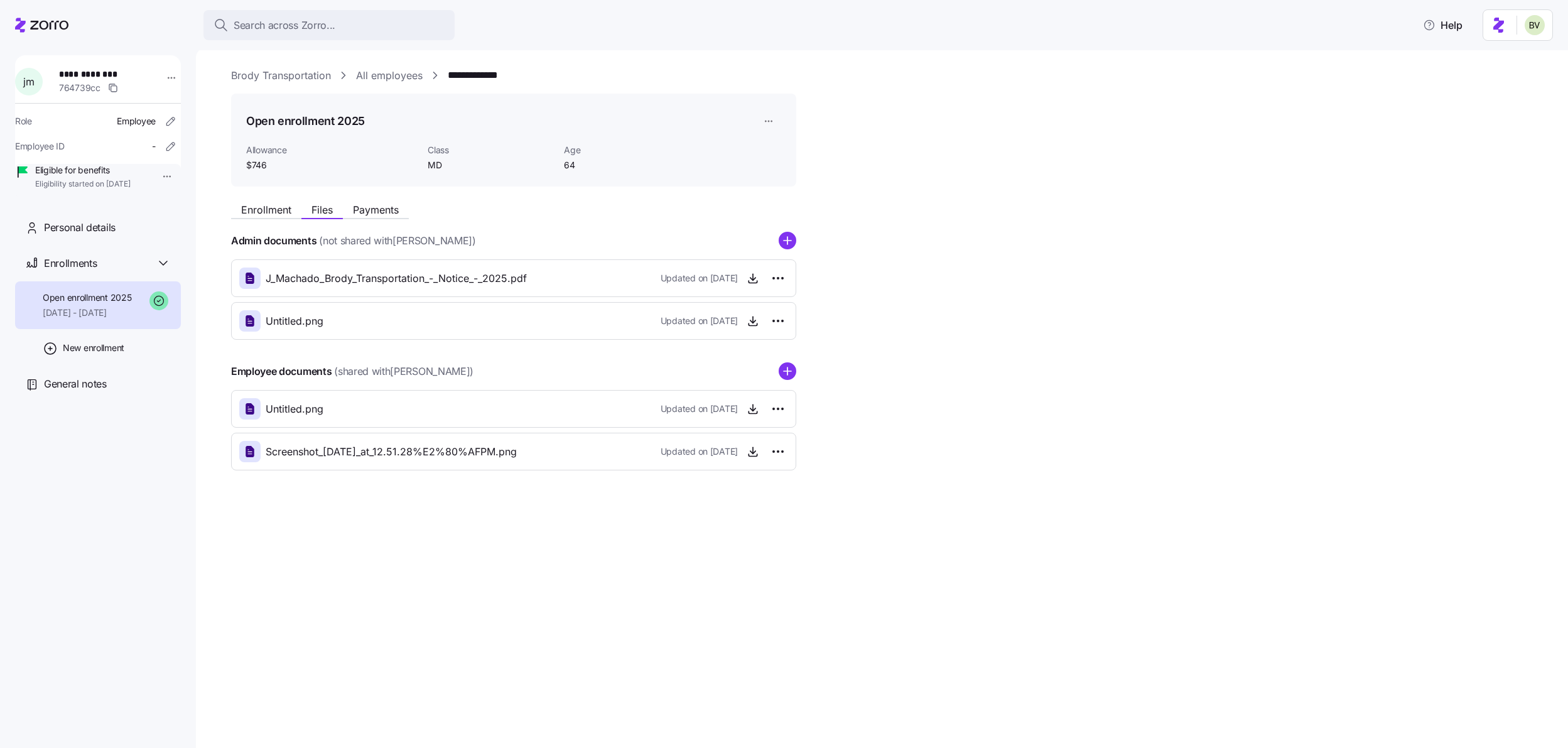
click at [374, 208] on span "Payments" at bounding box center [376, 210] width 46 height 10
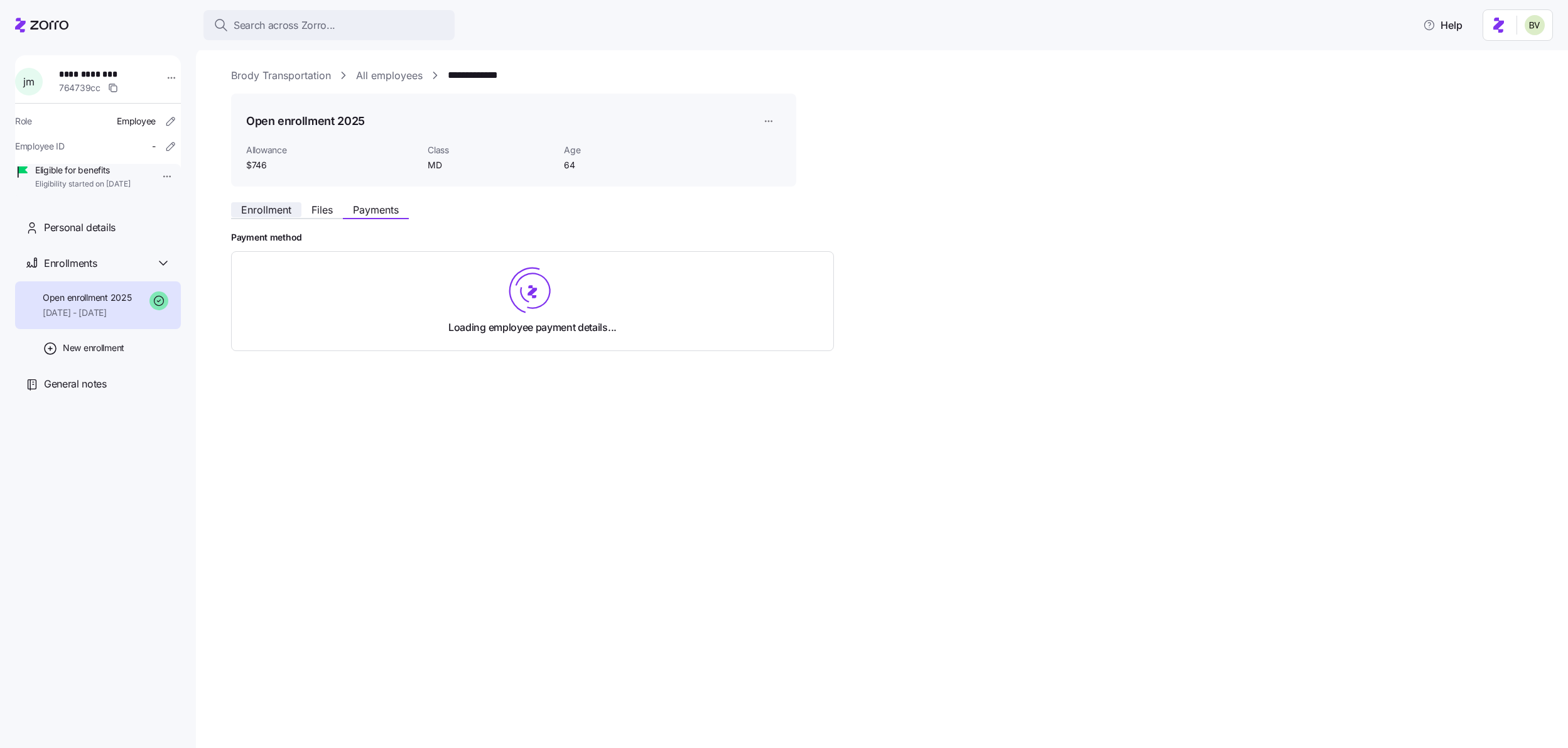
click at [264, 213] on span "Enrollment" at bounding box center [267, 210] width 50 height 10
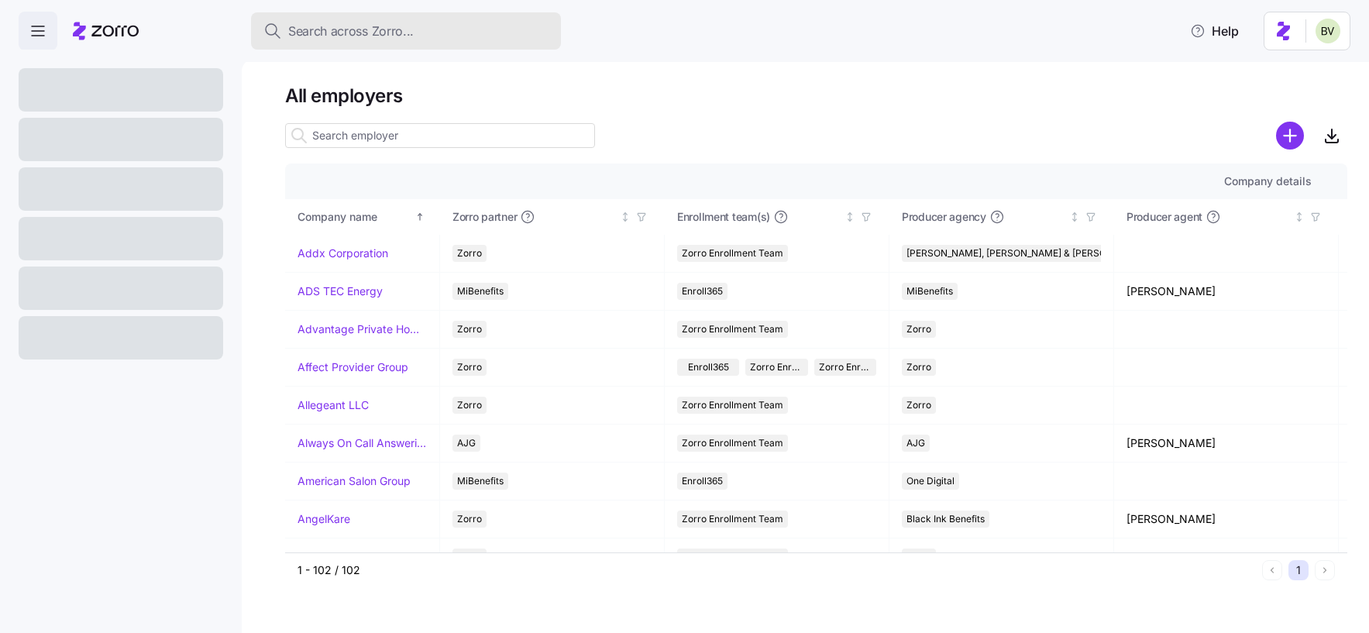
click at [351, 39] on span "Search across Zorro..." at bounding box center [351, 31] width 126 height 19
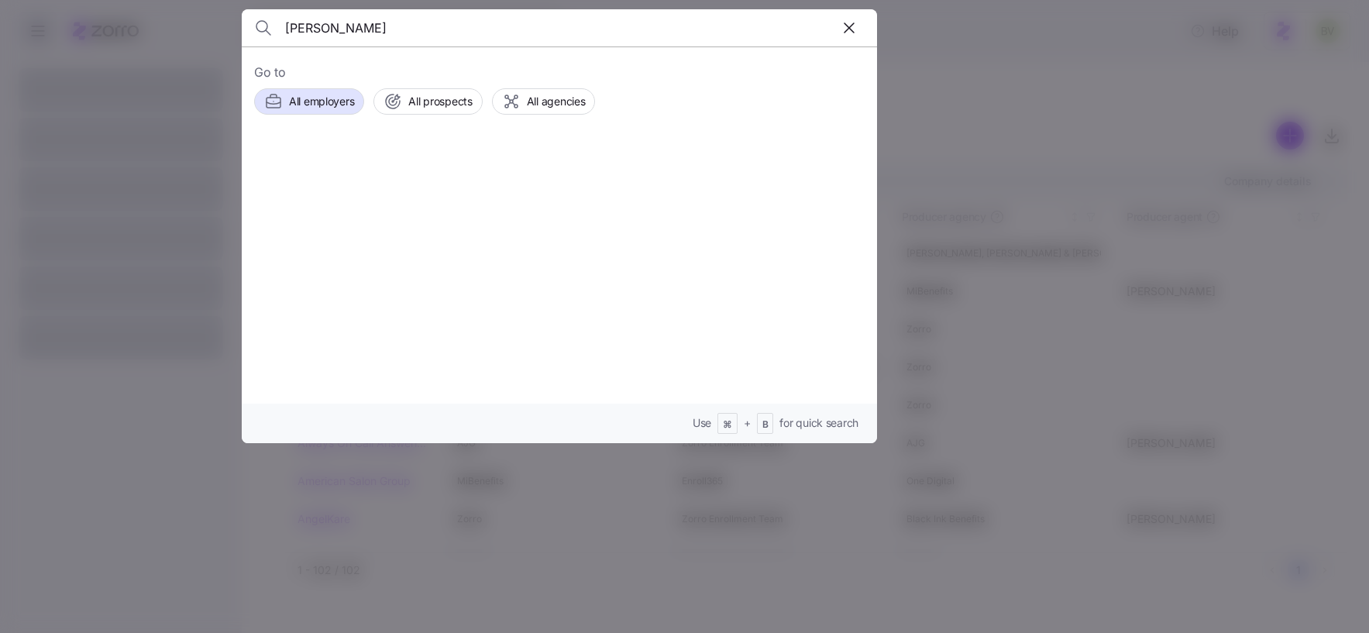
type input "[PERSON_NAME]"
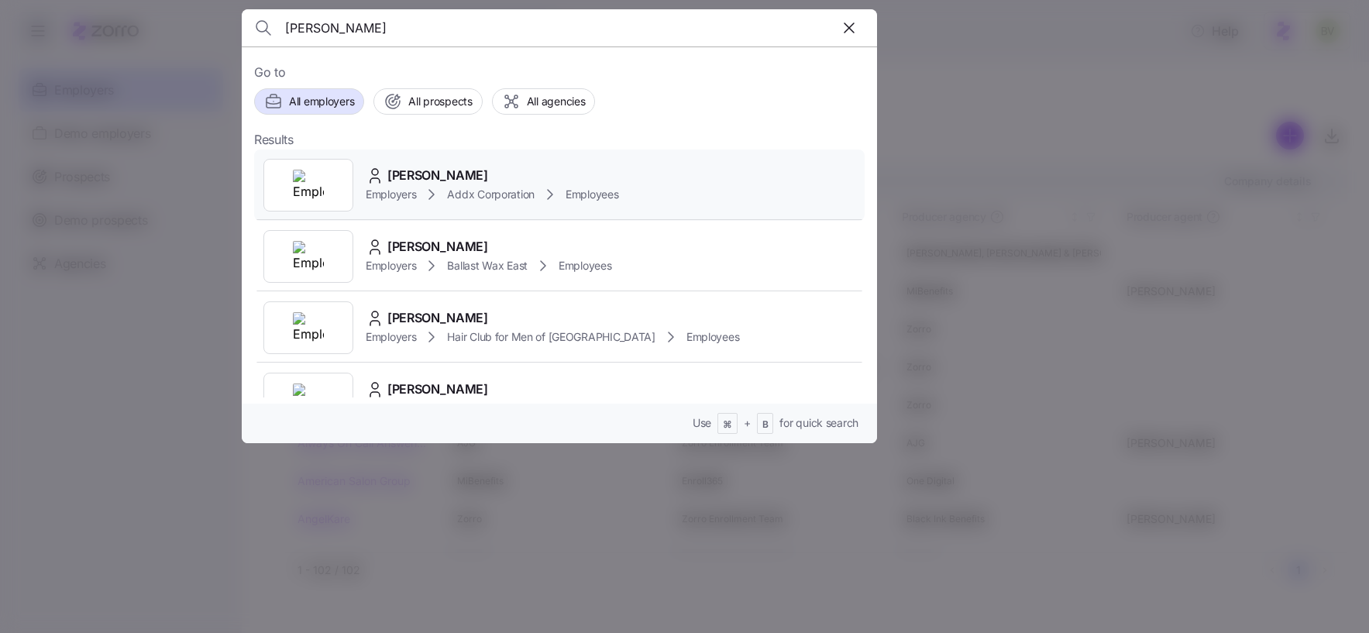
click at [305, 205] on div at bounding box center [309, 185] width 90 height 53
